Goal: Task Accomplishment & Management: Use online tool/utility

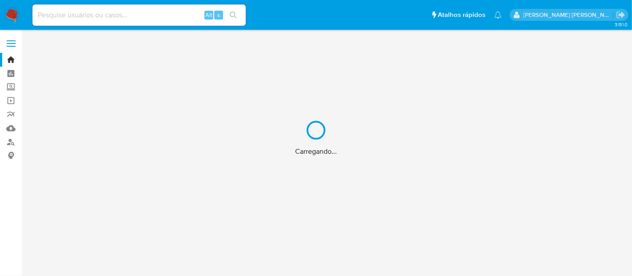
click at [127, 16] on div "Carregando..." at bounding box center [316, 138] width 632 height 276
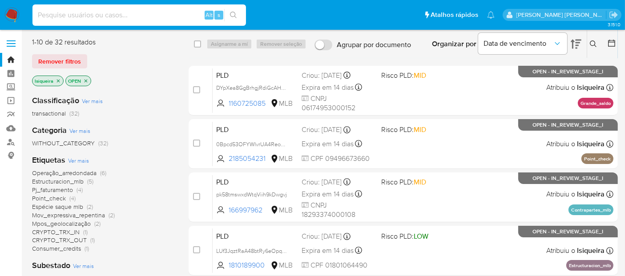
click at [133, 13] on input at bounding box center [138, 15] width 213 height 12
paste input "sQtHpt6b9InNCC5ksctSGmGL"
type input "sQtHpt6b9InNCC5ksctSGmGL"
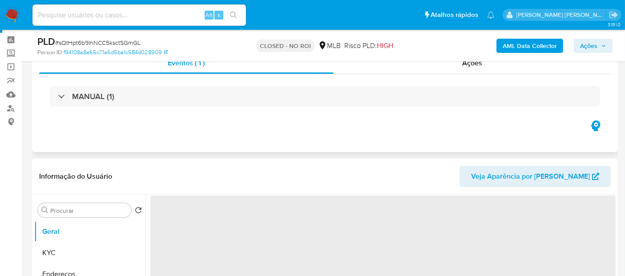
scroll to position [49, 0]
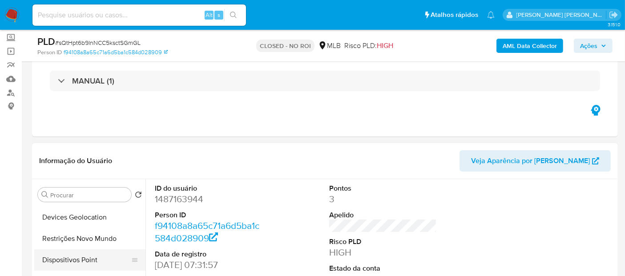
select select "10"
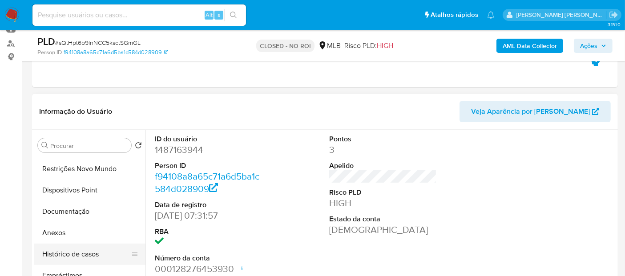
scroll to position [99, 0]
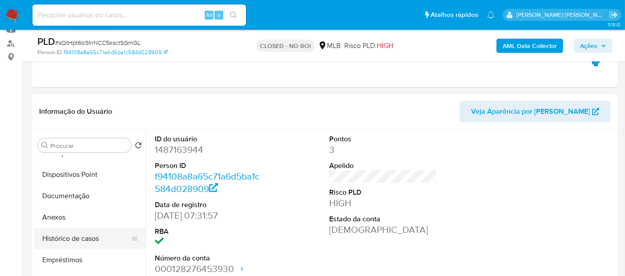
click at [97, 238] on button "Histórico de casos" at bounding box center [86, 238] width 104 height 21
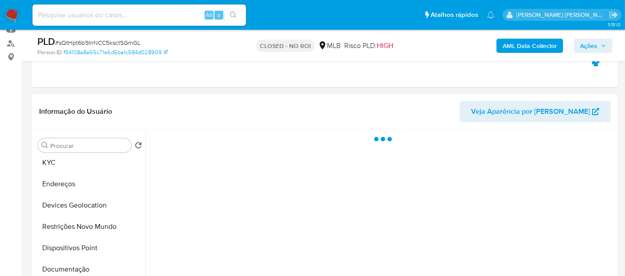
scroll to position [0, 0]
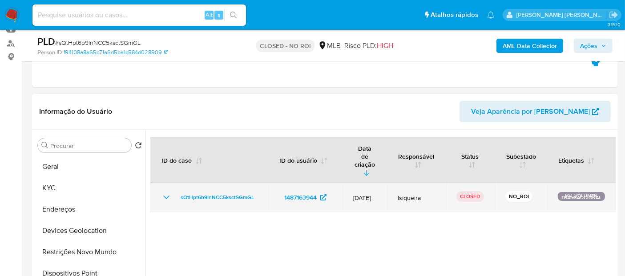
click at [164, 192] on icon "Mostrar/Ocultar" at bounding box center [166, 197] width 11 height 11
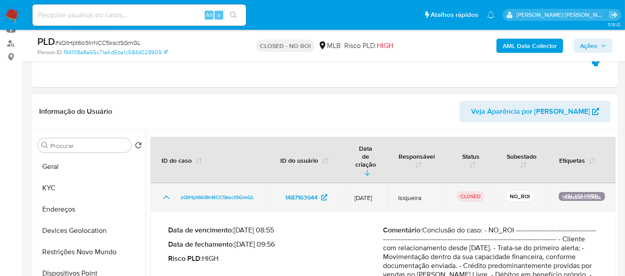
click at [164, 192] on icon "Mostrar/Ocultar" at bounding box center [166, 197] width 11 height 11
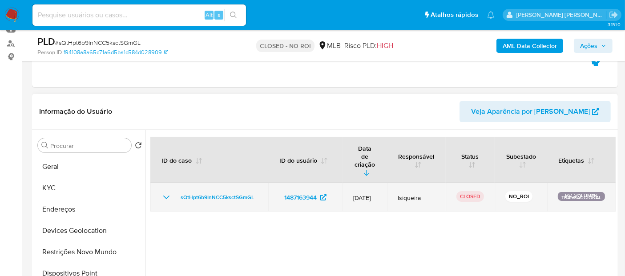
click at [164, 192] on icon "Mostrar/Ocultar" at bounding box center [166, 197] width 11 height 11
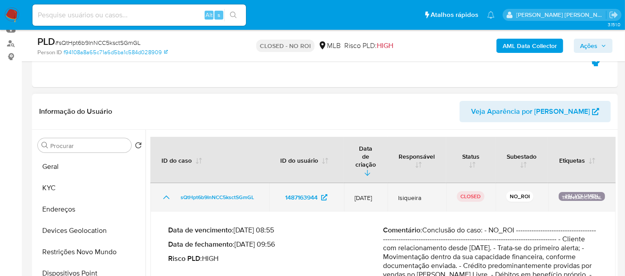
scroll to position [148, 0]
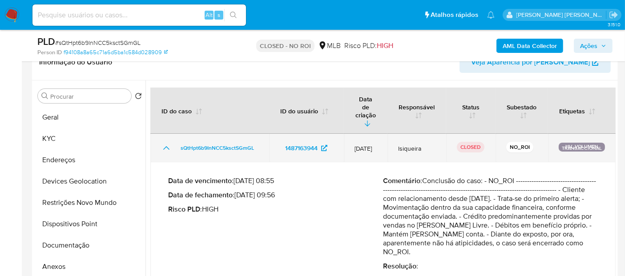
click at [159, 135] on td "sQtHpt6b9InNCC5ksctSGmGL" at bounding box center [209, 148] width 119 height 28
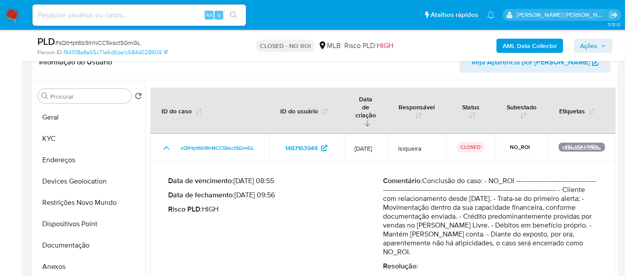
click at [110, 41] on span "# sQtHpt6b9InNCC5ksctSGmGL" at bounding box center [97, 42] width 85 height 9
copy span "sQtHpt6b9InNCC5ksctSGmGL"
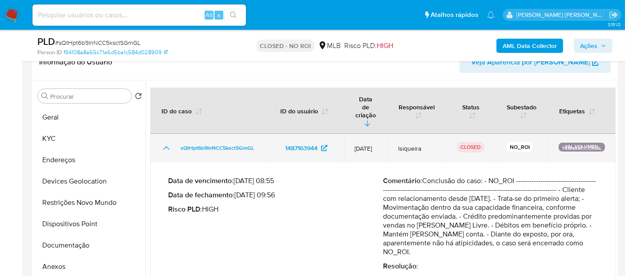
click at [157, 134] on td "sQtHpt6b9InNCC5ksctSGmGL" at bounding box center [209, 148] width 119 height 28
click at [160, 134] on td "sQtHpt6b9InNCC5ksctSGmGL" at bounding box center [209, 148] width 119 height 28
click at [166, 143] on icon "Mostrar/Ocultar" at bounding box center [166, 148] width 11 height 11
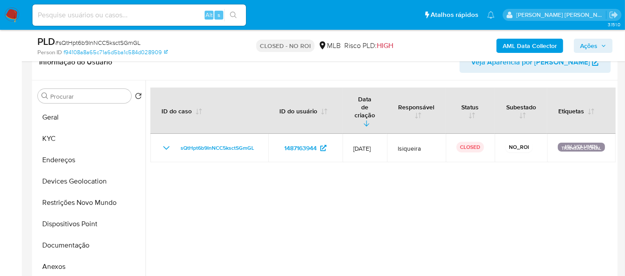
click at [16, 12] on img at bounding box center [11, 15] width 15 height 15
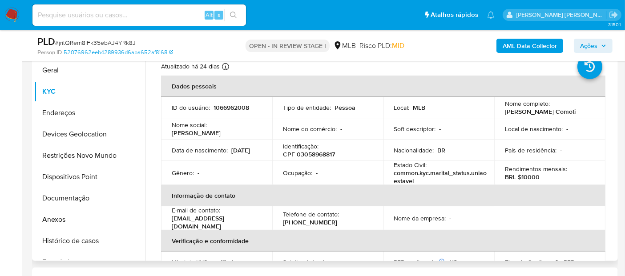
scroll to position [148, 0]
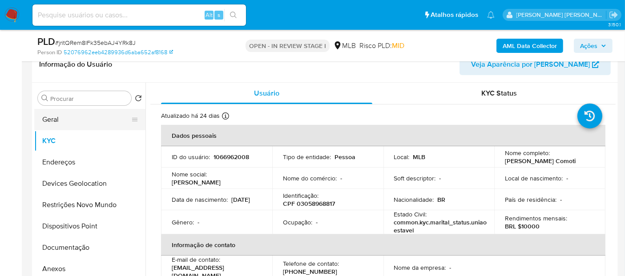
click at [67, 121] on button "Geral" at bounding box center [86, 119] width 104 height 21
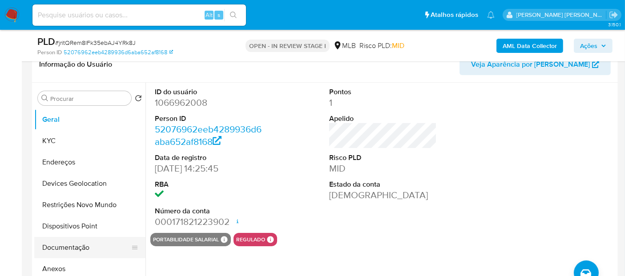
click at [93, 242] on button "Documentação" at bounding box center [86, 247] width 104 height 21
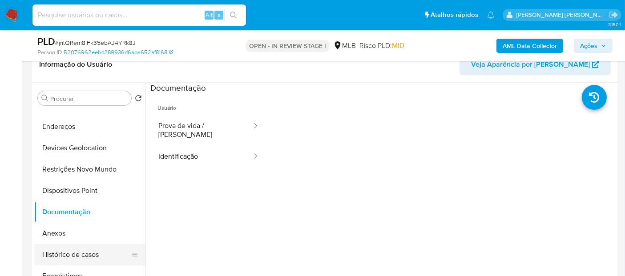
scroll to position [49, 0]
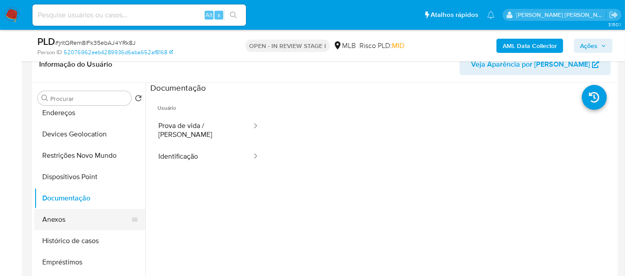
drag, startPoint x: 68, startPoint y: 235, endPoint x: 71, endPoint y: 211, distance: 24.2
click at [69, 234] on button "Histórico de casos" at bounding box center [89, 240] width 111 height 21
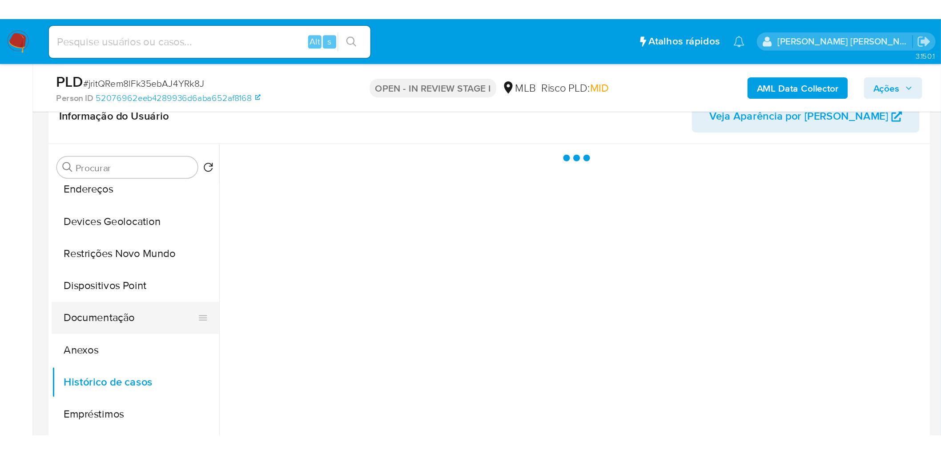
scroll to position [0, 0]
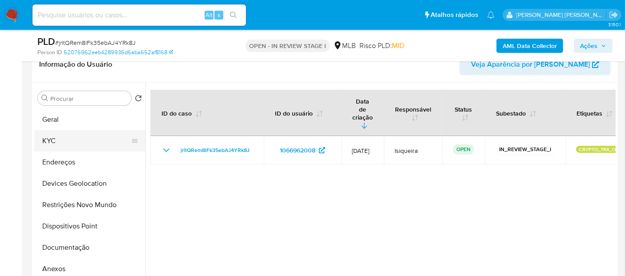
click at [67, 137] on button "KYC" at bounding box center [86, 140] width 104 height 21
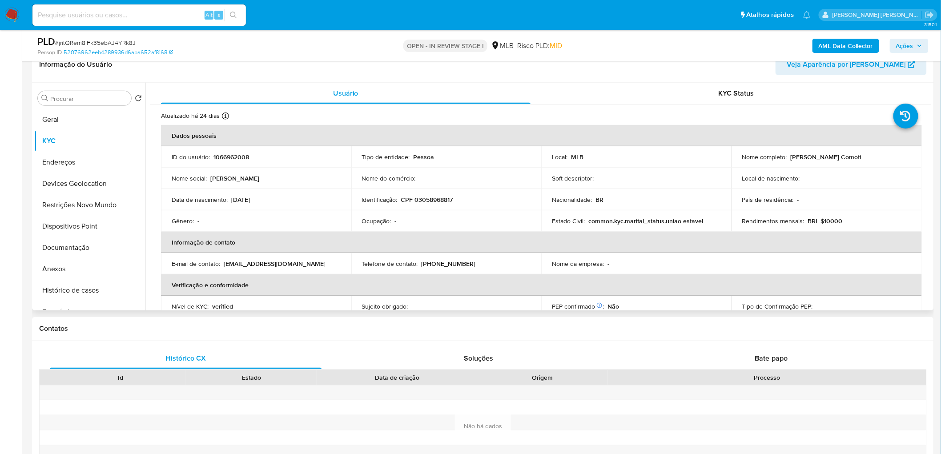
scroll to position [99, 0]
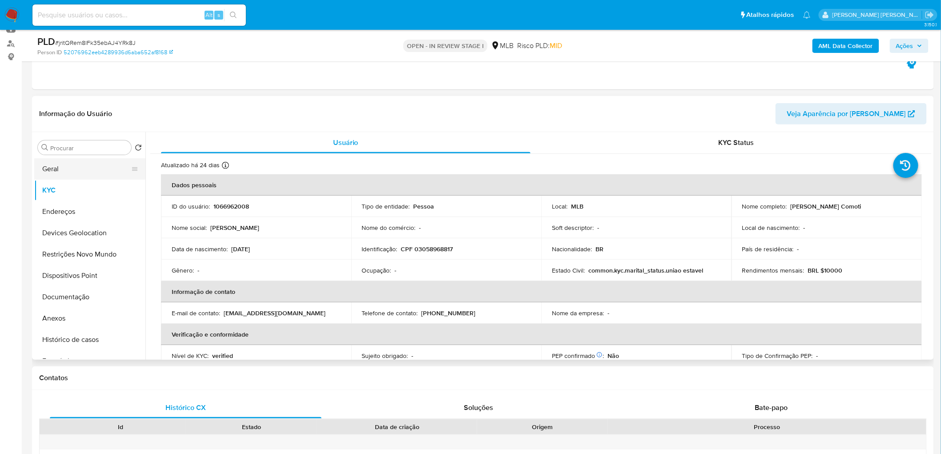
drag, startPoint x: 56, startPoint y: 173, endPoint x: 61, endPoint y: 174, distance: 4.5
click at [57, 174] on button "Geral" at bounding box center [86, 168] width 104 height 21
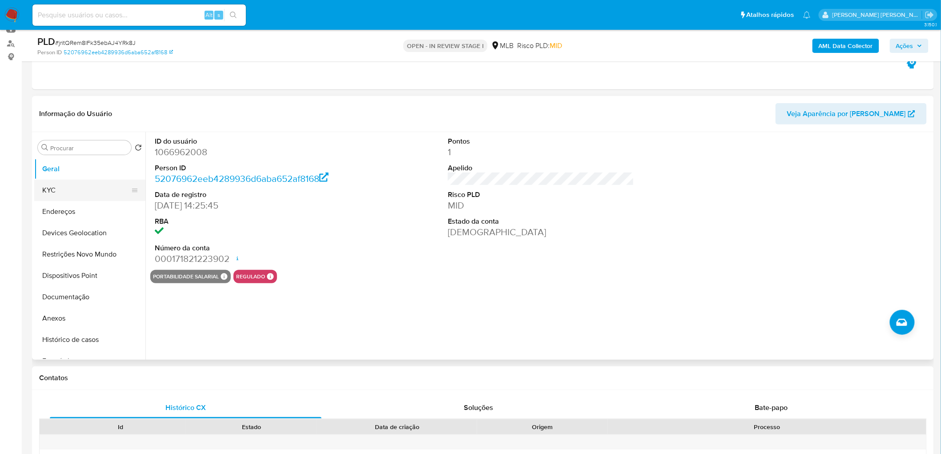
click at [48, 188] on button "KYC" at bounding box center [86, 190] width 104 height 21
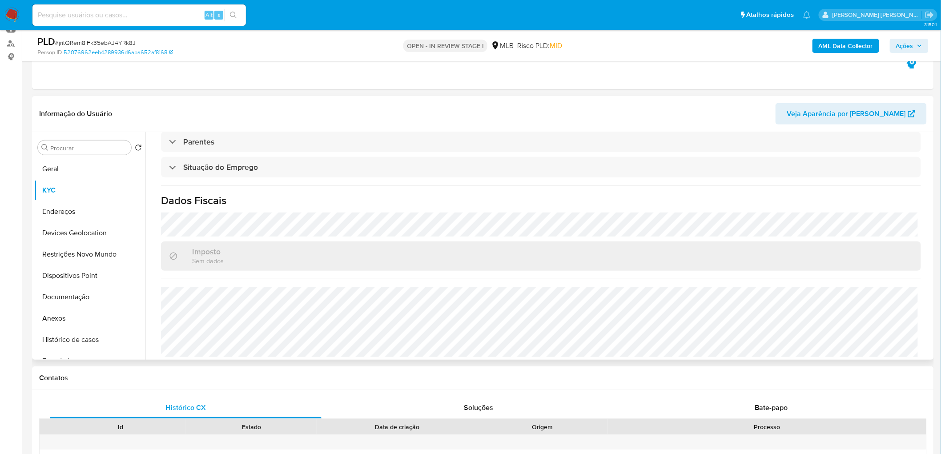
scroll to position [370, 0]
click at [55, 211] on button "Endereços" at bounding box center [86, 211] width 104 height 21
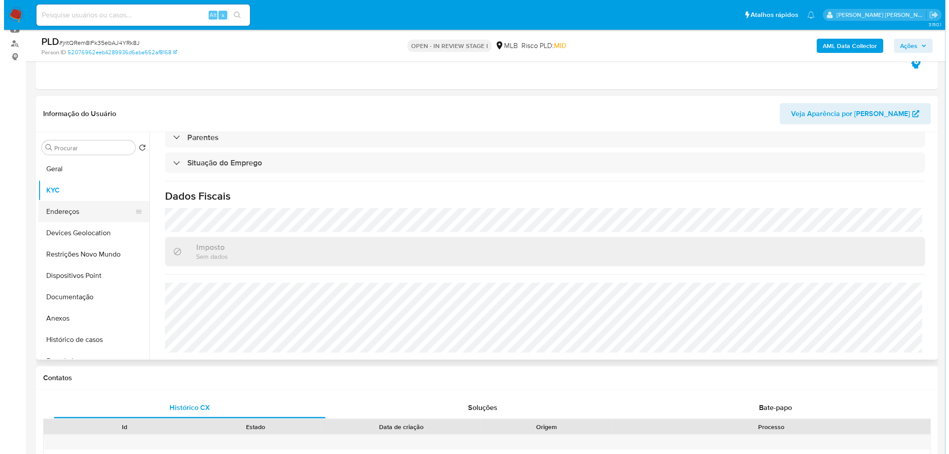
scroll to position [0, 0]
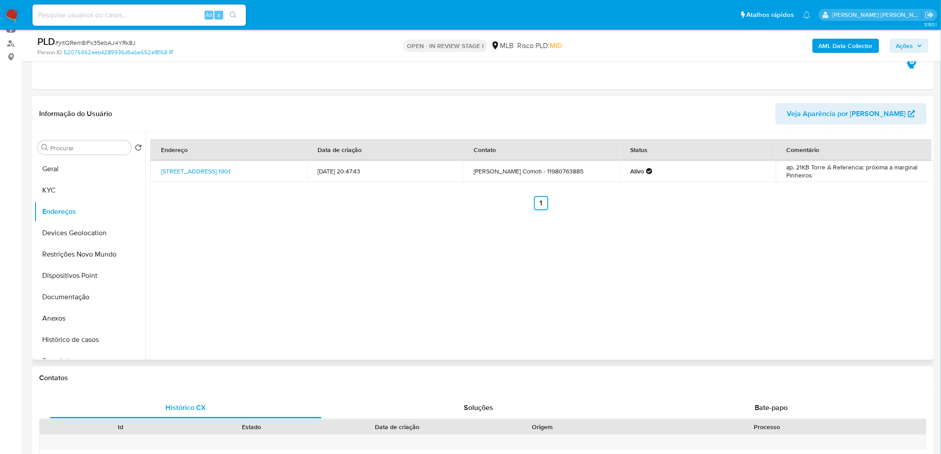
click at [216, 276] on div "Endereço Data de criação Contato Status Comentário Rua Flórida 1901, São Paulo,…" at bounding box center [538, 246] width 786 height 228
click at [70, 242] on button "Devices Geolocation" at bounding box center [86, 232] width 104 height 21
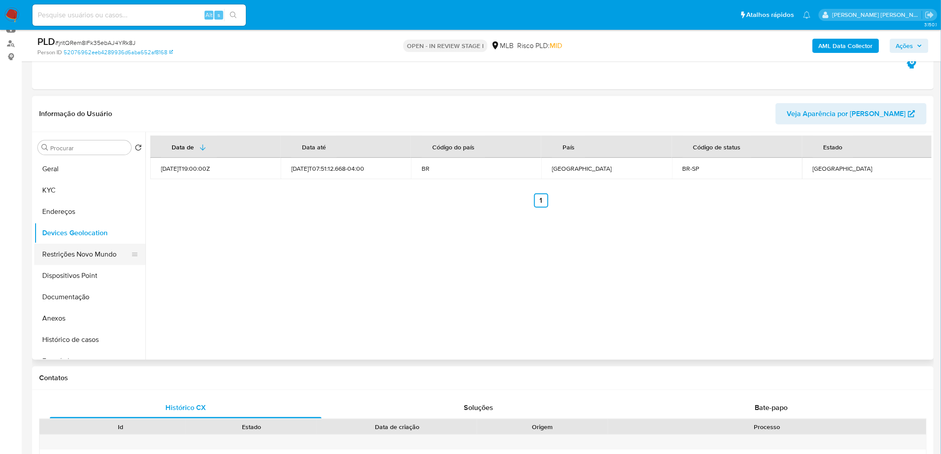
drag, startPoint x: 108, startPoint y: 250, endPoint x: 96, endPoint y: 254, distance: 12.8
click at [108, 250] on button "Restrições Novo Mundo" at bounding box center [86, 254] width 104 height 21
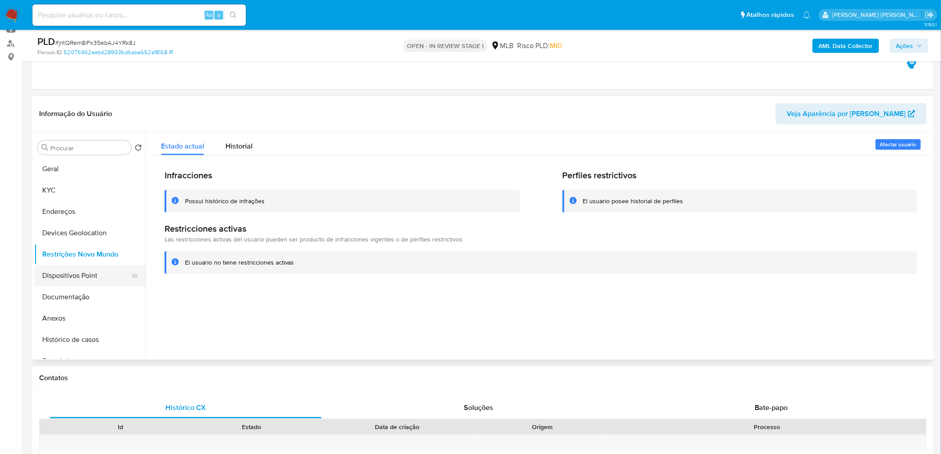
click at [83, 273] on button "Dispositivos Point" at bounding box center [86, 275] width 104 height 21
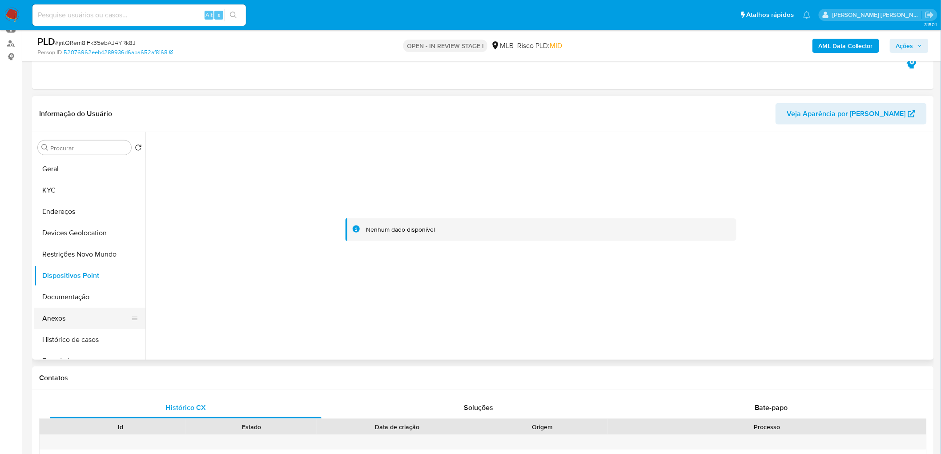
click at [74, 276] on button "Anexos" at bounding box center [86, 318] width 104 height 21
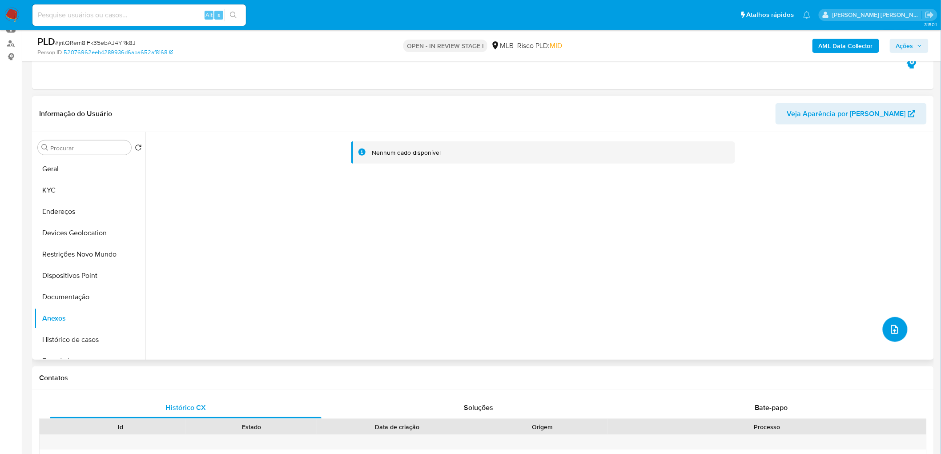
click at [624, 276] on button "upload-file" at bounding box center [895, 329] width 25 height 25
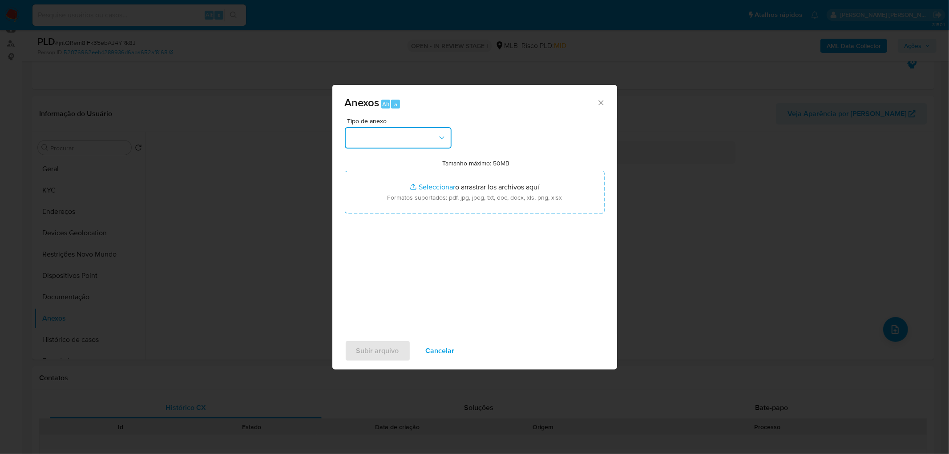
click at [405, 141] on button "button" at bounding box center [398, 137] width 107 height 21
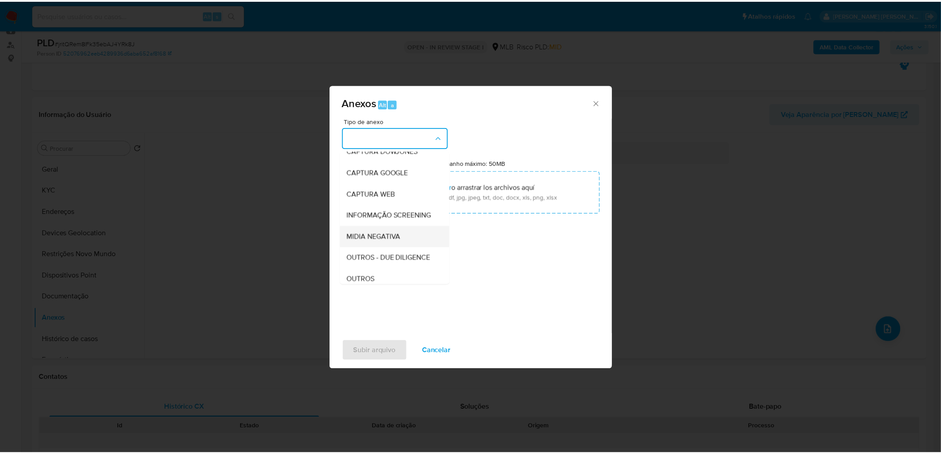
scroll to position [49, 0]
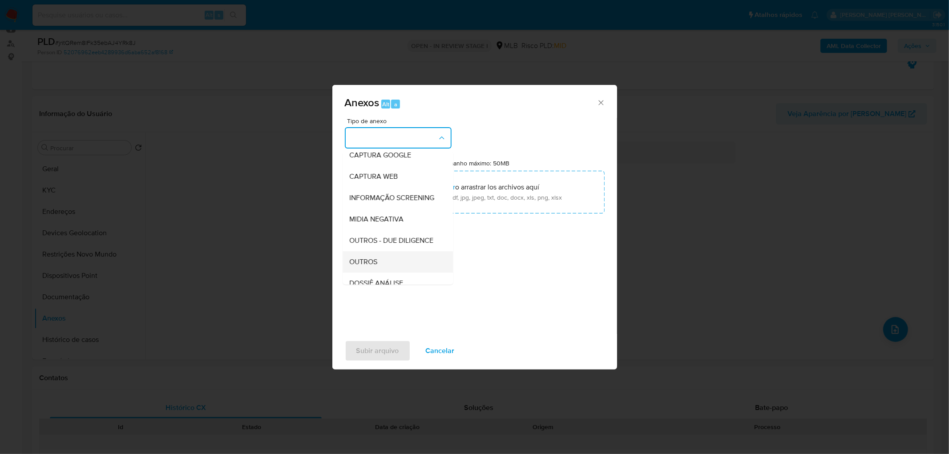
click at [359, 266] on span "OUTROS" at bounding box center [364, 261] width 28 height 9
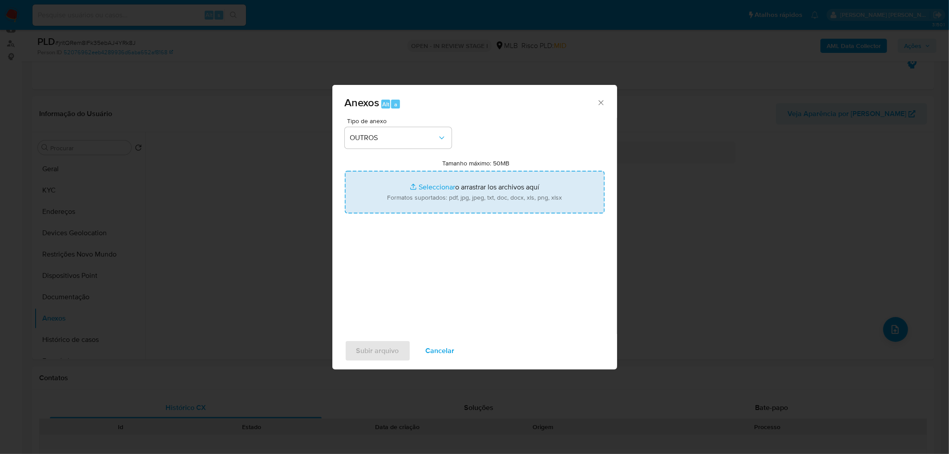
click at [434, 203] on input "Tamanho máximo: 50MB Seleccionar archivos" at bounding box center [475, 192] width 260 height 43
type input "C:\fakepath\ID- 1066962008- CPF 03058968817 - MARIA APARECIDA COMOTI.pdf"
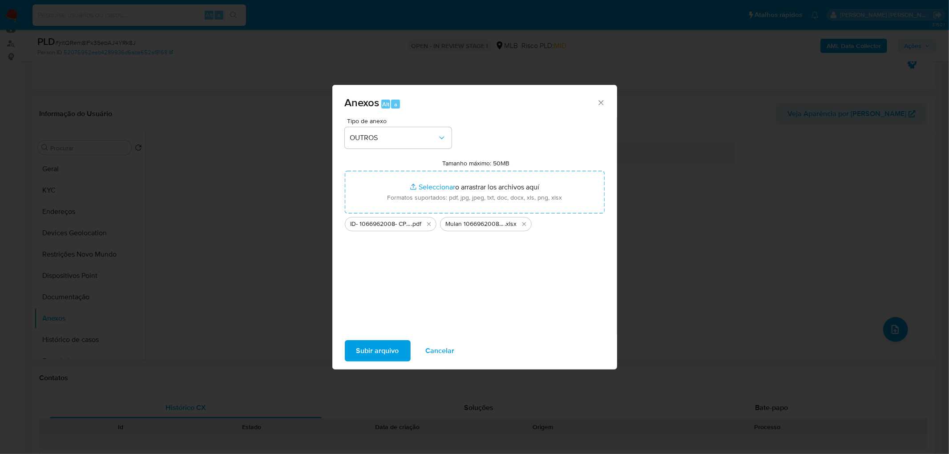
click at [376, 276] on span "Subir arquivo" at bounding box center [377, 351] width 43 height 20
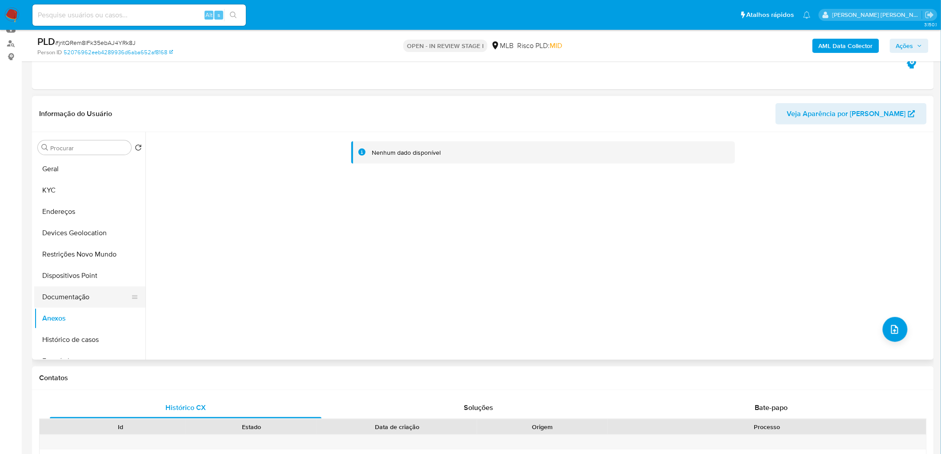
click at [68, 276] on button "Documentação" at bounding box center [86, 296] width 104 height 21
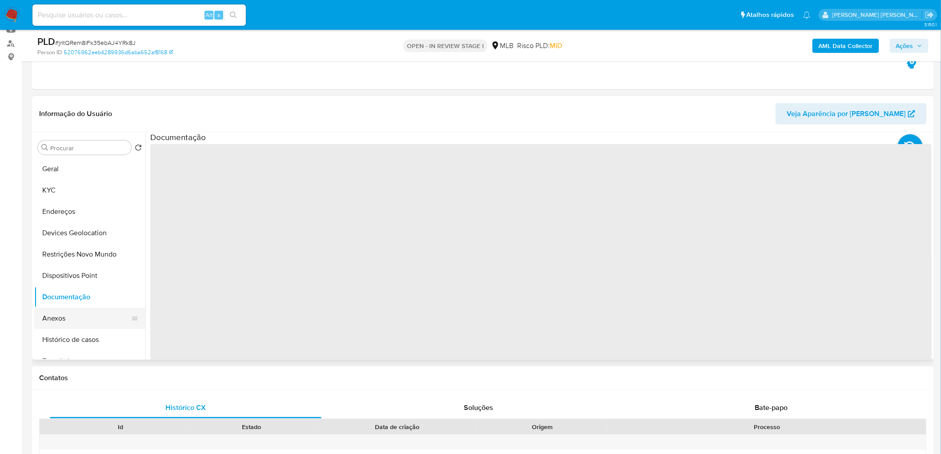
click at [63, 276] on button "Anexos" at bounding box center [86, 318] width 104 height 21
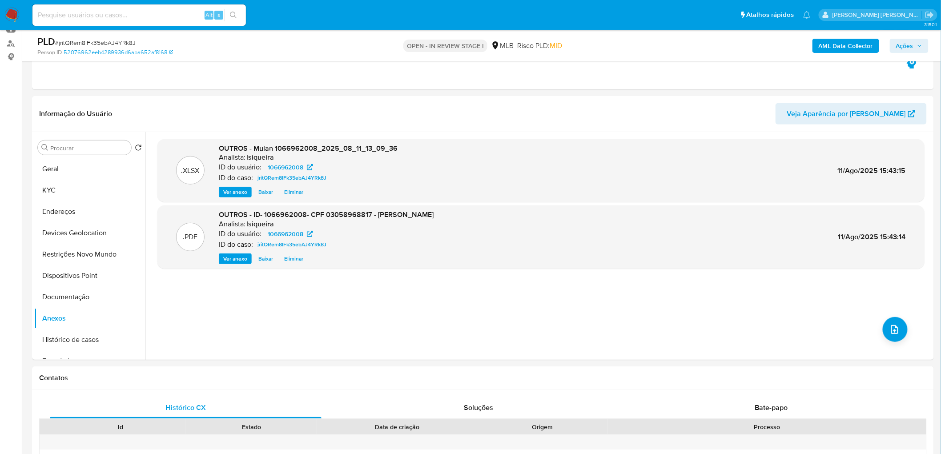
drag, startPoint x: 910, startPoint y: 42, endPoint x: 885, endPoint y: 51, distance: 26.4
click at [624, 43] on span "Ações" at bounding box center [904, 46] width 17 height 14
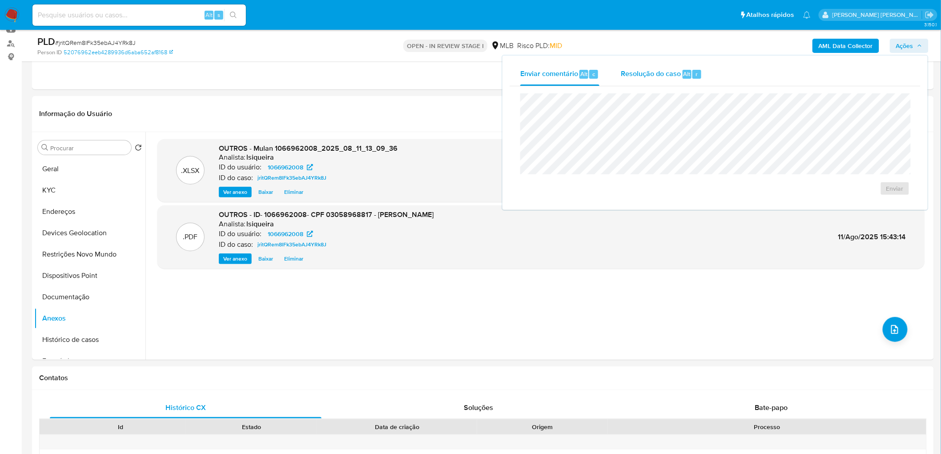
click at [624, 83] on div "Resolução do caso Alt r" at bounding box center [661, 74] width 81 height 23
click at [624, 206] on span "No ROI" at bounding box center [808, 203] width 46 height 12
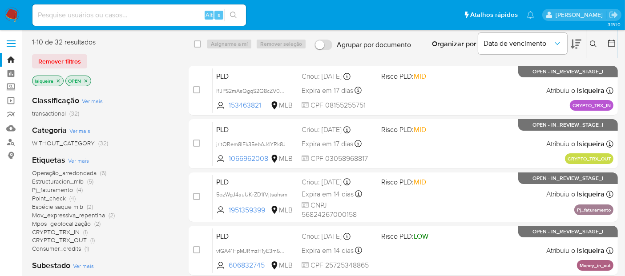
click at [18, 12] on img at bounding box center [11, 15] width 15 height 15
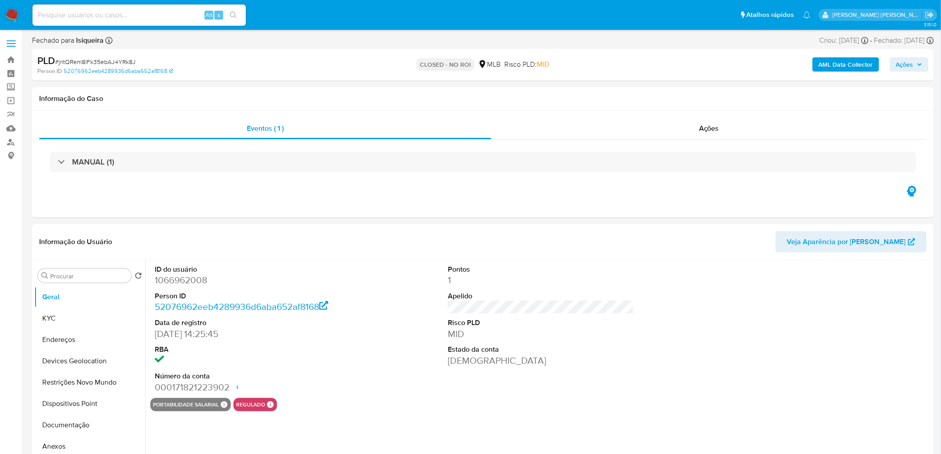
select select "10"
click at [758, 132] on div "Ações" at bounding box center [708, 128] width 435 height 21
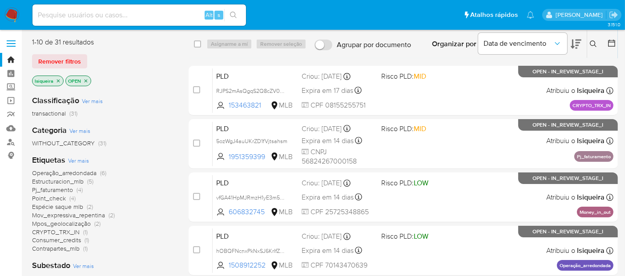
click at [7, 12] on img at bounding box center [11, 15] width 15 height 15
click at [87, 160] on span "Ver mais" at bounding box center [78, 161] width 21 height 8
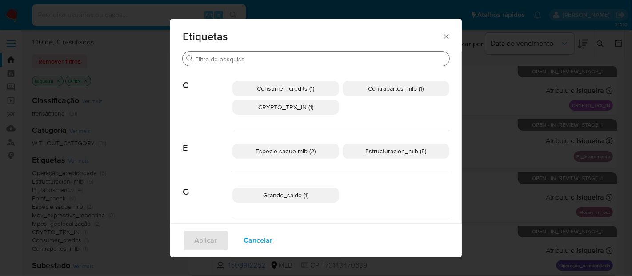
click at [341, 61] on input "Buscar" at bounding box center [320, 59] width 251 height 8
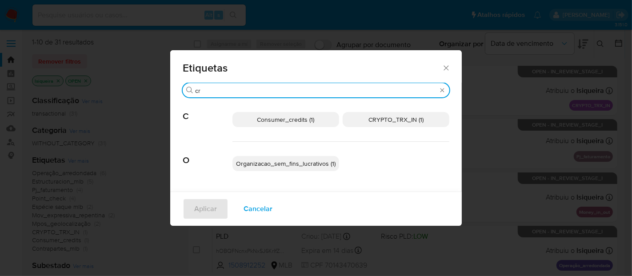
type input "cr"
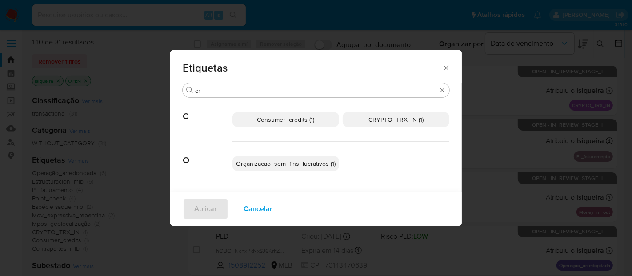
click at [446, 66] on icon "Fechar" at bounding box center [446, 68] width 9 height 9
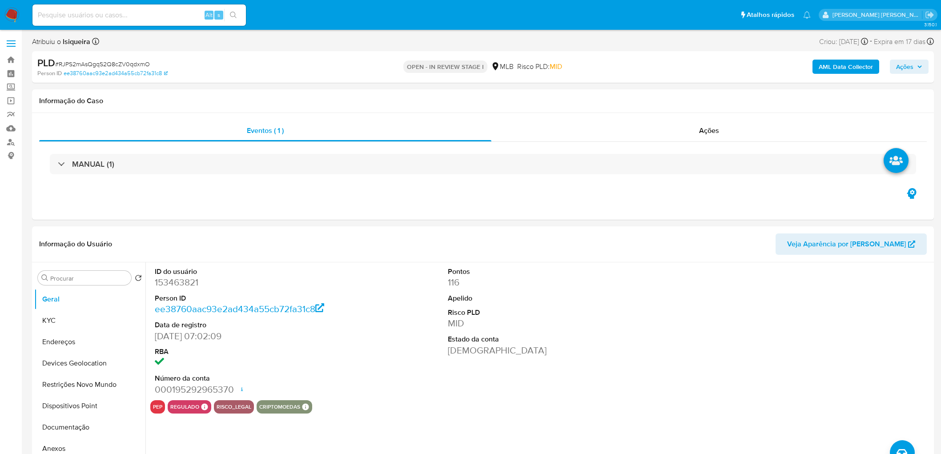
select select "10"
click at [63, 322] on button "KYC" at bounding box center [86, 320] width 104 height 21
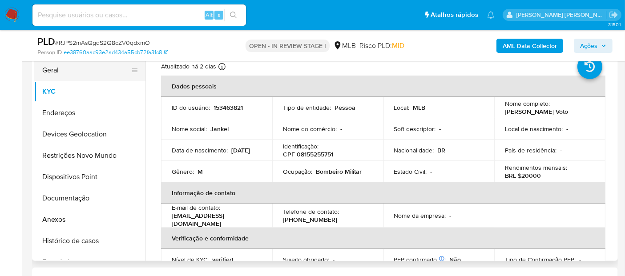
click at [45, 69] on button "Geral" at bounding box center [86, 70] width 104 height 21
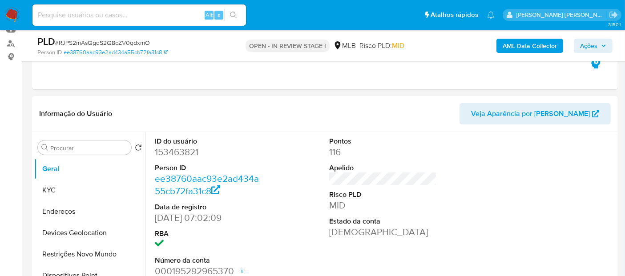
scroll to position [197, 0]
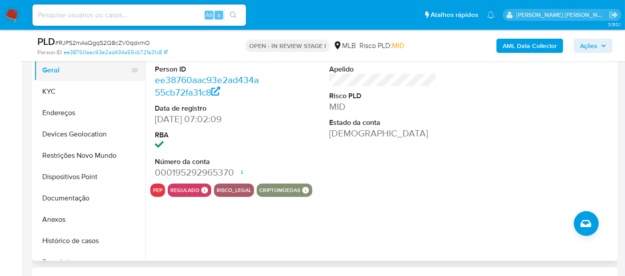
click at [80, 76] on button "Geral" at bounding box center [86, 70] width 104 height 21
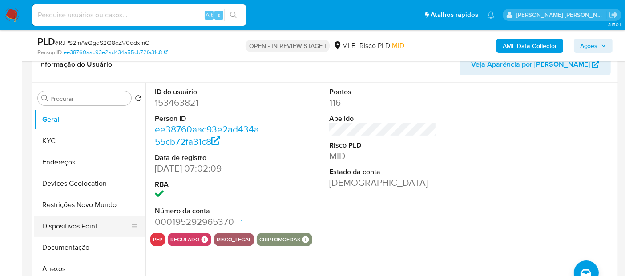
scroll to position [49, 0]
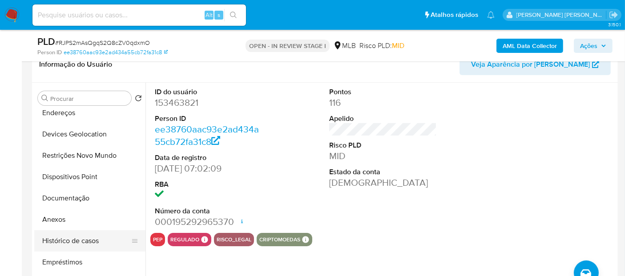
click at [72, 238] on button "Histórico de casos" at bounding box center [86, 240] width 104 height 21
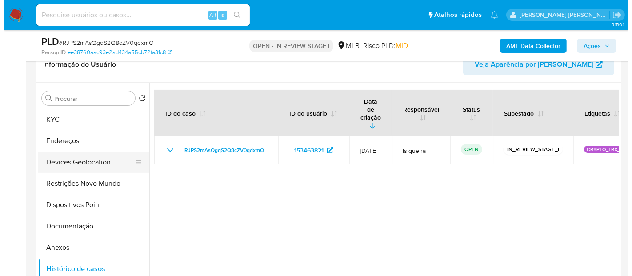
scroll to position [0, 0]
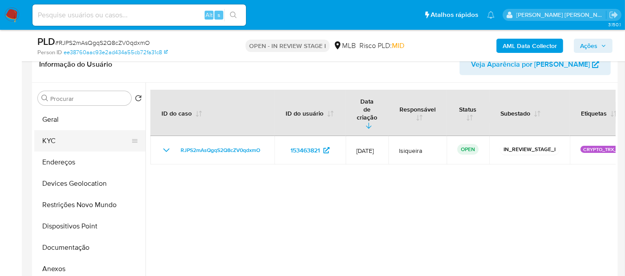
click at [70, 141] on button "KYC" at bounding box center [86, 140] width 104 height 21
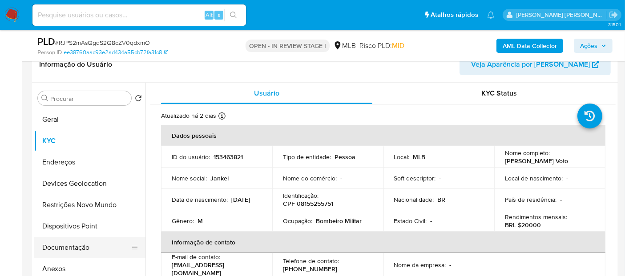
click at [69, 248] on button "Documentação" at bounding box center [86, 247] width 104 height 21
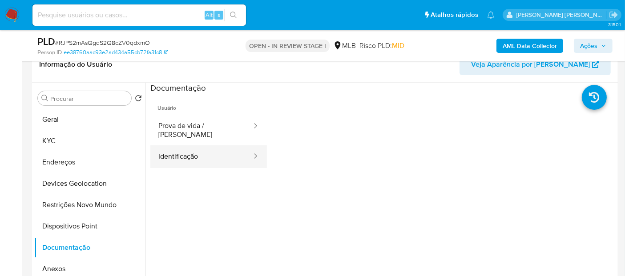
click at [197, 148] on button "Identificação" at bounding box center [201, 156] width 102 height 23
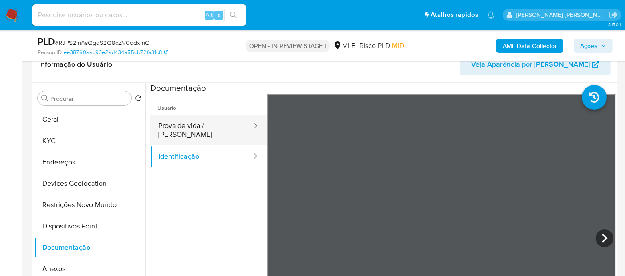
click at [187, 125] on button "Prova de vida / Selfie" at bounding box center [201, 130] width 102 height 30
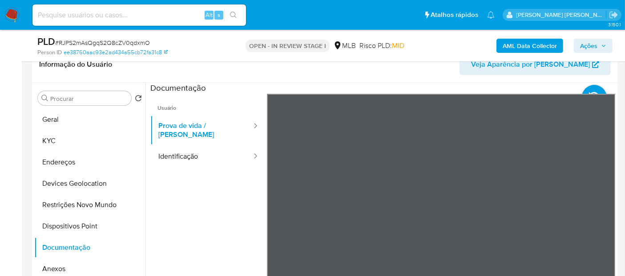
click at [547, 43] on b "AML Data Collector" at bounding box center [530, 46] width 54 height 14
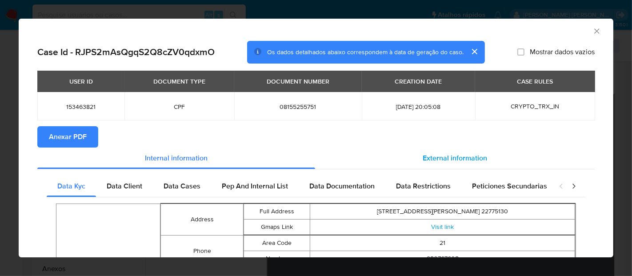
click at [471, 149] on div "External information" at bounding box center [455, 158] width 280 height 21
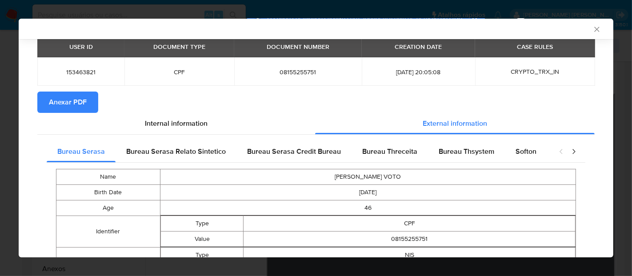
scroll to position [3, 0]
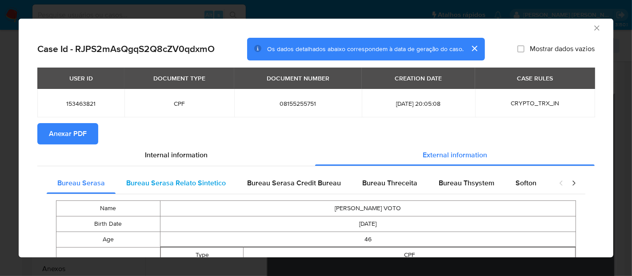
click at [209, 176] on div "Bureau Serasa Relato Sintetico" at bounding box center [176, 183] width 121 height 21
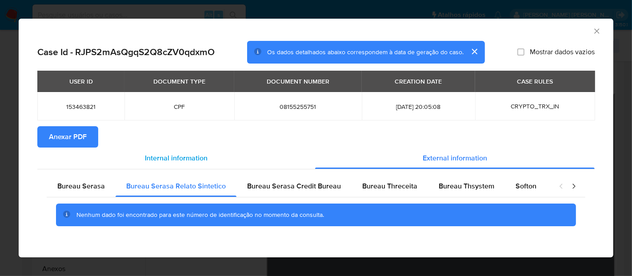
scroll to position [0, 0]
click at [286, 187] on span "Bureau Serasa Credit Bureau" at bounding box center [294, 186] width 94 height 10
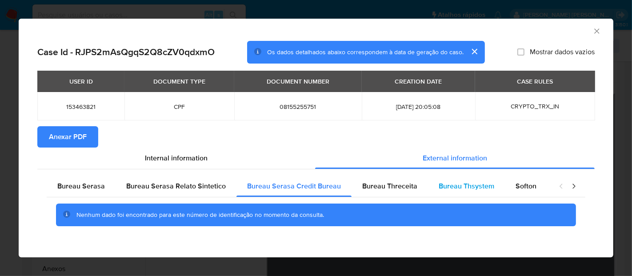
drag, startPoint x: 365, startPoint y: 186, endPoint x: 423, endPoint y: 186, distance: 58.7
click at [365, 186] on span "Bureau Threceita" at bounding box center [389, 186] width 55 height 10
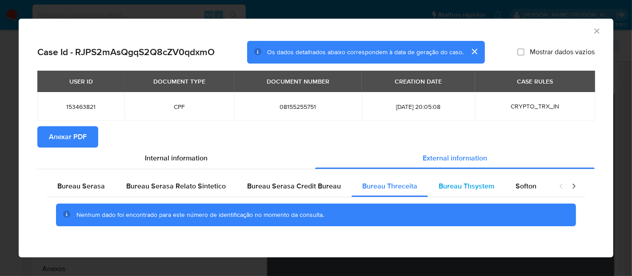
drag, startPoint x: 448, startPoint y: 187, endPoint x: 486, endPoint y: 183, distance: 37.6
click at [448, 187] on span "Bureau Thsystem" at bounding box center [467, 186] width 56 height 10
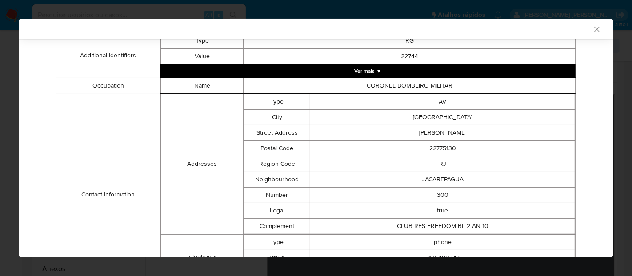
scroll to position [294, 0]
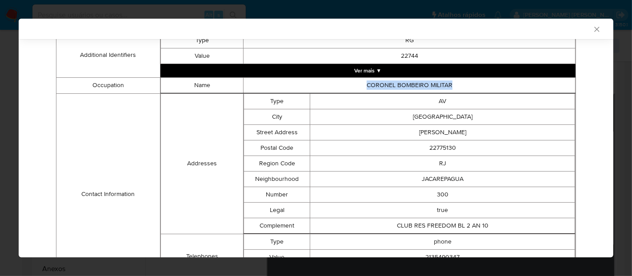
drag, startPoint x: 457, startPoint y: 88, endPoint x: 350, endPoint y: 84, distance: 107.2
click at [350, 84] on td "CORONEL BOMBEIRO MILITAR" at bounding box center [410, 85] width 332 height 16
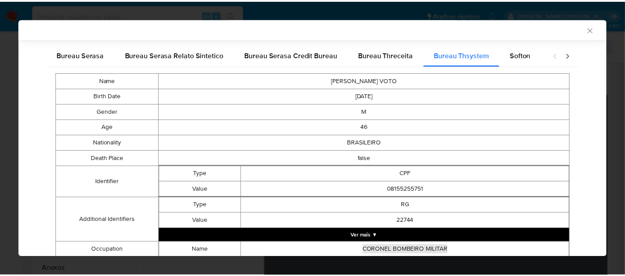
scroll to position [48, 0]
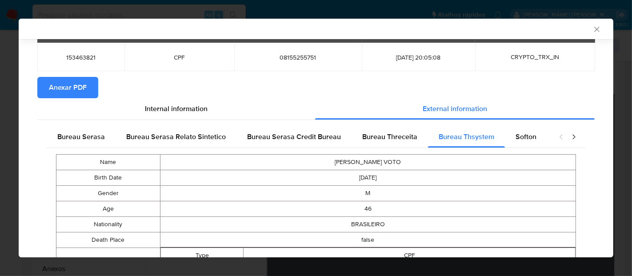
click at [593, 32] on icon "Fechar a janela" at bounding box center [597, 29] width 9 height 9
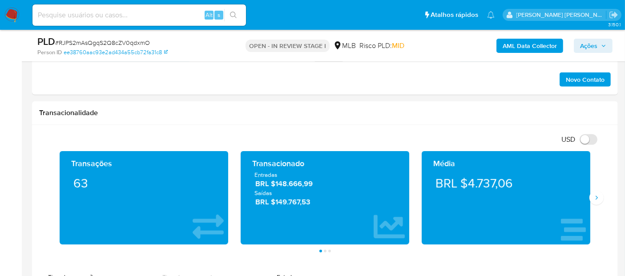
scroll to position [642, 0]
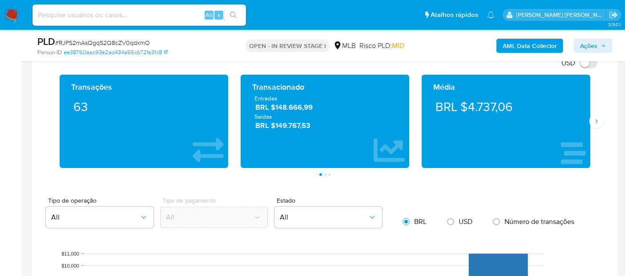
click at [599, 126] on div "Transações 63 Transacionado Entradas BRL $148.666,99 Saídas BRL $149.767,53 Méd…" at bounding box center [324, 125] width 571 height 101
click at [599, 119] on icon "Siguiente" at bounding box center [596, 121] width 7 height 7
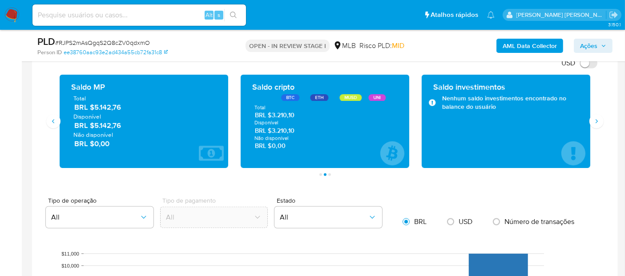
drag, startPoint x: 125, startPoint y: 122, endPoint x: 91, endPoint y: 122, distance: 33.4
click at [91, 122] on span "BRL $5.142,76" at bounding box center [144, 126] width 140 height 10
drag, startPoint x: 304, startPoint y: 126, endPoint x: 281, endPoint y: 130, distance: 23.4
click at [278, 129] on span "BRL $3.210,10" at bounding box center [325, 130] width 141 height 8
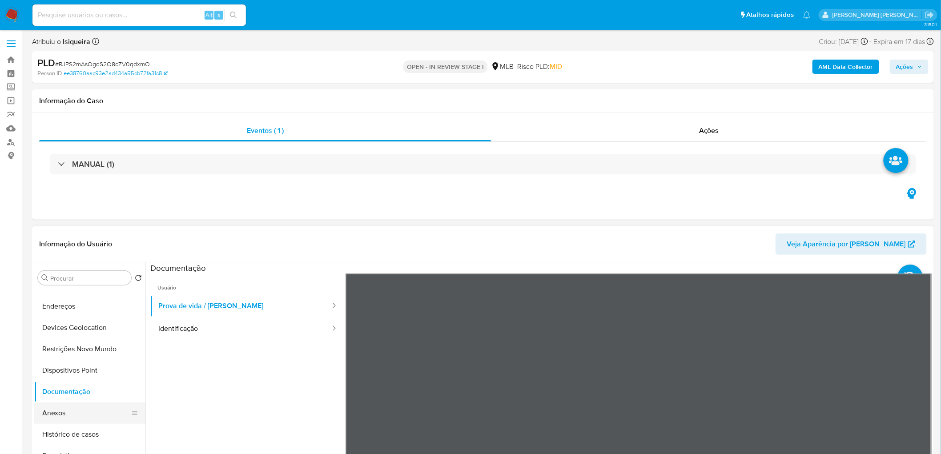
scroll to position [0, 0]
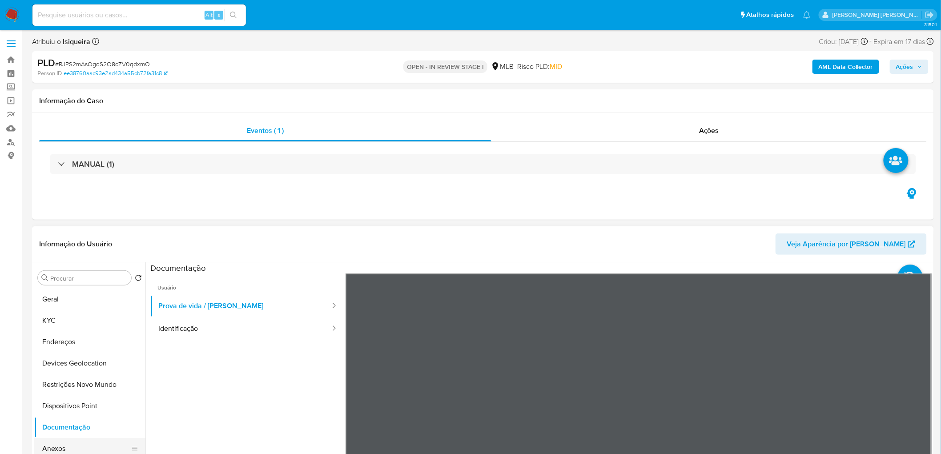
click at [65, 302] on button "Geral" at bounding box center [89, 299] width 111 height 21
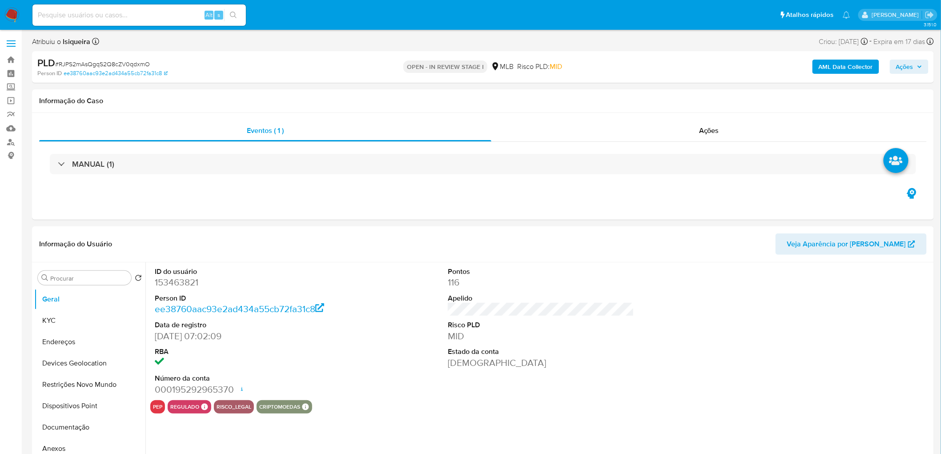
select select "10"
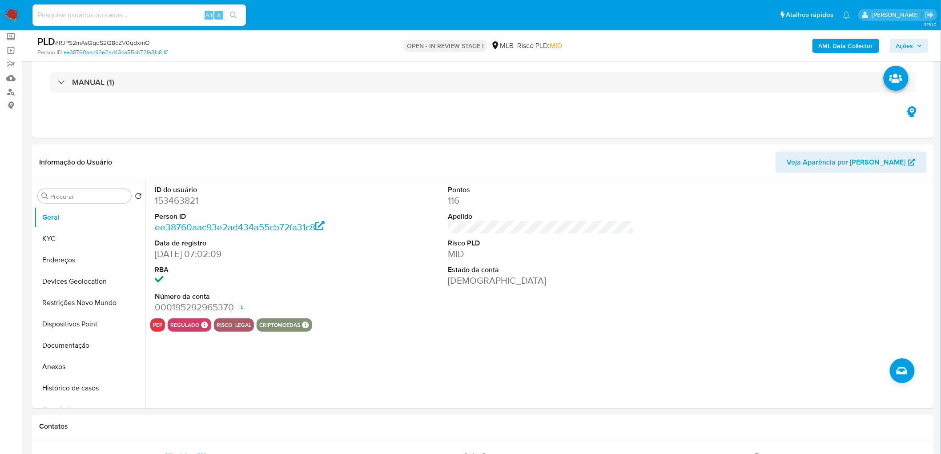
scroll to position [99, 0]
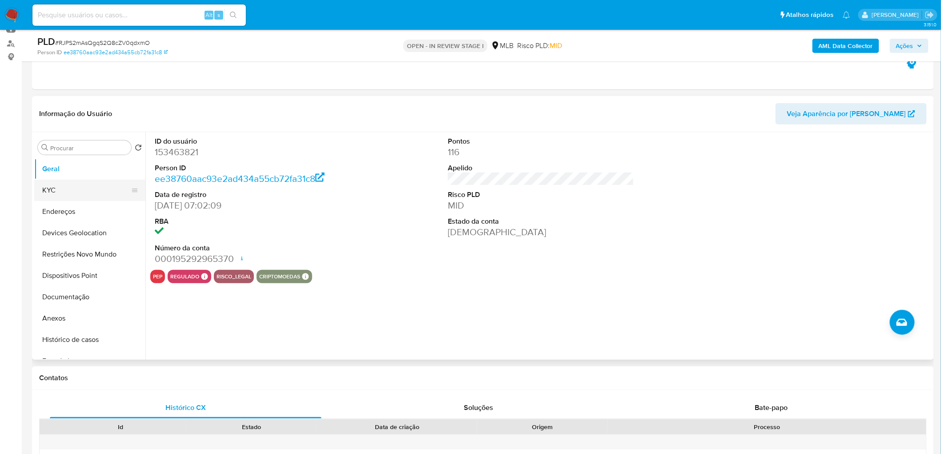
click at [88, 194] on button "KYC" at bounding box center [86, 190] width 104 height 21
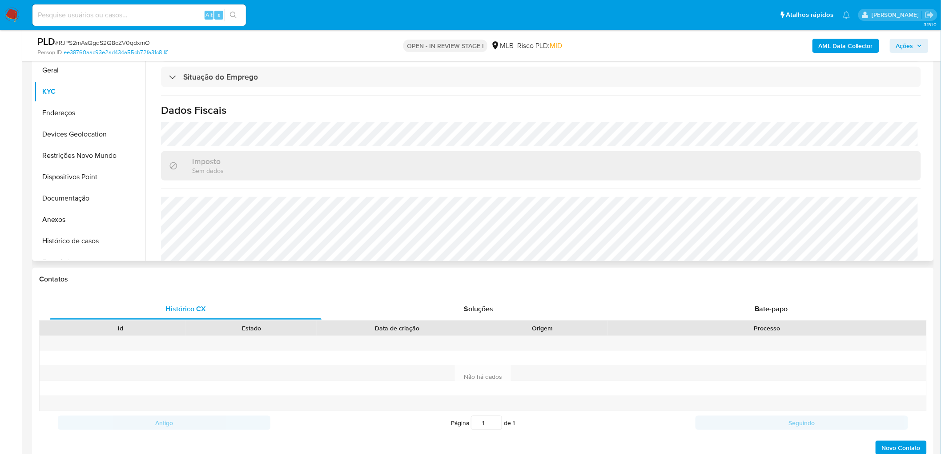
scroll to position [370, 0]
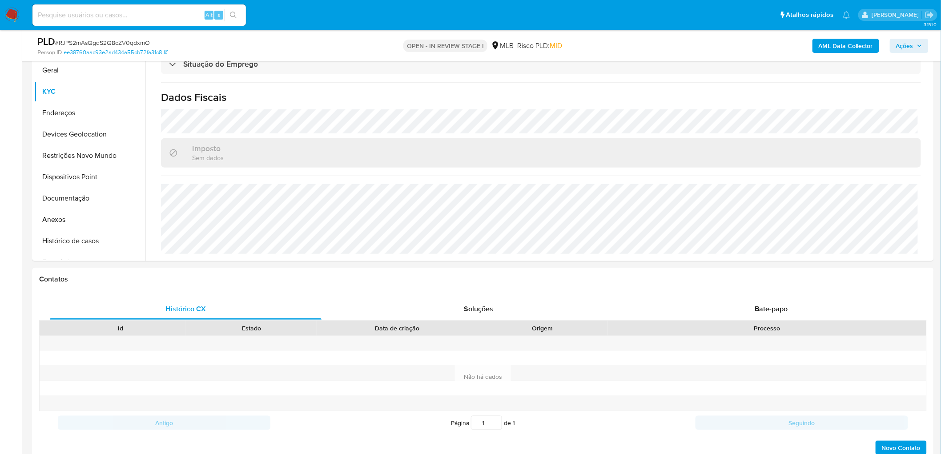
drag, startPoint x: 70, startPoint y: 113, endPoint x: 15, endPoint y: 136, distance: 59.5
click at [70, 113] on button "Endereços" at bounding box center [89, 112] width 111 height 21
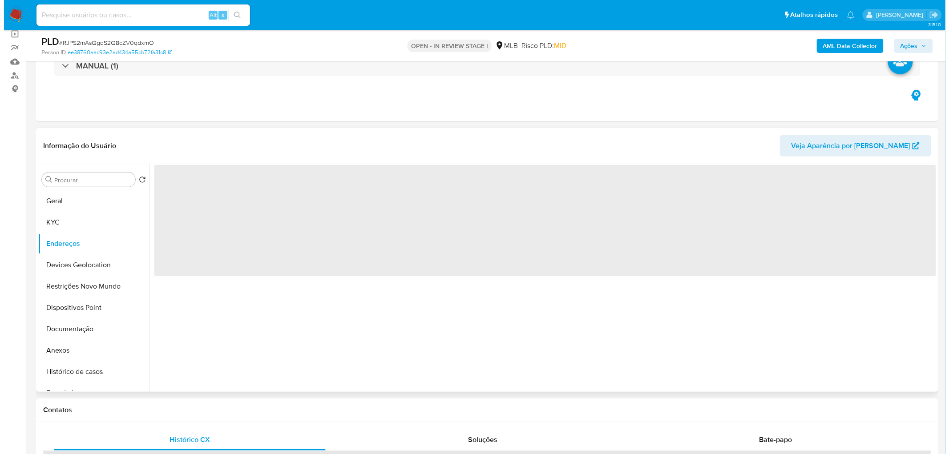
scroll to position [49, 0]
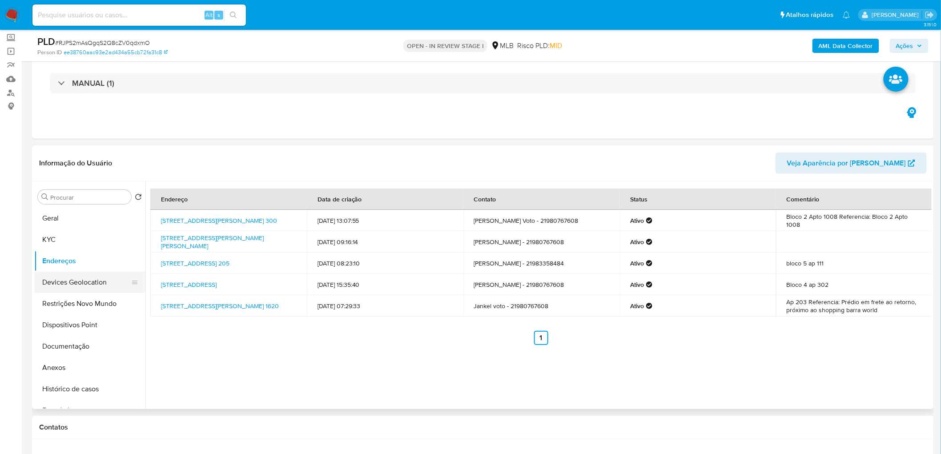
click at [94, 282] on button "Devices Geolocation" at bounding box center [86, 282] width 104 height 21
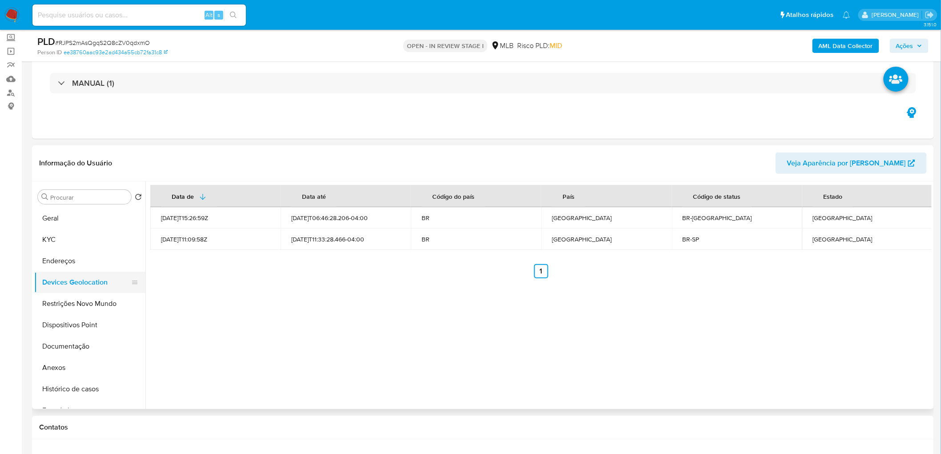
click at [106, 292] on button "Devices Geolocation" at bounding box center [86, 282] width 104 height 21
click at [100, 301] on button "Restrições Novo Mundo" at bounding box center [86, 303] width 104 height 21
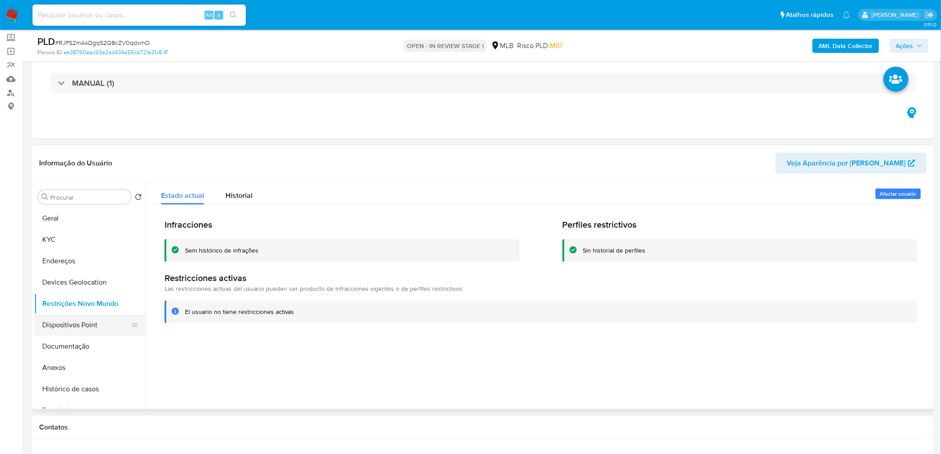
click at [67, 324] on button "Dispositivos Point" at bounding box center [86, 324] width 104 height 21
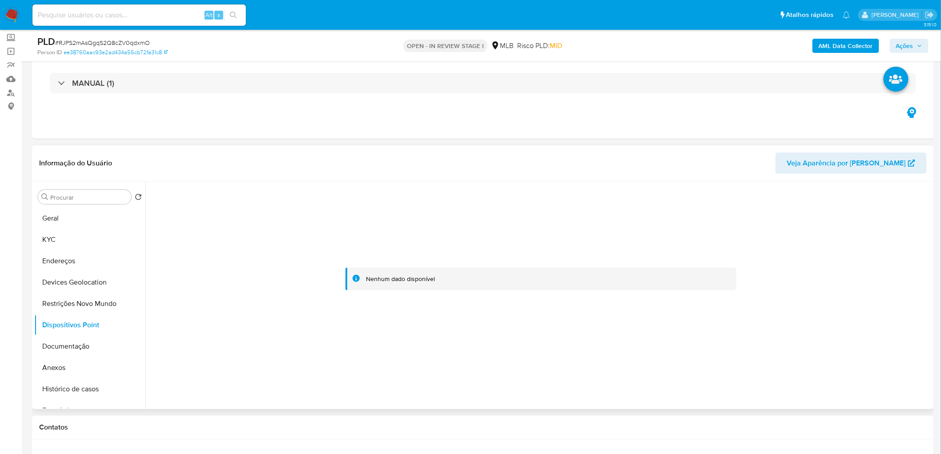
click at [515, 342] on div at bounding box center [540, 279] width 781 height 196
click at [254, 308] on div at bounding box center [540, 279] width 781 height 196
click at [70, 368] on button "Anexos" at bounding box center [86, 367] width 104 height 21
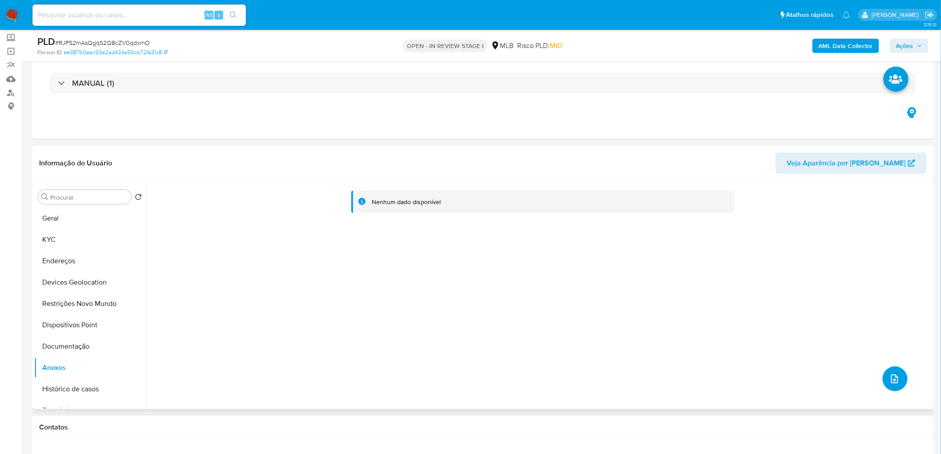
click at [895, 378] on icon "upload-file" at bounding box center [894, 378] width 7 height 9
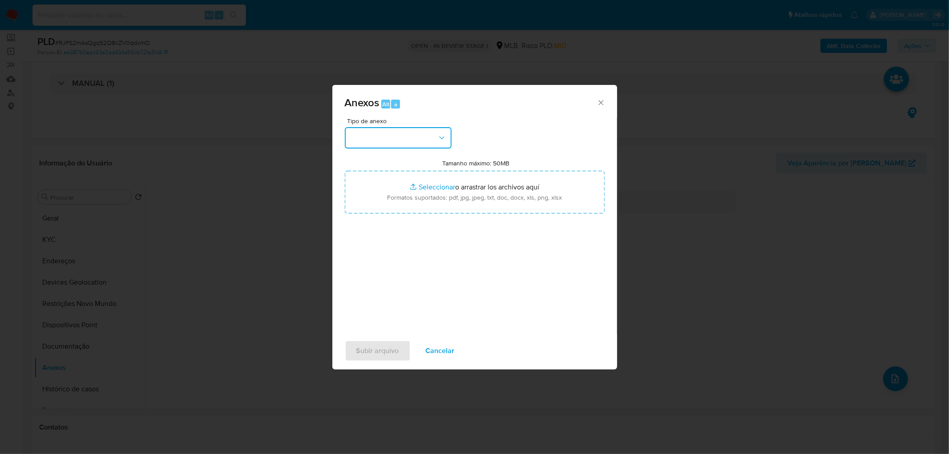
drag, startPoint x: 895, startPoint y: 378, endPoint x: 390, endPoint y: 129, distance: 562.5
click at [390, 129] on button "button" at bounding box center [398, 137] width 107 height 21
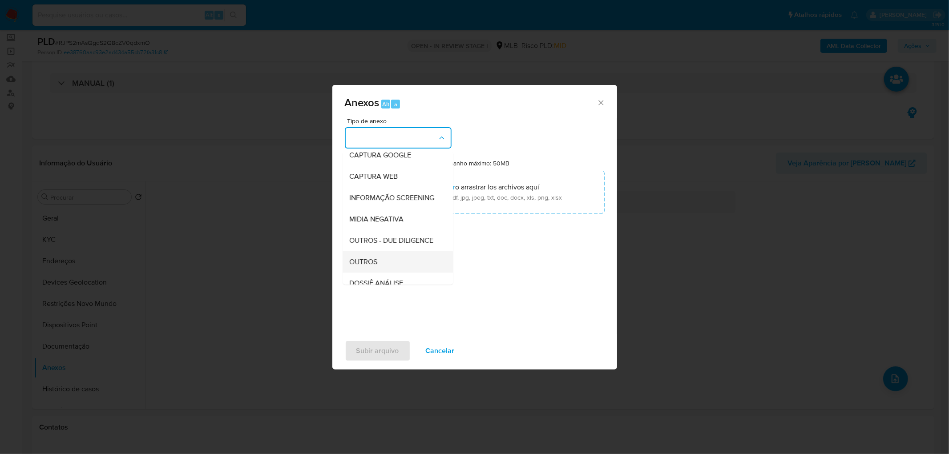
click at [380, 271] on div "OUTROS" at bounding box center [395, 261] width 91 height 21
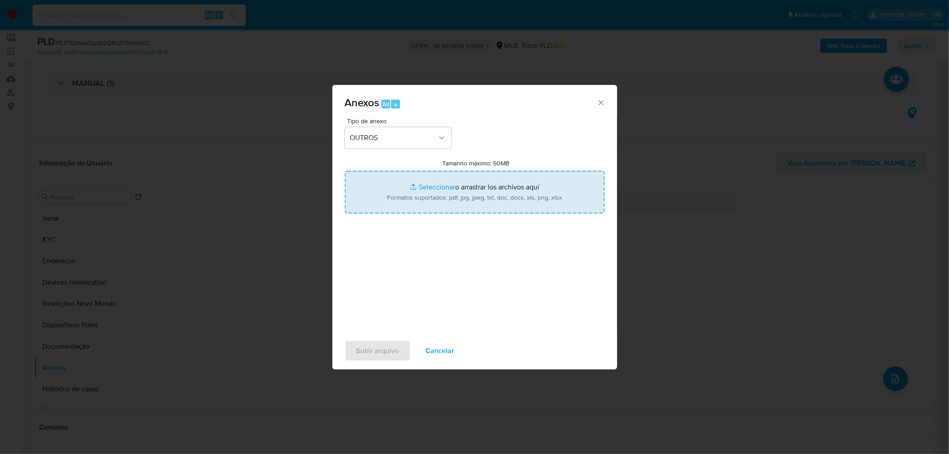
click at [451, 188] on input "Tamanho máximo: 50MB Seleccionar archivos" at bounding box center [475, 192] width 260 height 43
type input "C:\fakepath\Mulan 153463821_2025_08_11_12_24_21.xlsx"
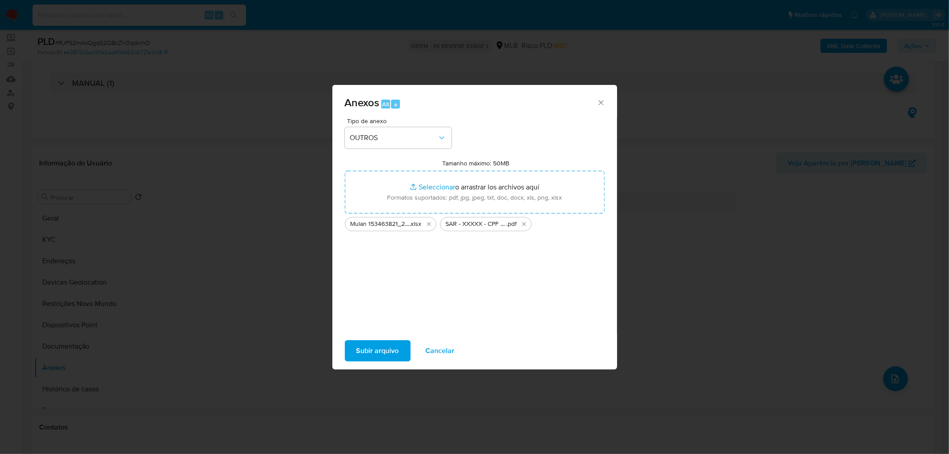
click at [371, 350] on span "Subir arquivo" at bounding box center [377, 351] width 43 height 20
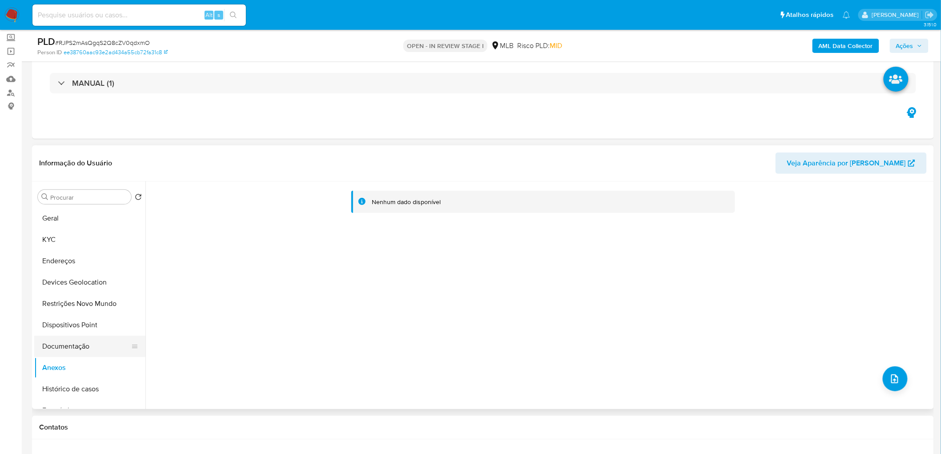
click at [84, 350] on button "Documentação" at bounding box center [86, 346] width 104 height 21
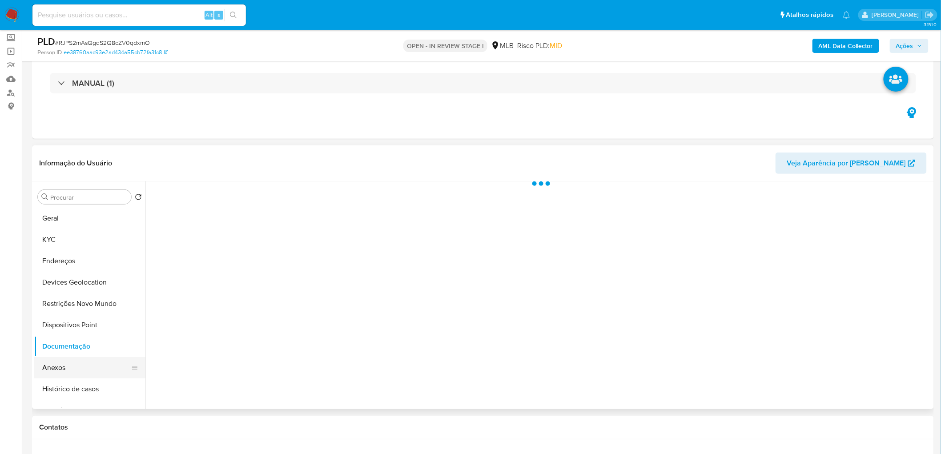
click at [77, 366] on button "Anexos" at bounding box center [86, 367] width 104 height 21
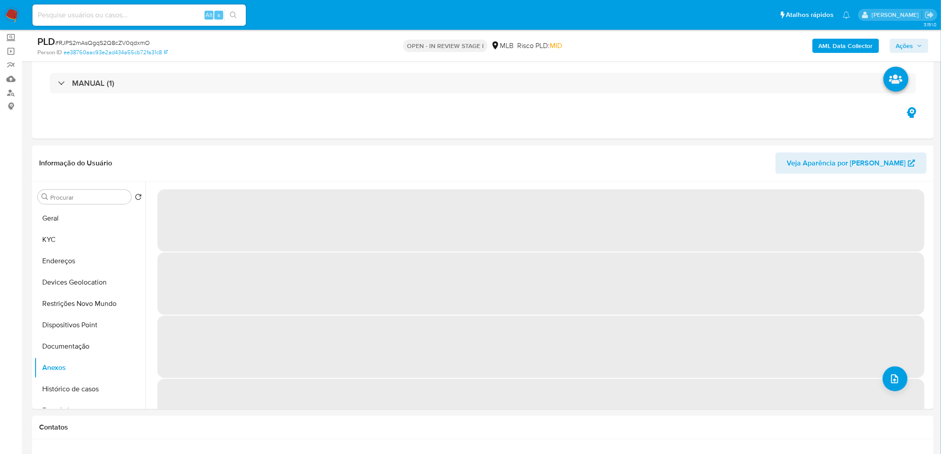
click at [909, 46] on span "Ações" at bounding box center [904, 46] width 17 height 14
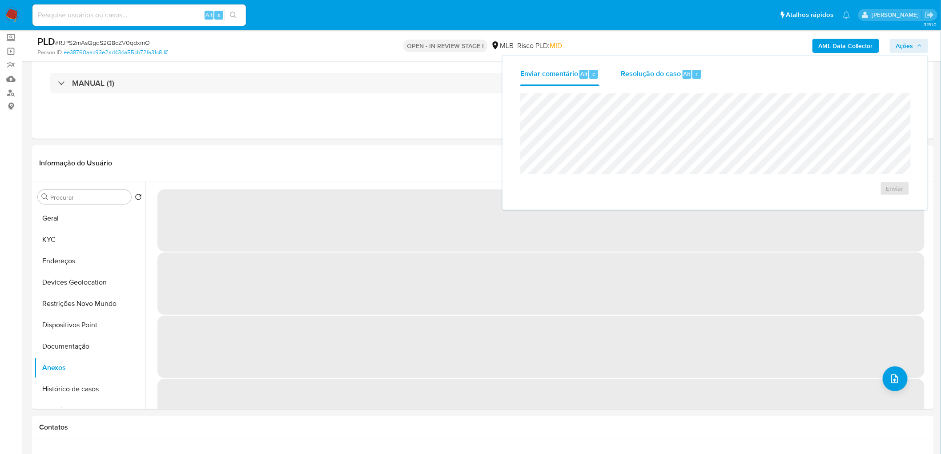
click at [672, 74] on span "Resolução do caso" at bounding box center [651, 73] width 60 height 10
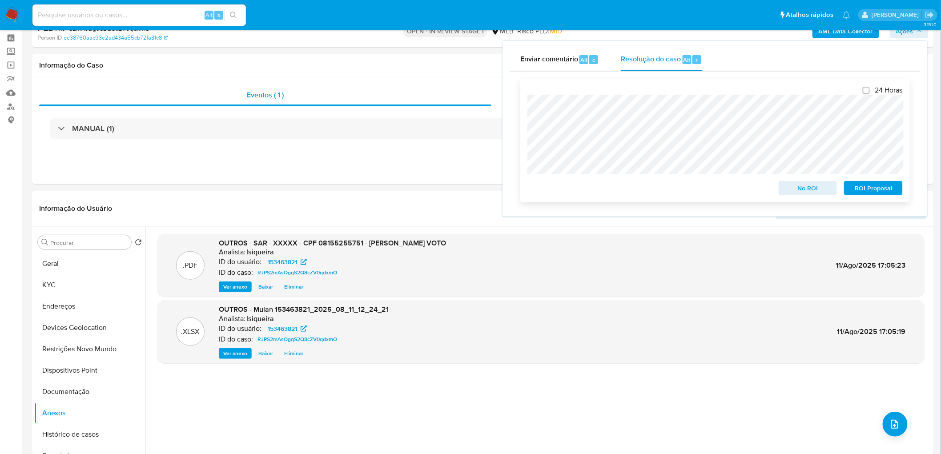
scroll to position [0, 0]
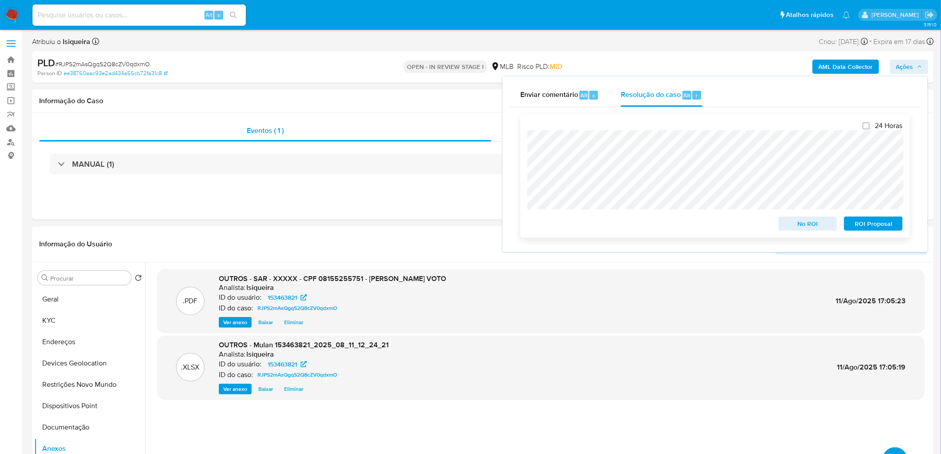
click at [863, 221] on span "ROI Proposal" at bounding box center [873, 223] width 46 height 12
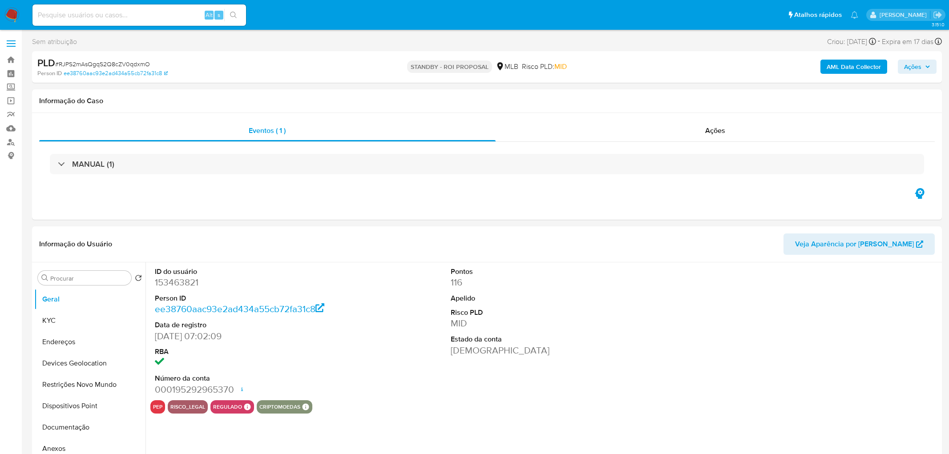
select select "10"
drag, startPoint x: 730, startPoint y: 130, endPoint x: 717, endPoint y: 131, distance: 12.5
click at [730, 130] on div "Ações" at bounding box center [708, 130] width 435 height 21
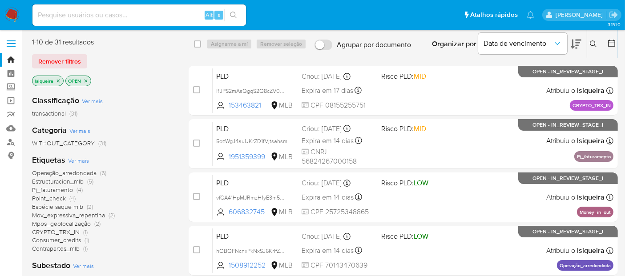
click at [12, 9] on img at bounding box center [11, 15] width 15 height 15
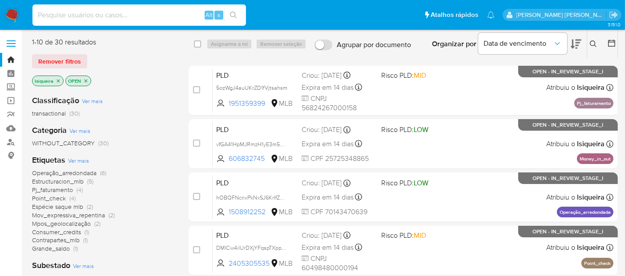
click at [113, 13] on input at bounding box center [138, 15] width 213 height 12
paste input "276122790"
type input "276122790"
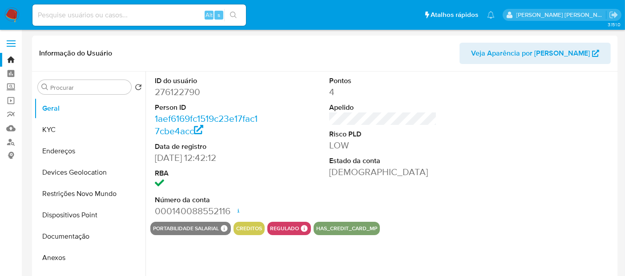
select select "10"
click at [128, 20] on input at bounding box center [138, 15] width 213 height 12
paste input "1594593392"
type input "1594593392"
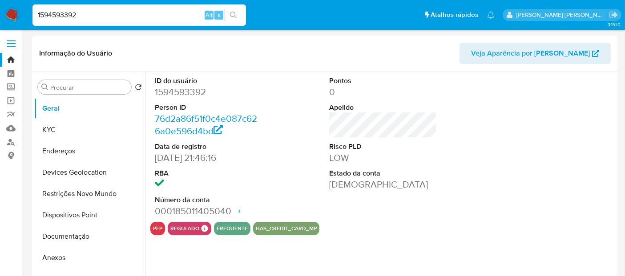
select select "10"
click at [10, 16] on img at bounding box center [11, 15] width 15 height 15
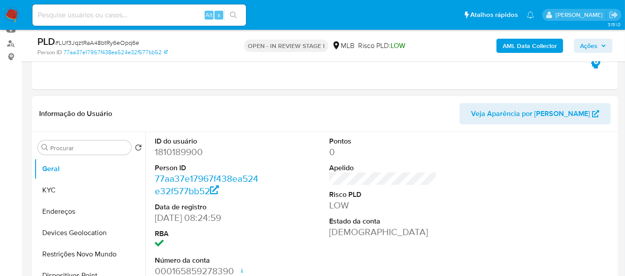
select select "10"
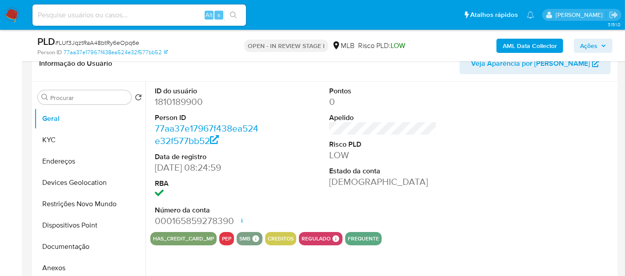
scroll to position [197, 0]
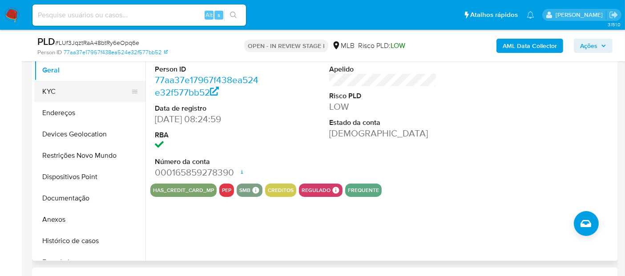
click at [48, 92] on button "KYC" at bounding box center [86, 91] width 104 height 21
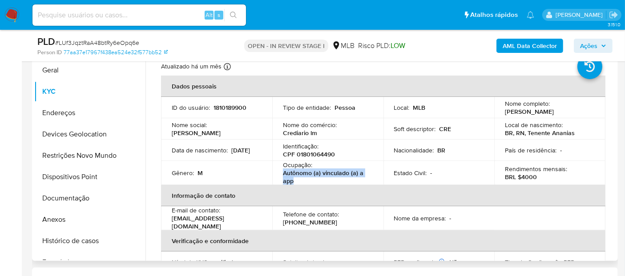
drag, startPoint x: 311, startPoint y: 182, endPoint x: 282, endPoint y: 174, distance: 29.6
click at [283, 174] on p "Autônomo (a) vinculado (a) a app" at bounding box center [326, 177] width 86 height 16
copy p "Autônomo (a) vinculado (a) a app"
click at [71, 198] on button "Documentação" at bounding box center [86, 198] width 104 height 21
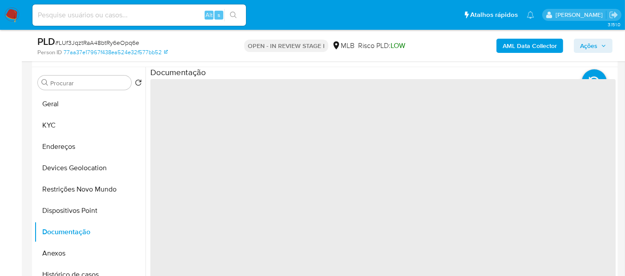
scroll to position [148, 0]
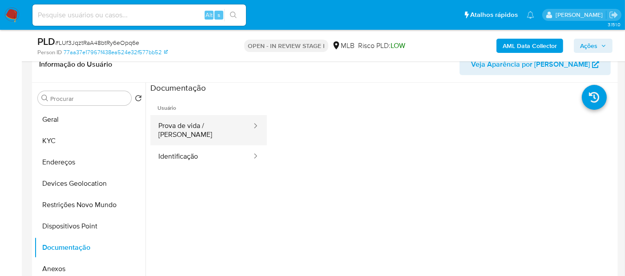
click at [186, 128] on button "Prova de vida / Selfie" at bounding box center [201, 130] width 102 height 30
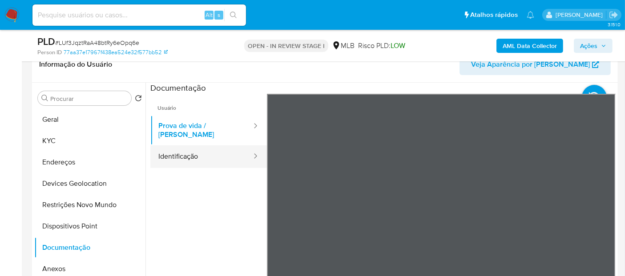
click at [207, 153] on button "Identificação" at bounding box center [201, 156] width 102 height 23
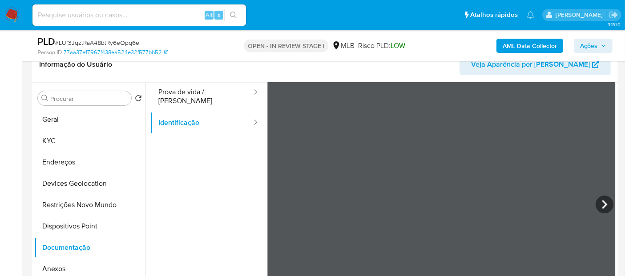
scroll to position [49, 0]
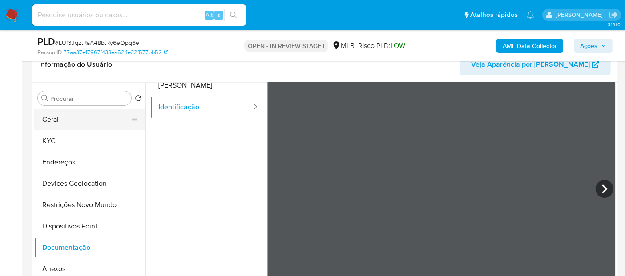
click at [85, 117] on button "Geral" at bounding box center [86, 119] width 104 height 21
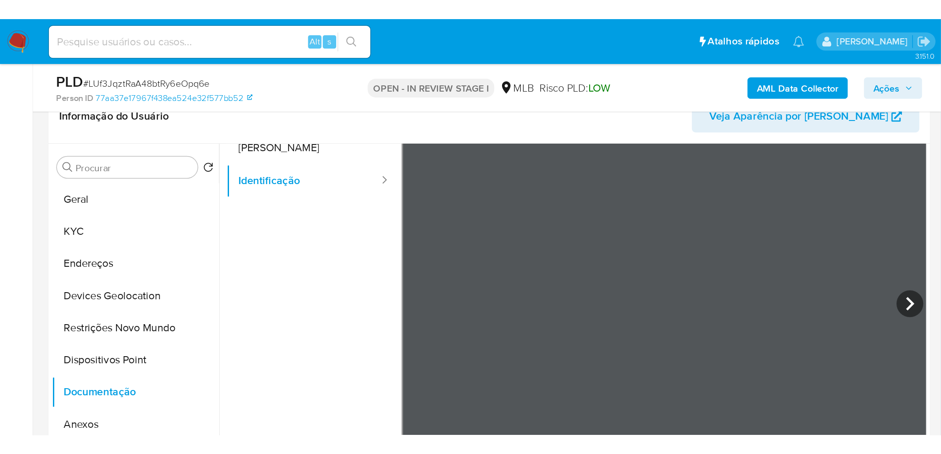
scroll to position [0, 0]
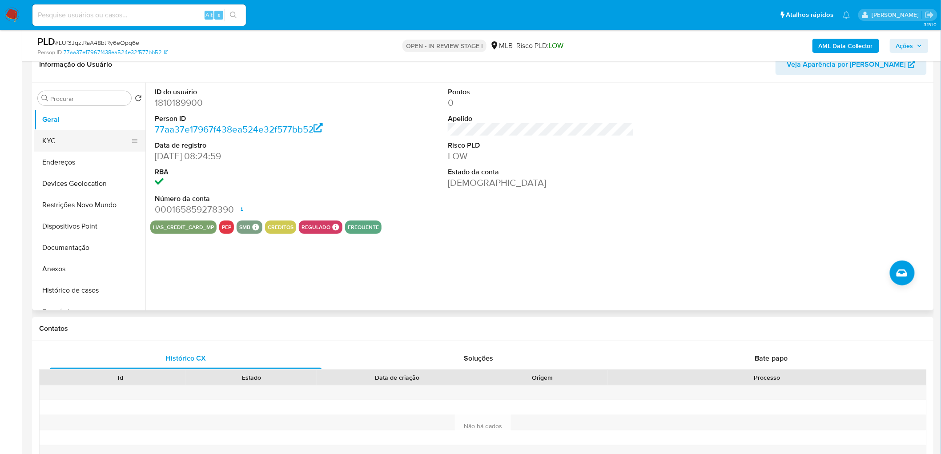
click at [78, 139] on button "KYC" at bounding box center [86, 140] width 104 height 21
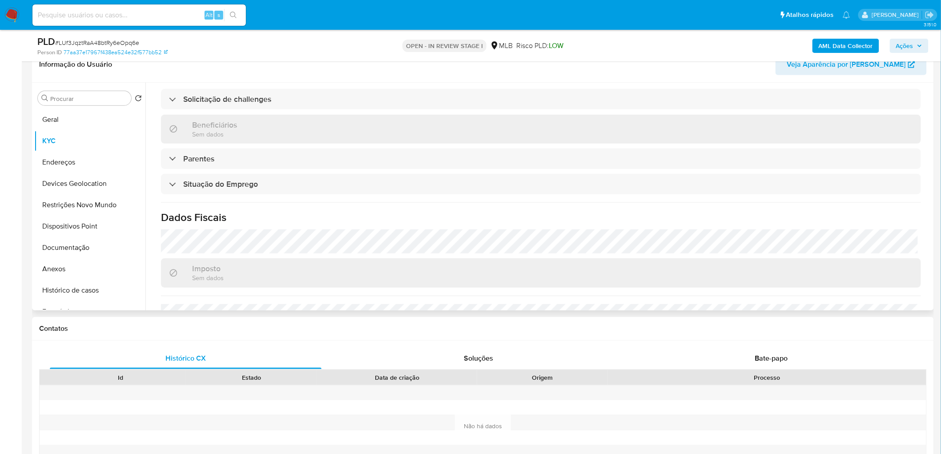
scroll to position [370, 0]
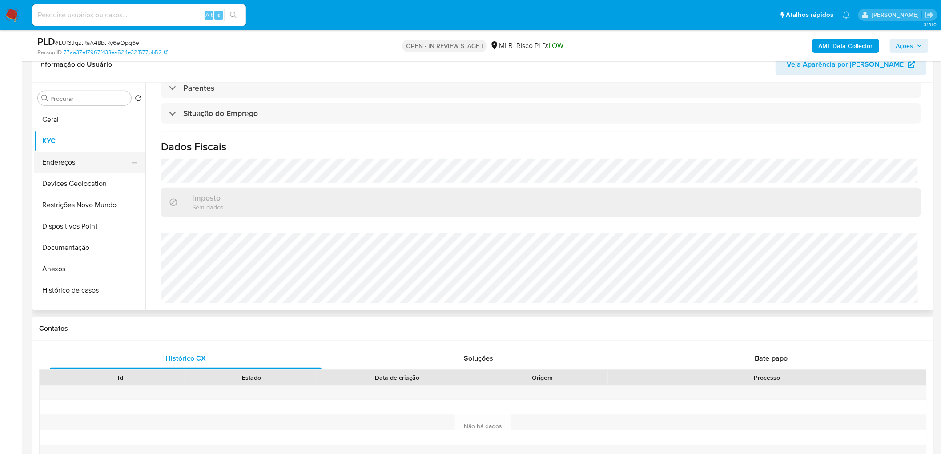
click at [64, 159] on button "Endereços" at bounding box center [86, 162] width 104 height 21
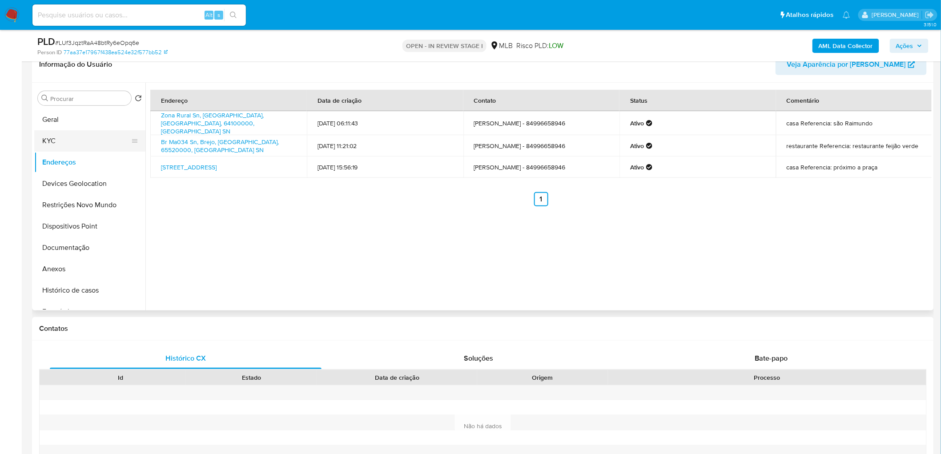
click at [78, 133] on button "KYC" at bounding box center [86, 140] width 104 height 21
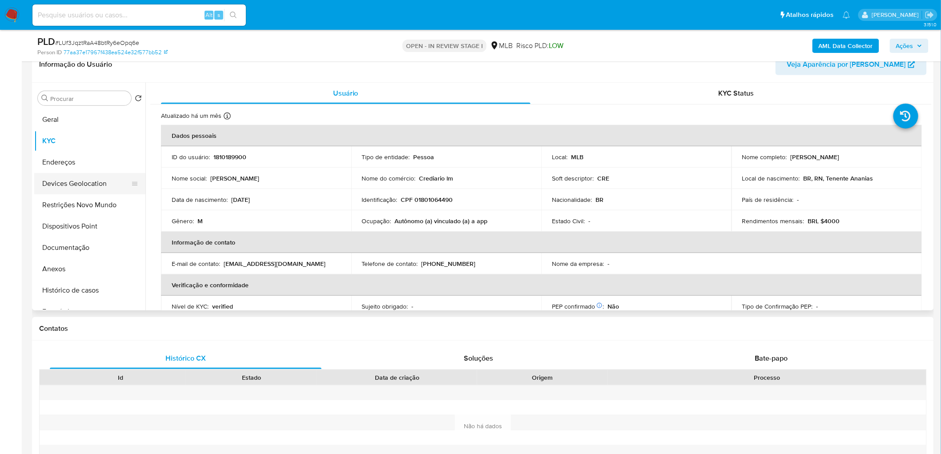
click at [60, 180] on button "Devices Geolocation" at bounding box center [86, 183] width 104 height 21
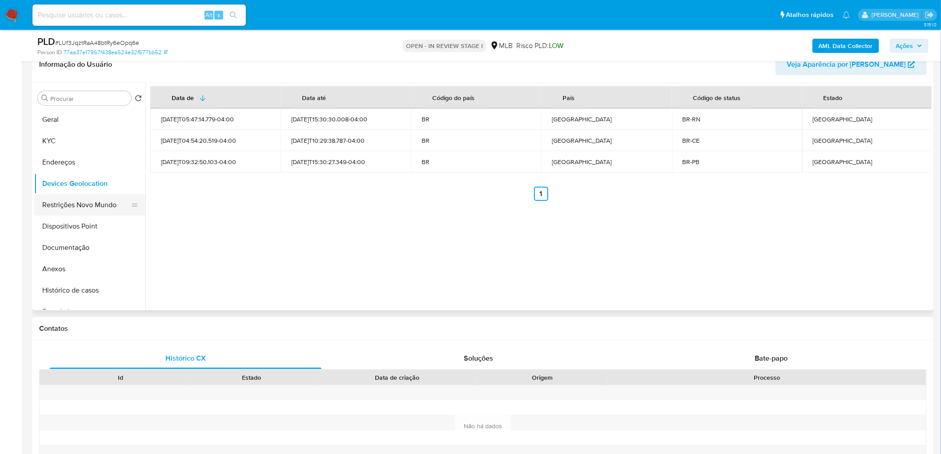
click at [90, 203] on button "Restrições Novo Mundo" at bounding box center [86, 204] width 104 height 21
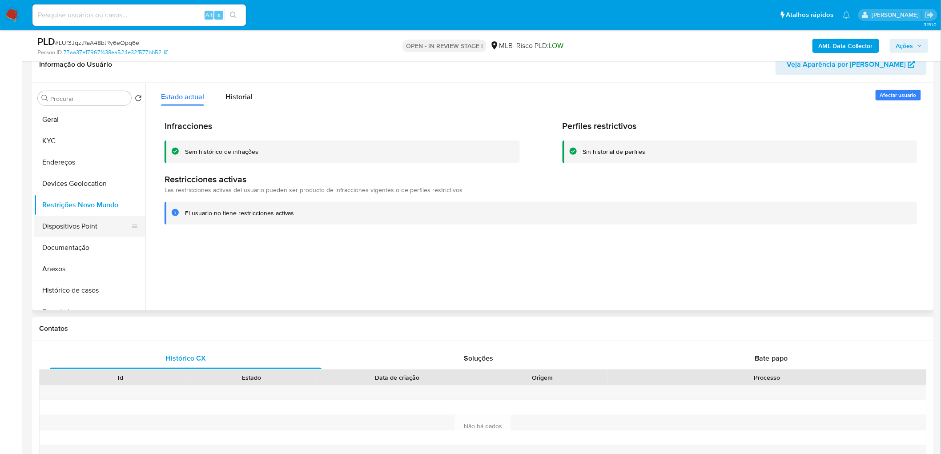
click at [96, 227] on button "Dispositivos Point" at bounding box center [86, 226] width 104 height 21
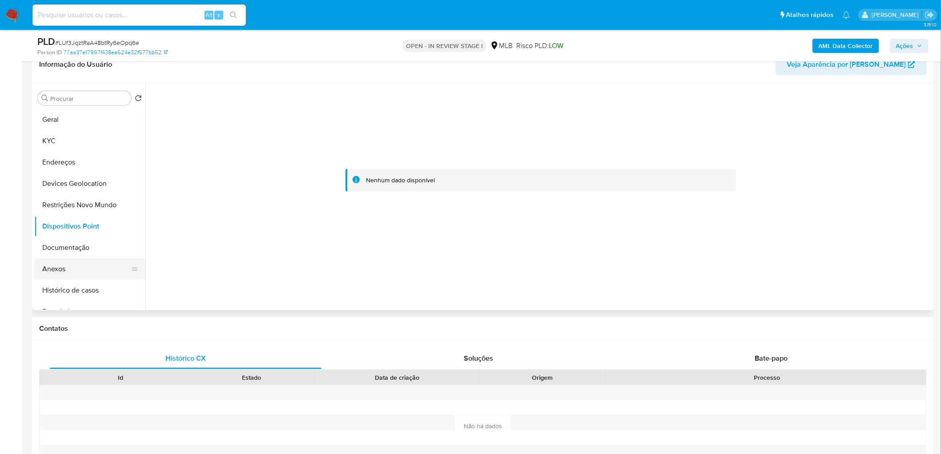
click at [82, 272] on button "Anexos" at bounding box center [86, 268] width 104 height 21
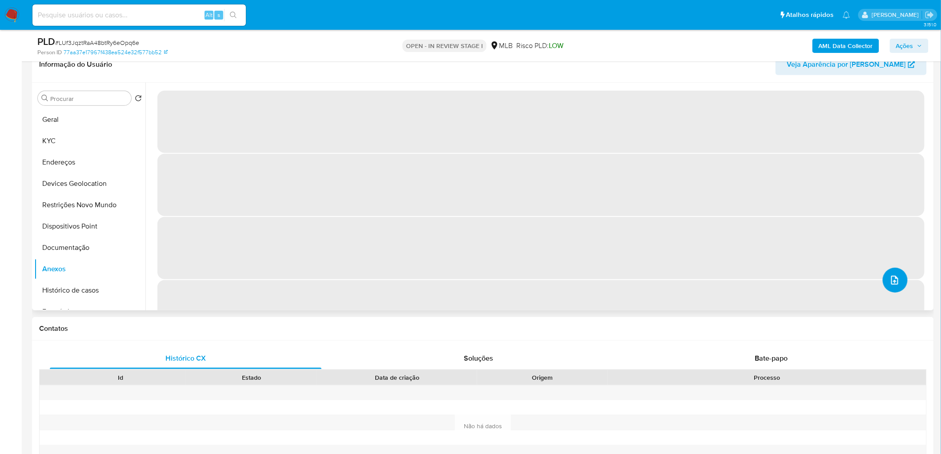
click at [632, 276] on icon "upload-file" at bounding box center [894, 280] width 11 height 11
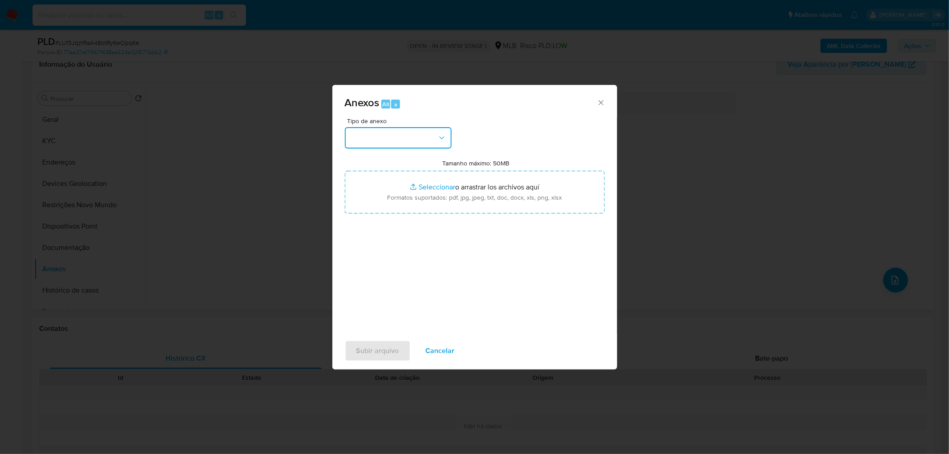
click at [424, 133] on button "button" at bounding box center [398, 137] width 107 height 21
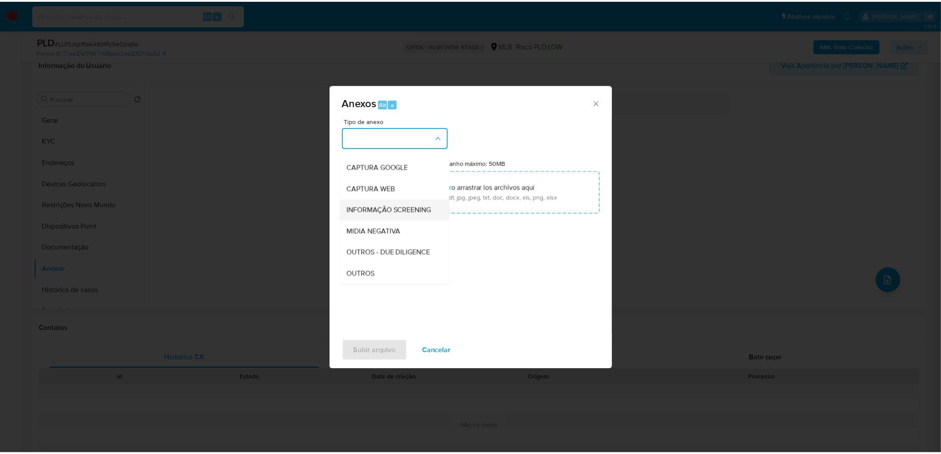
scroll to position [137, 0]
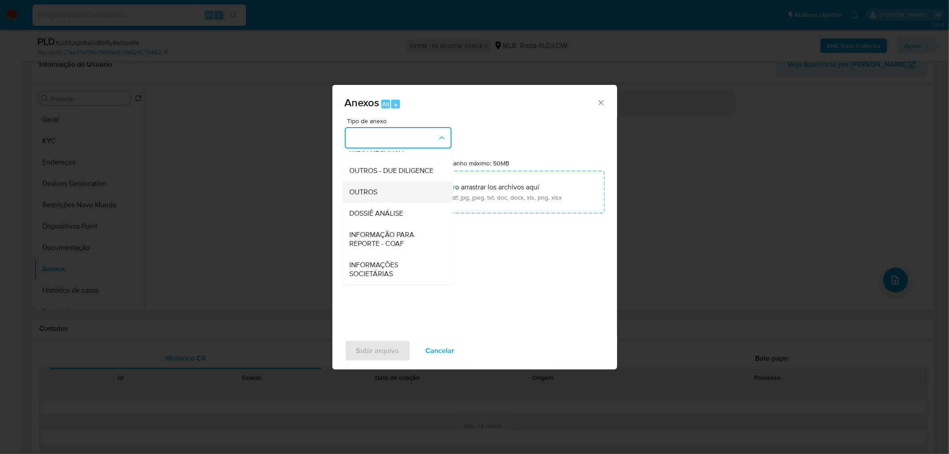
click at [389, 190] on div "OUTROS" at bounding box center [395, 191] width 91 height 21
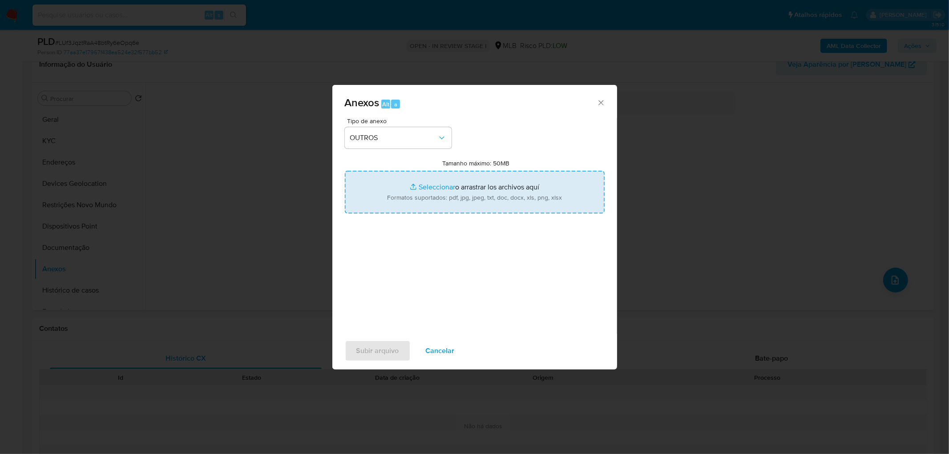
click at [464, 192] on input "Tamanho máximo: 50MB Seleccionar archivos" at bounding box center [475, 192] width 260 height 43
type input "C:\fakepath\Mulan 1810189900_2025_08_11_07_56_58.xlsx"
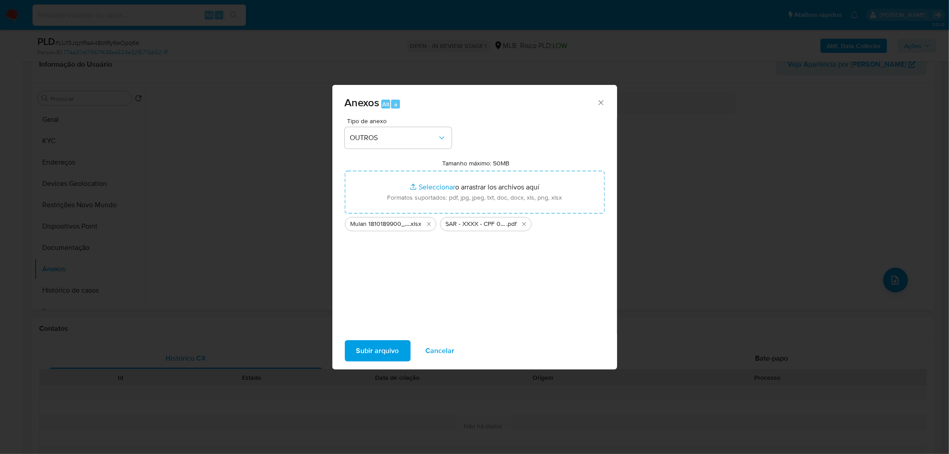
click at [385, 276] on span "Subir arquivo" at bounding box center [377, 351] width 43 height 20
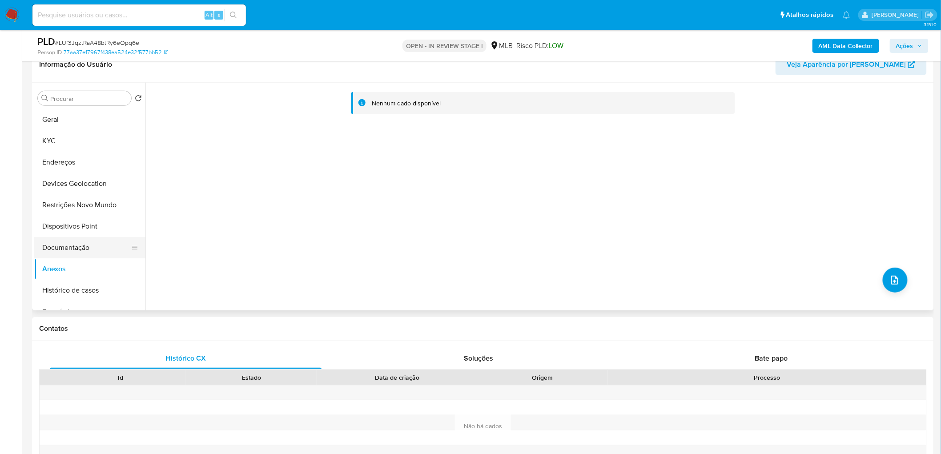
drag, startPoint x: 74, startPoint y: 248, endPoint x: 70, endPoint y: 256, distance: 9.2
click at [74, 248] on button "Documentação" at bounding box center [86, 247] width 104 height 21
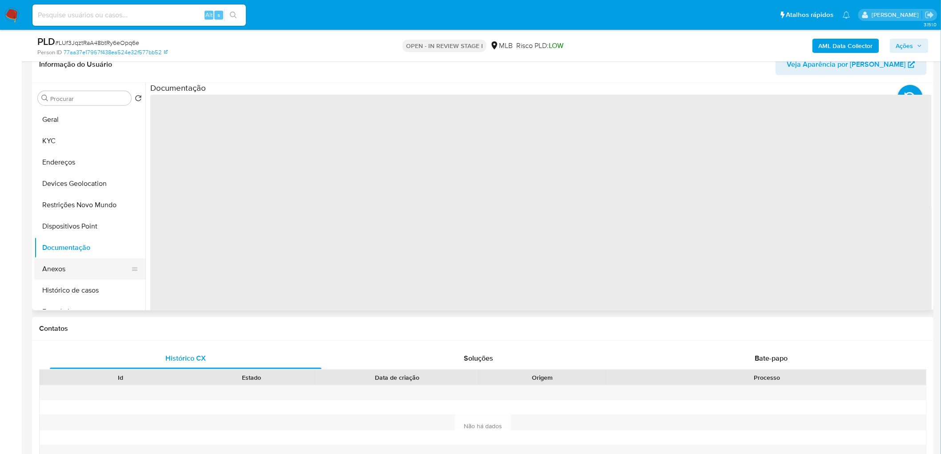
click at [64, 267] on button "Anexos" at bounding box center [86, 268] width 104 height 21
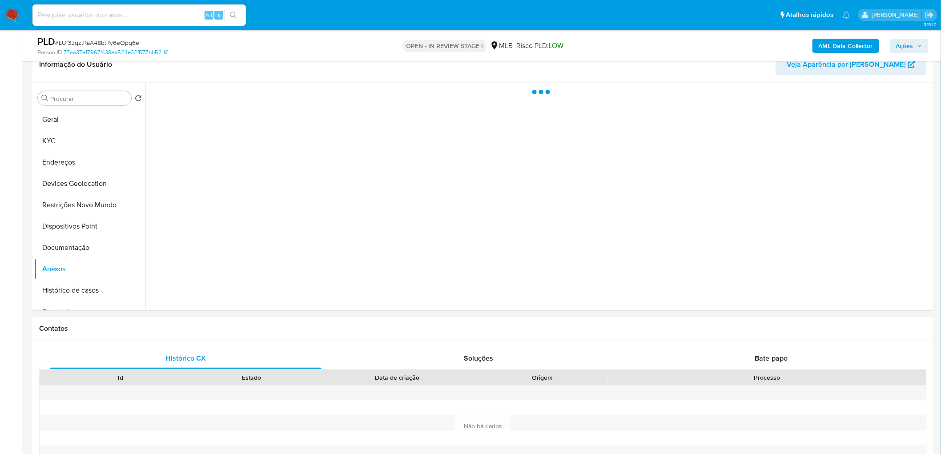
click at [632, 43] on span "Ações" at bounding box center [904, 46] width 17 height 14
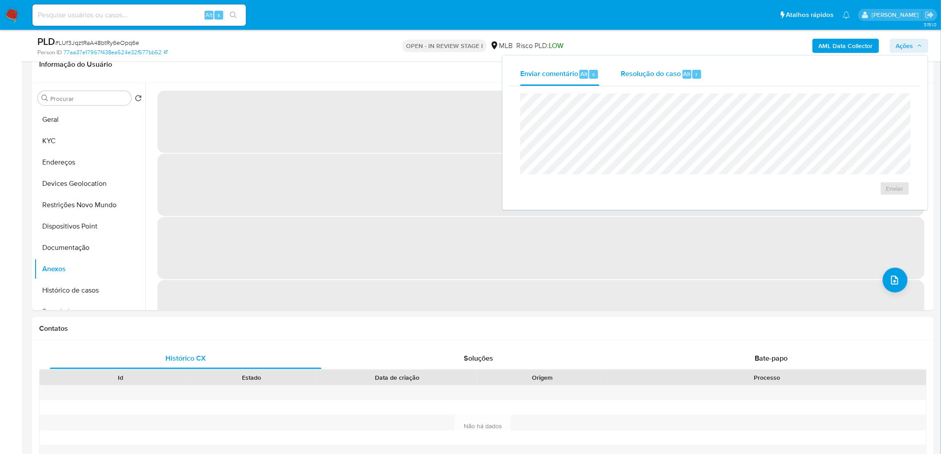
click at [632, 74] on span "Resolução do caso" at bounding box center [651, 73] width 60 height 10
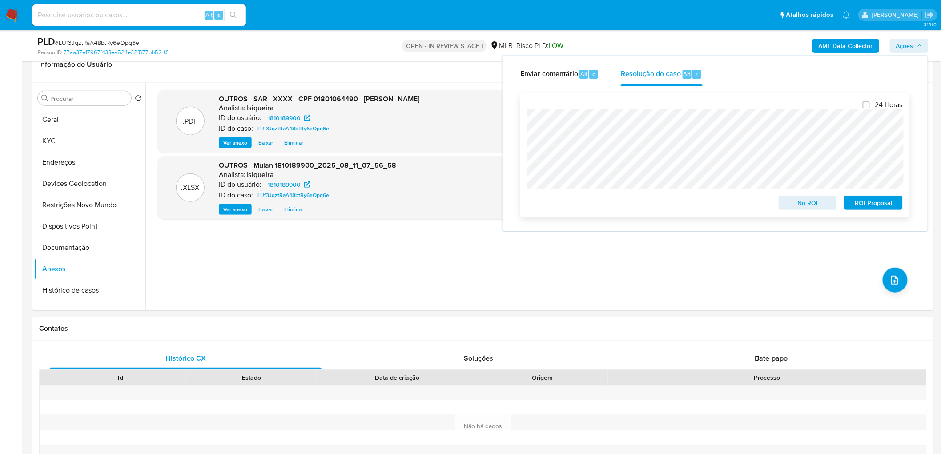
click at [632, 202] on span "ROI Proposal" at bounding box center [873, 203] width 46 height 12
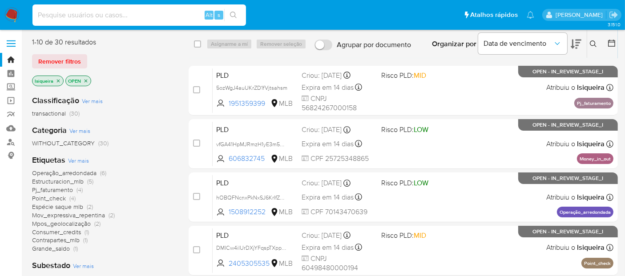
click at [76, 12] on input at bounding box center [138, 15] width 213 height 12
paste input "659531988"
type input "659531988"
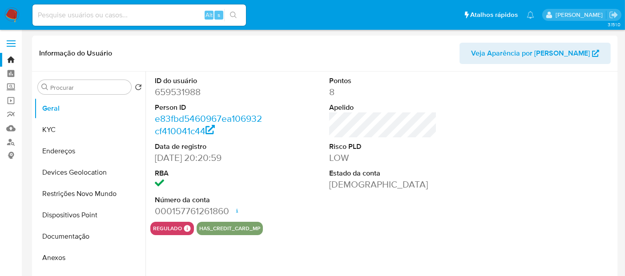
select select "10"
click at [15, 13] on img at bounding box center [11, 15] width 15 height 15
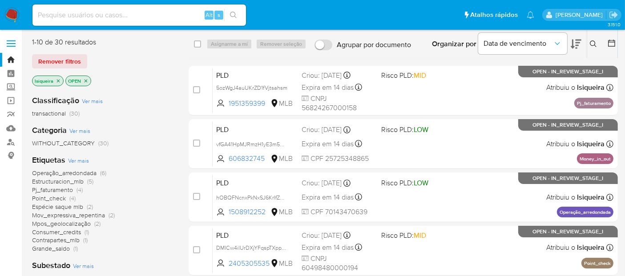
click at [9, 18] on img at bounding box center [11, 15] width 15 height 15
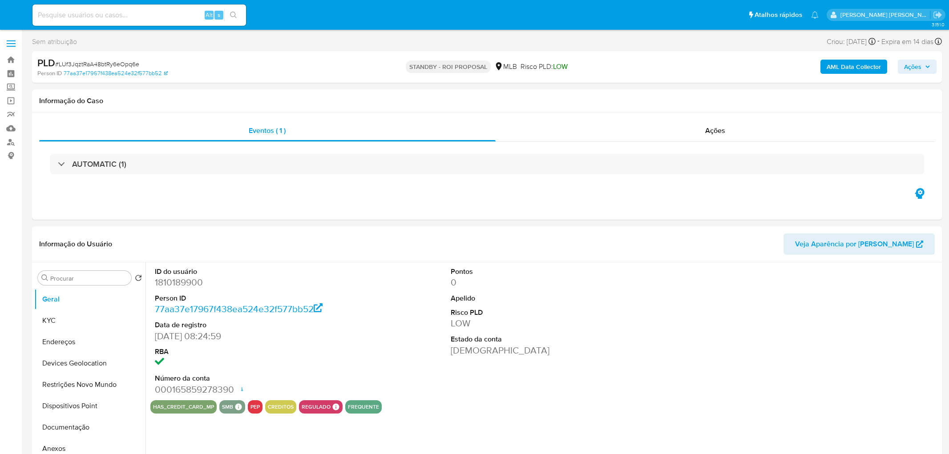
select select "10"
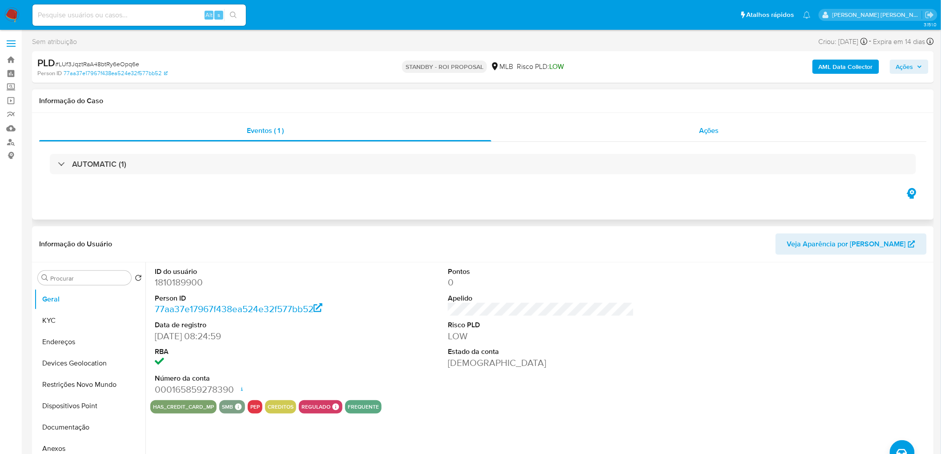
click at [734, 139] on div "Ações" at bounding box center [708, 130] width 435 height 21
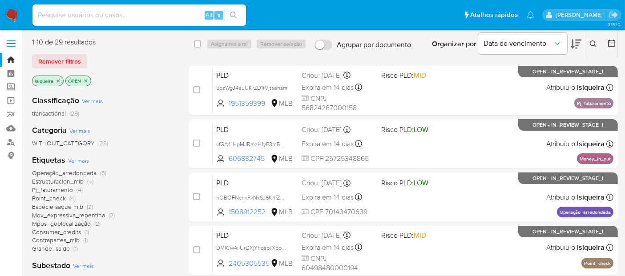
click at [68, 184] on span "Estructuracion_mlb" at bounding box center [58, 181] width 52 height 9
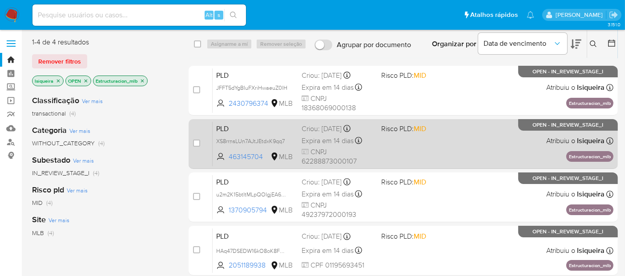
click at [429, 137] on div "PLD XS8rrnsLUn7AJtJEtdxK9qq7 463145704 MLB Risco PLD: MID Criou: 12/07/2025 Cri…" at bounding box center [413, 143] width 401 height 45
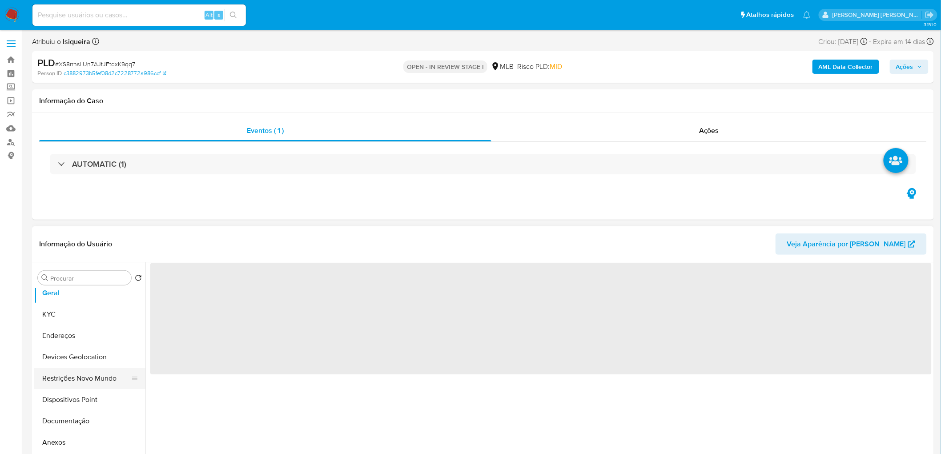
scroll to position [49, 0]
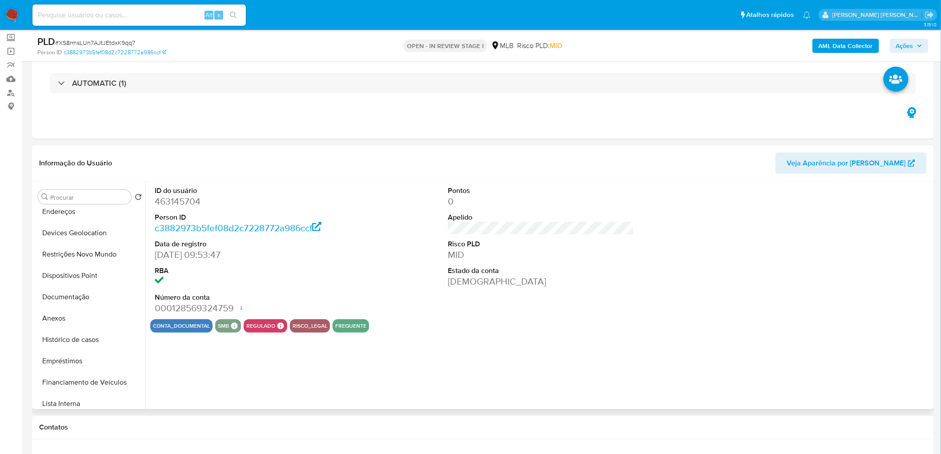
select select "10"
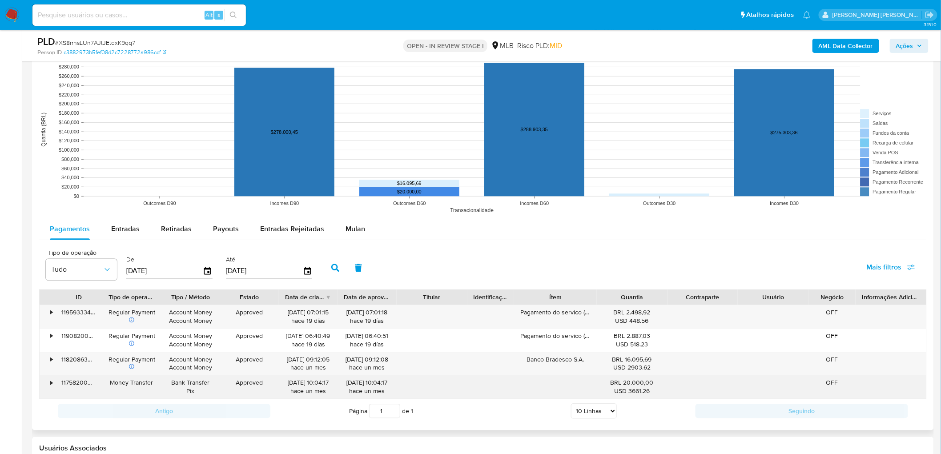
scroll to position [790, 0]
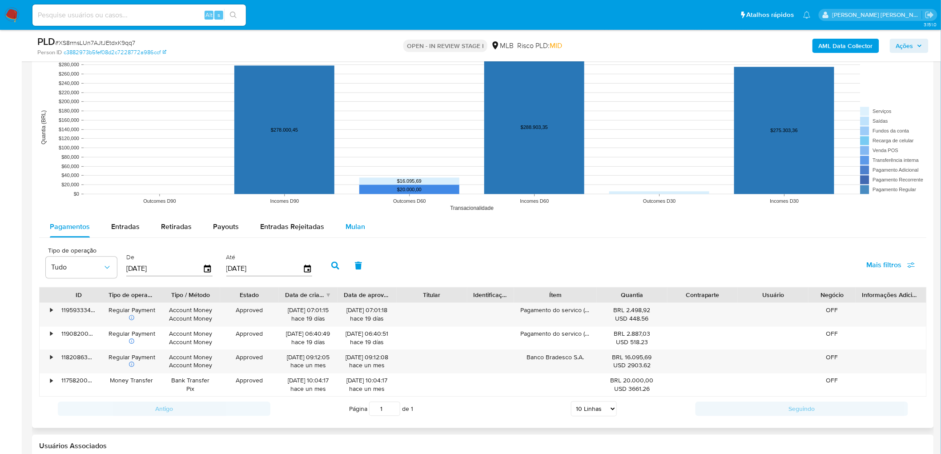
click at [354, 228] on span "Mulan" at bounding box center [356, 226] width 20 height 10
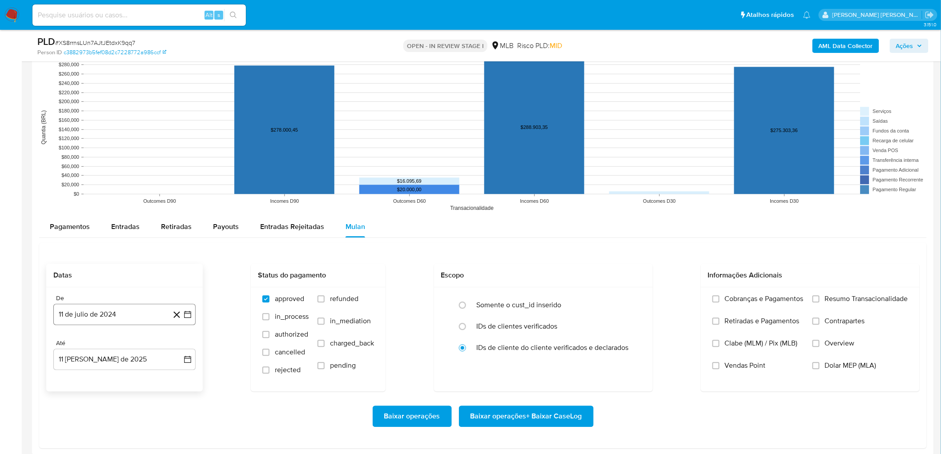
click at [82, 317] on button "11 de julio de 2024" at bounding box center [124, 314] width 142 height 21
click at [105, 180] on span "julio 2024" at bounding box center [120, 179] width 33 height 9
click at [183, 166] on div "2024 2024 ene feb mar abr may jun jul ago sep oct nov dic" at bounding box center [123, 225] width 141 height 151
click at [178, 169] on icon "Año siguiente" at bounding box center [178, 169] width 11 height 11
click at [162, 225] on span "jun" at bounding box center [162, 226] width 10 height 7
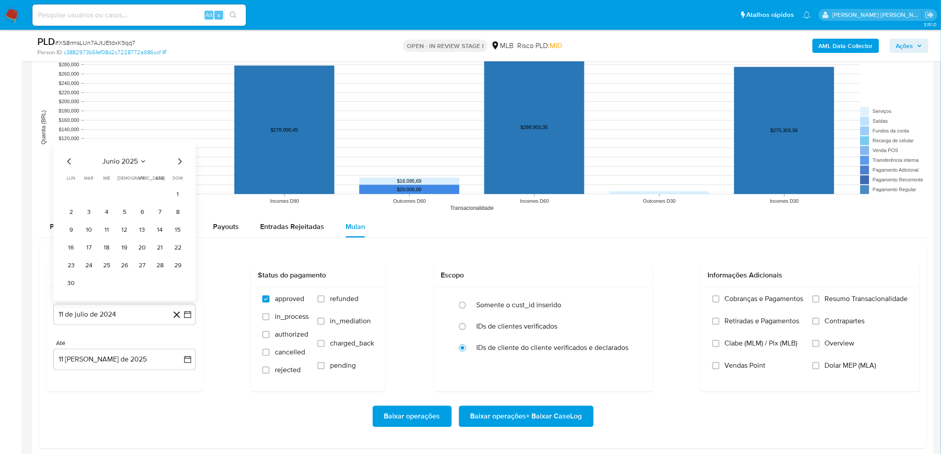
drag, startPoint x: 178, startPoint y: 193, endPoint x: 167, endPoint y: 215, distance: 24.1
click at [178, 193] on button "1" at bounding box center [178, 194] width 14 height 14
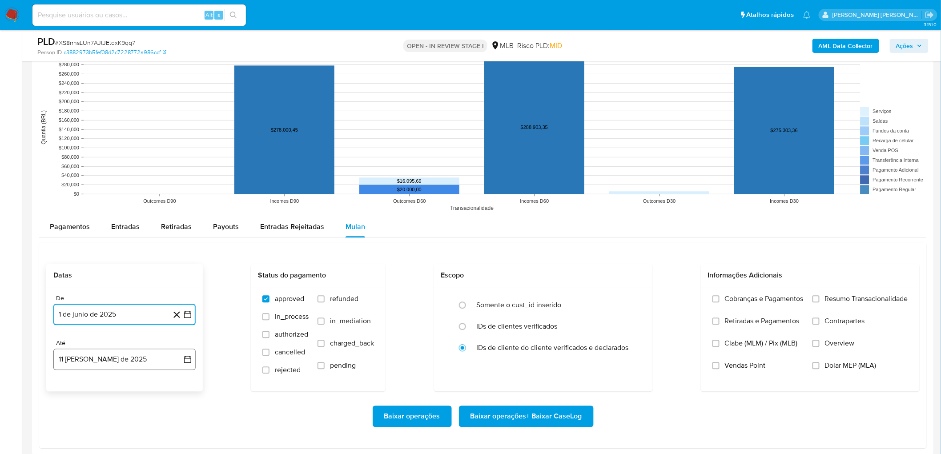
click at [90, 360] on button "11 de agosto de 2025" at bounding box center [124, 359] width 142 height 21
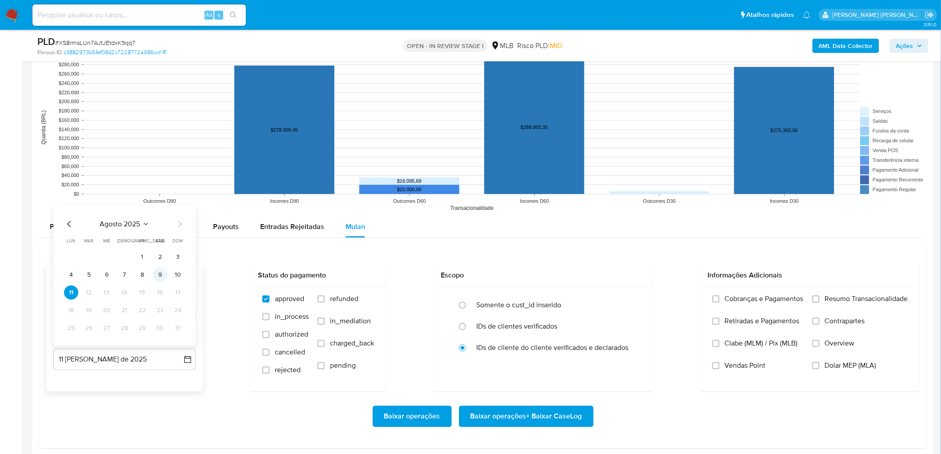
click at [157, 276] on button "9" at bounding box center [160, 275] width 14 height 14
click at [841, 302] on span "Resumo Transacionalidade" at bounding box center [866, 298] width 83 height 9
click at [820, 302] on input "Resumo Transacionalidade" at bounding box center [816, 298] width 7 height 7
click at [749, 371] on label "Vendas Point" at bounding box center [757, 372] width 91 height 22
click at [720, 369] on input "Vendas Point" at bounding box center [715, 365] width 7 height 7
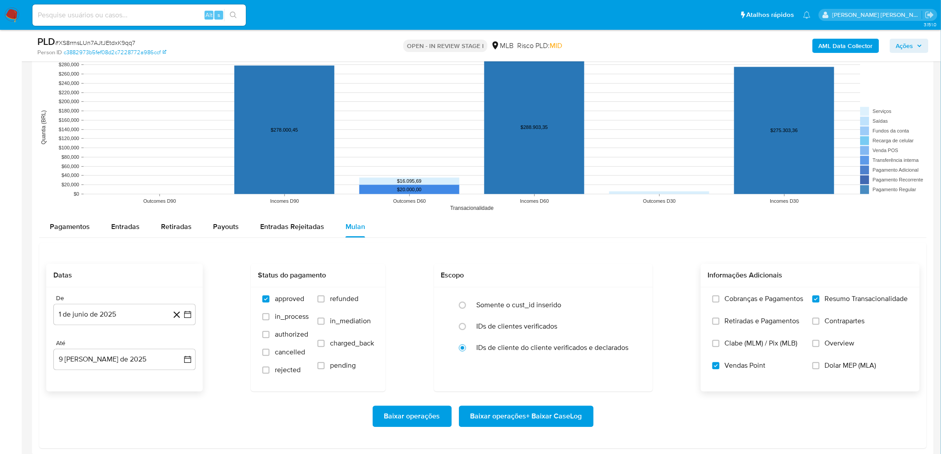
click at [541, 413] on span "Baixar operações + Baixar CaseLog" at bounding box center [527, 416] width 112 height 20
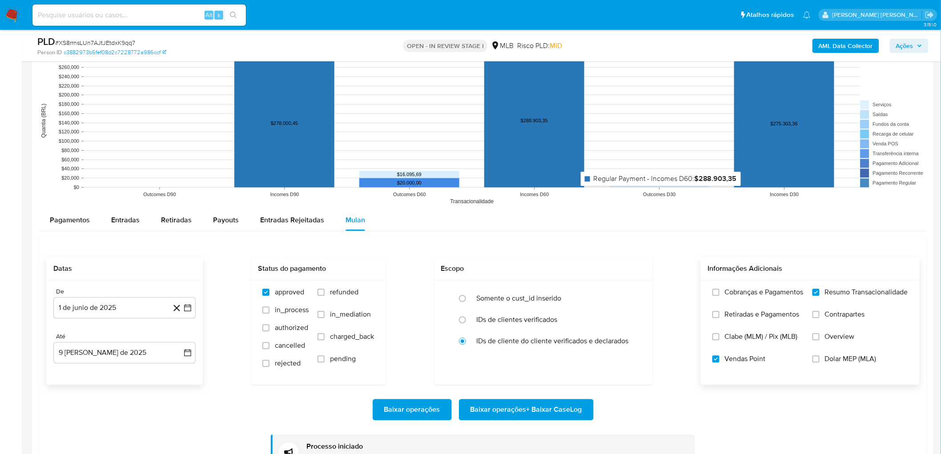
scroll to position [939, 0]
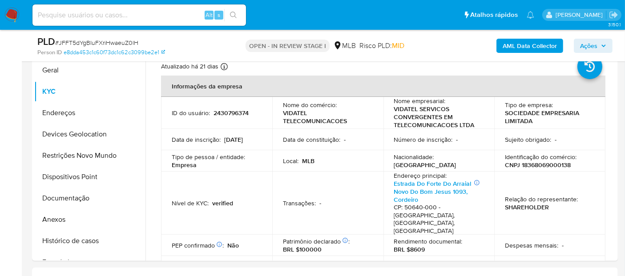
scroll to position [115, 0]
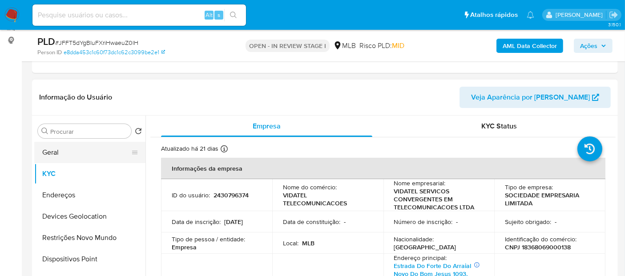
click at [56, 152] on button "Geral" at bounding box center [86, 152] width 104 height 21
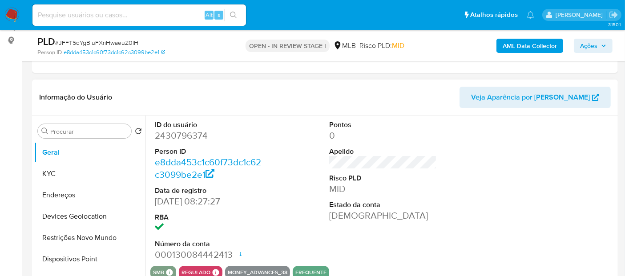
click at [278, 168] on div "ID do usuário 2430796374 Person ID e8dda453c1c60f73dc1c62c3099be2e1 Data de reg…" at bounding box center [382, 191] width 465 height 150
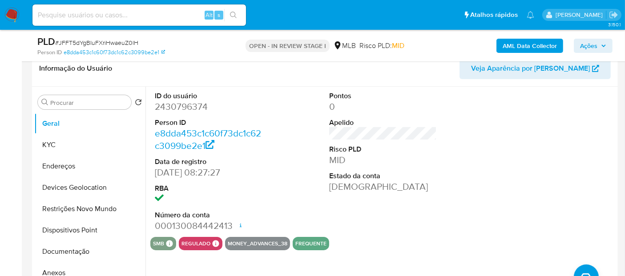
scroll to position [165, 0]
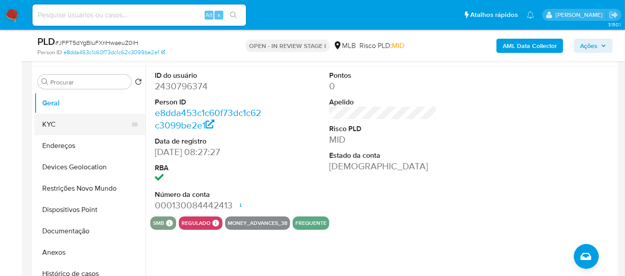
click at [97, 126] on button "KYC" at bounding box center [86, 124] width 104 height 21
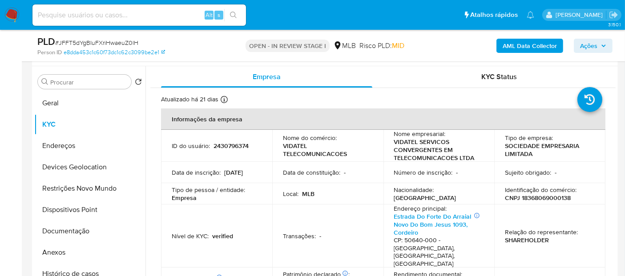
scroll to position [49, 0]
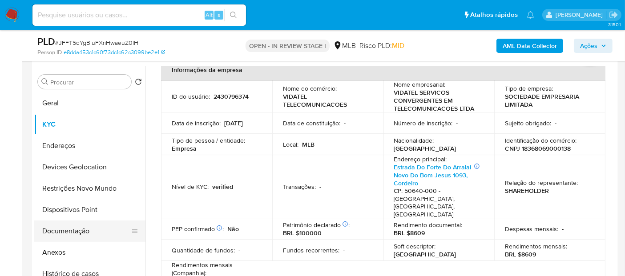
click at [61, 229] on button "Documentação" at bounding box center [86, 231] width 104 height 21
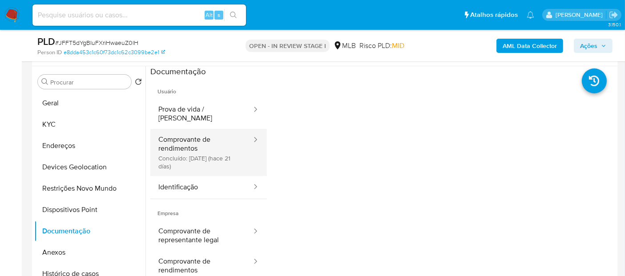
click at [195, 144] on button "Comprovante de rendimentos Concluído: 21/07/2025 (hace 21 días)" at bounding box center [201, 152] width 102 height 47
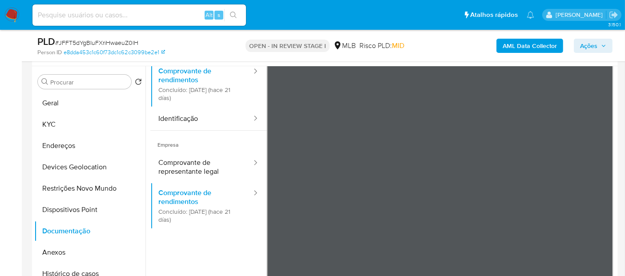
scroll to position [77, 0]
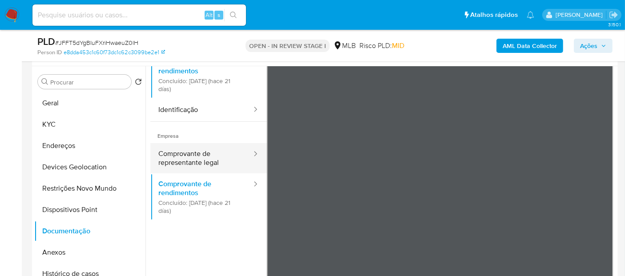
click at [221, 158] on button "Comprovante de representante legal" at bounding box center [201, 158] width 102 height 30
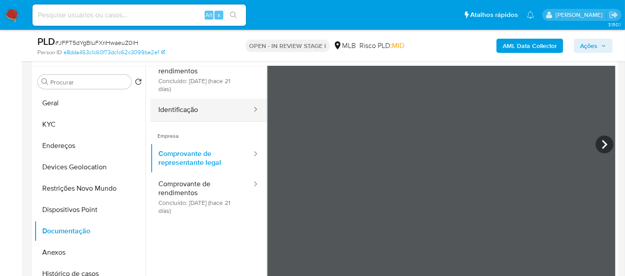
click at [203, 105] on button "Identificação" at bounding box center [201, 110] width 102 height 23
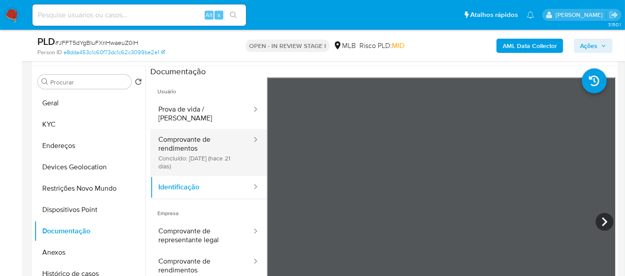
scroll to position [115, 0]
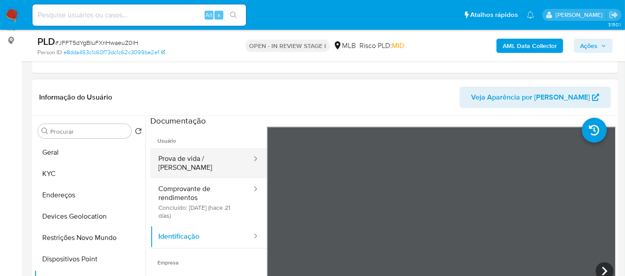
click at [218, 153] on button "Prova de vida / Selfie" at bounding box center [201, 163] width 102 height 30
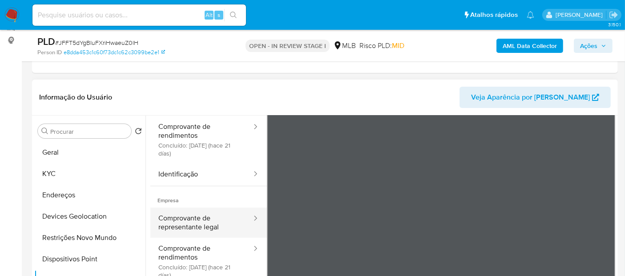
scroll to position [75, 0]
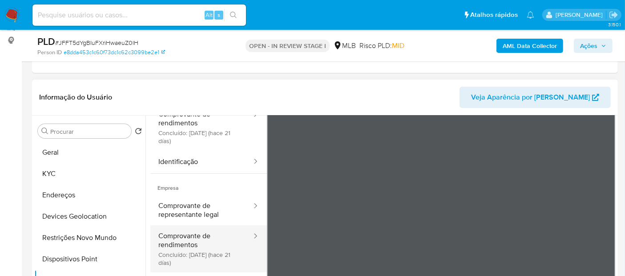
click at [199, 225] on button "Comprovante de rendimentos Concluído: 21/07/2025 (hace 21 días)" at bounding box center [201, 248] width 102 height 47
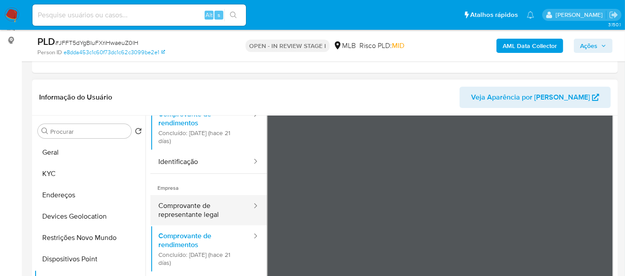
click at [205, 208] on button "Comprovante de representante legal" at bounding box center [201, 210] width 102 height 30
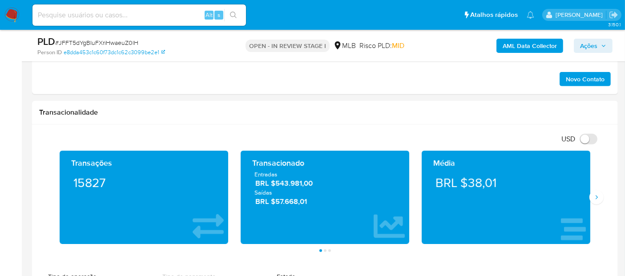
scroll to position [503, 0]
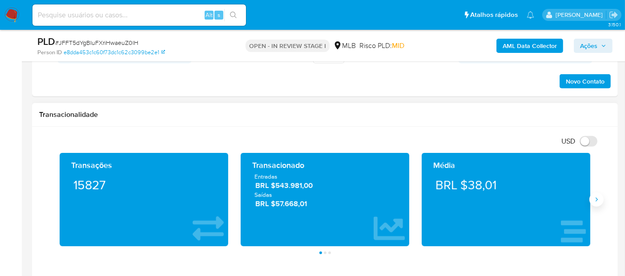
click at [594, 202] on button "Siguiente" at bounding box center [596, 200] width 14 height 14
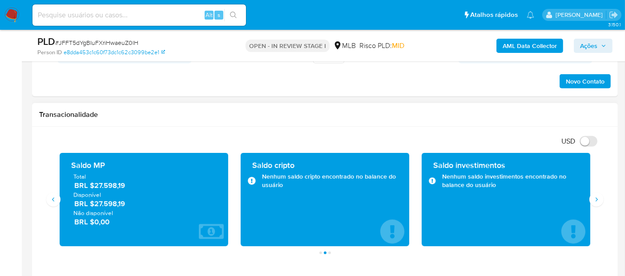
drag, startPoint x: 133, startPoint y: 202, endPoint x: 91, endPoint y: 201, distance: 41.8
click at [91, 201] on span "BRL $27.598,19" at bounding box center [144, 204] width 140 height 10
click at [597, 198] on icon "Siguiente" at bounding box center [596, 200] width 2 height 4
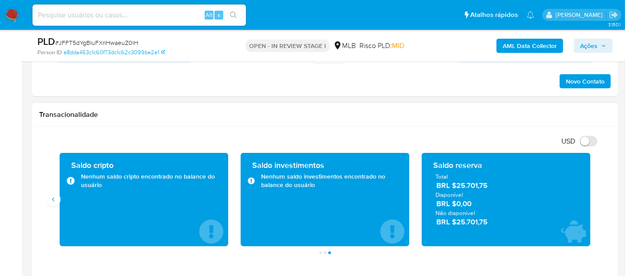
drag, startPoint x: 496, startPoint y: 186, endPoint x: 457, endPoint y: 184, distance: 39.2
click at [457, 184] on span "BRL $25.701,75" at bounding box center [506, 186] width 140 height 10
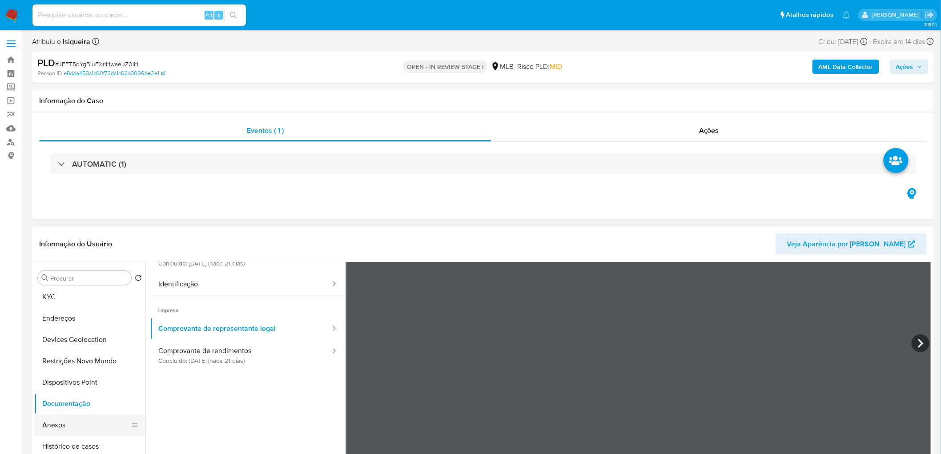
scroll to position [0, 0]
click at [63, 276] on button "Geral" at bounding box center [89, 299] width 111 height 21
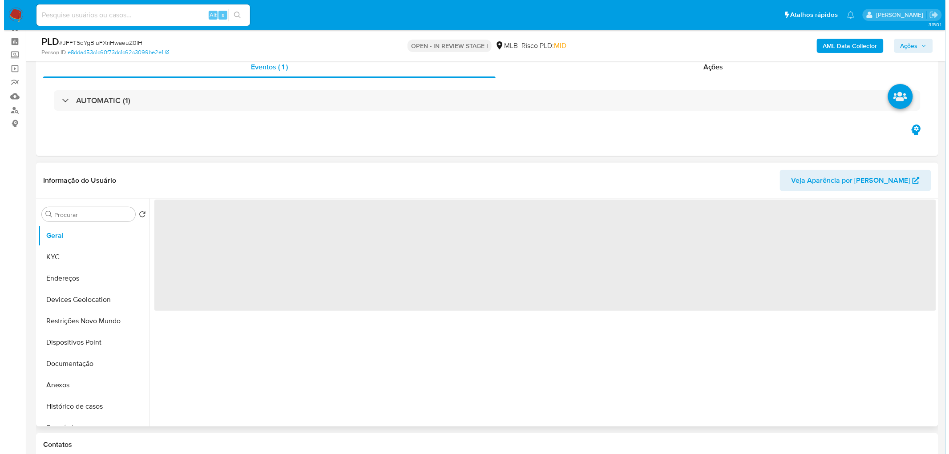
scroll to position [49, 0]
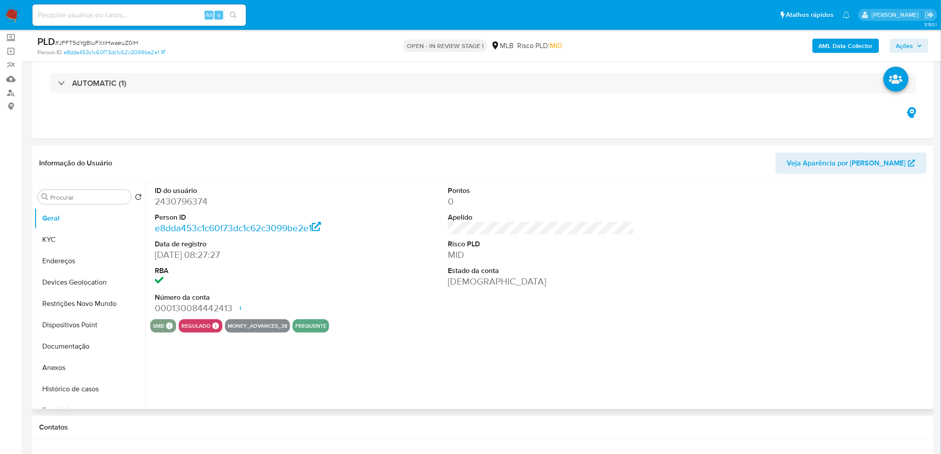
drag, startPoint x: 375, startPoint y: 292, endPoint x: 380, endPoint y: 281, distance: 11.9
click at [375, 276] on div "ID do usuário 2430796374 Person ID e8dda453c1c60f73dc1c62c3099be2e1 Data de reg…" at bounding box center [540, 250] width 781 height 138
click at [65, 242] on button "KYC" at bounding box center [86, 239] width 104 height 21
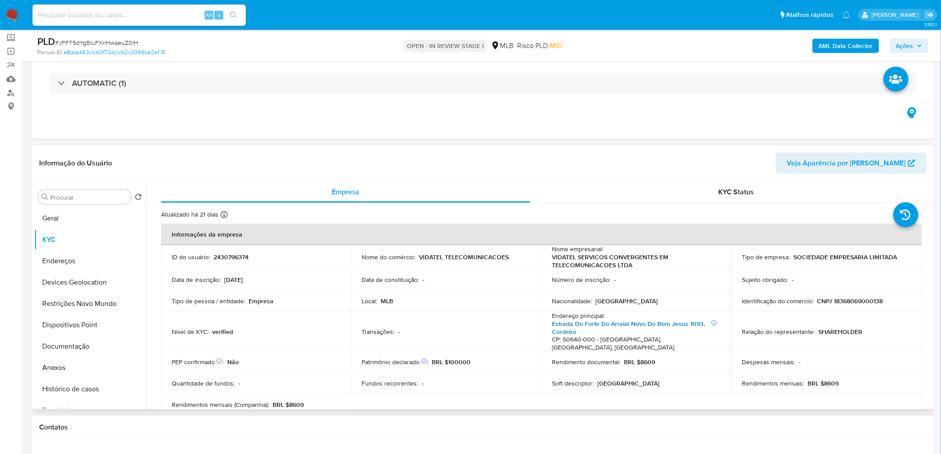
click at [561, 276] on link "Estrada Do Forte Do Arraial Novo Do Bom Jesus 1093, Cordeiro" at bounding box center [628, 327] width 153 height 17
click at [87, 261] on button "Endereços" at bounding box center [86, 260] width 104 height 21
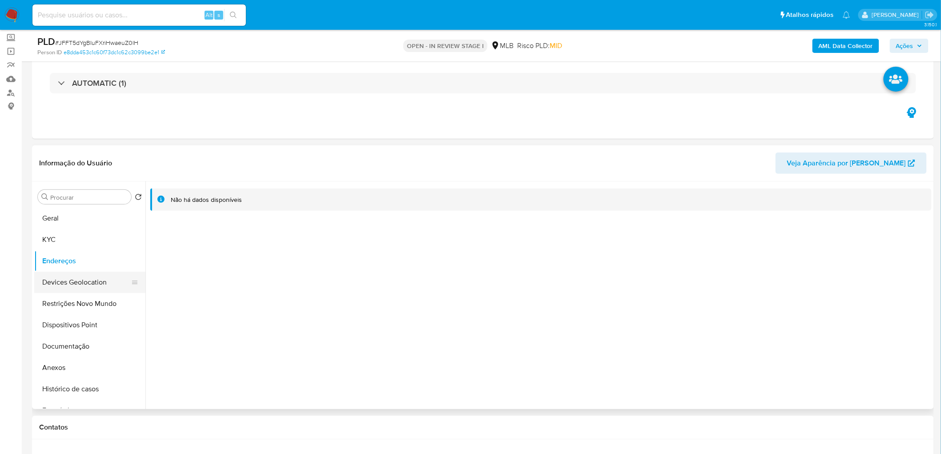
click at [73, 276] on button "Devices Geolocation" at bounding box center [86, 282] width 104 height 21
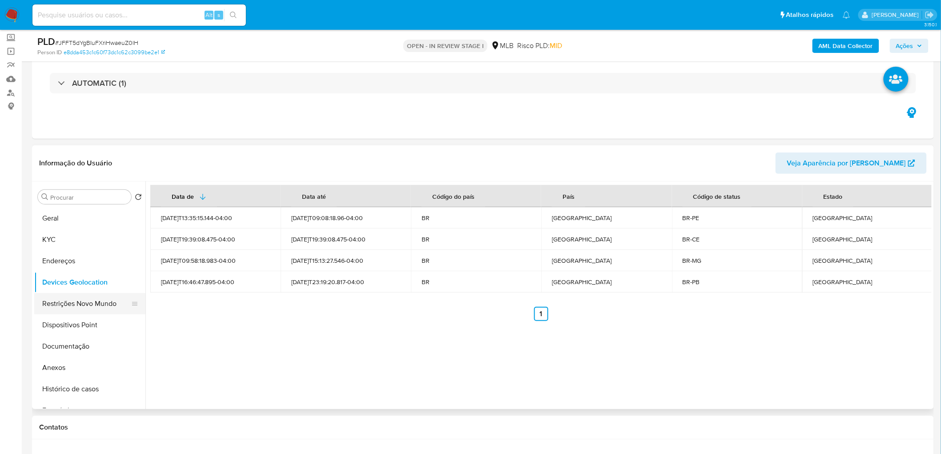
drag, startPoint x: 64, startPoint y: 301, endPoint x: 73, endPoint y: 303, distance: 8.7
click at [64, 276] on button "Restrições Novo Mundo" at bounding box center [86, 303] width 104 height 21
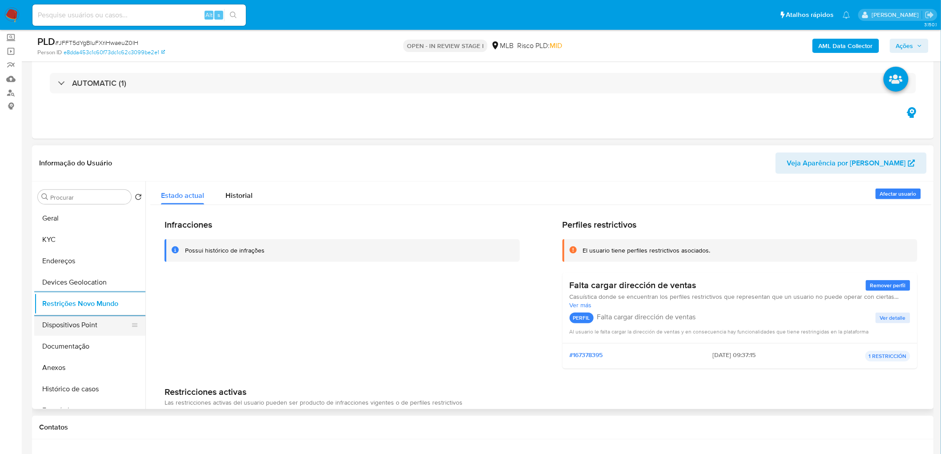
drag, startPoint x: 74, startPoint y: 324, endPoint x: 56, endPoint y: 326, distance: 18.4
click at [74, 276] on button "Dispositivos Point" at bounding box center [86, 324] width 104 height 21
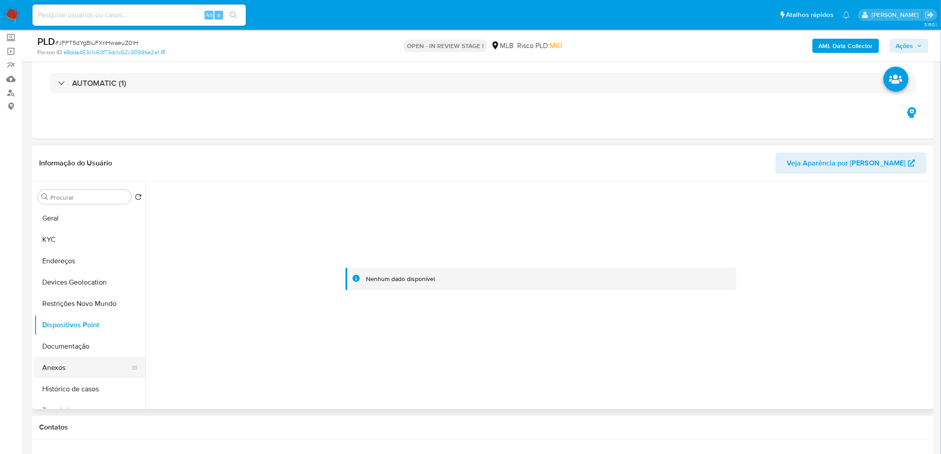
click at [90, 276] on button "Anexos" at bounding box center [86, 367] width 104 height 21
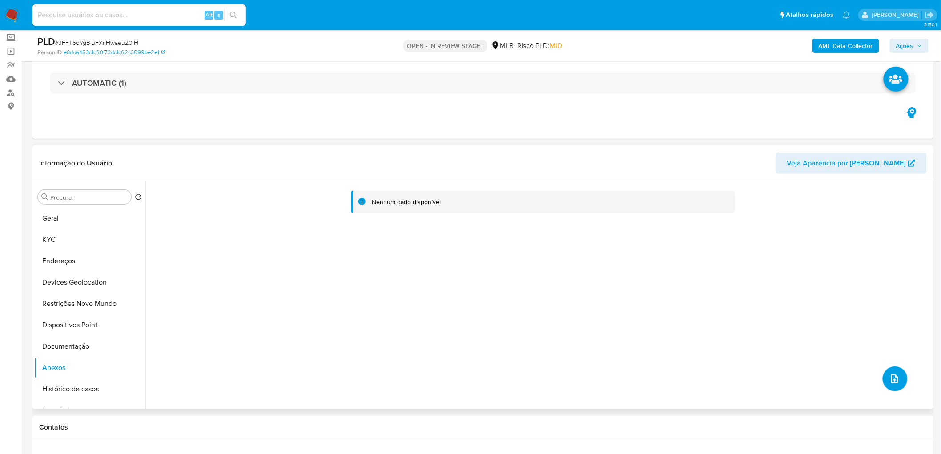
click at [624, 276] on icon "upload-file" at bounding box center [894, 379] width 11 height 11
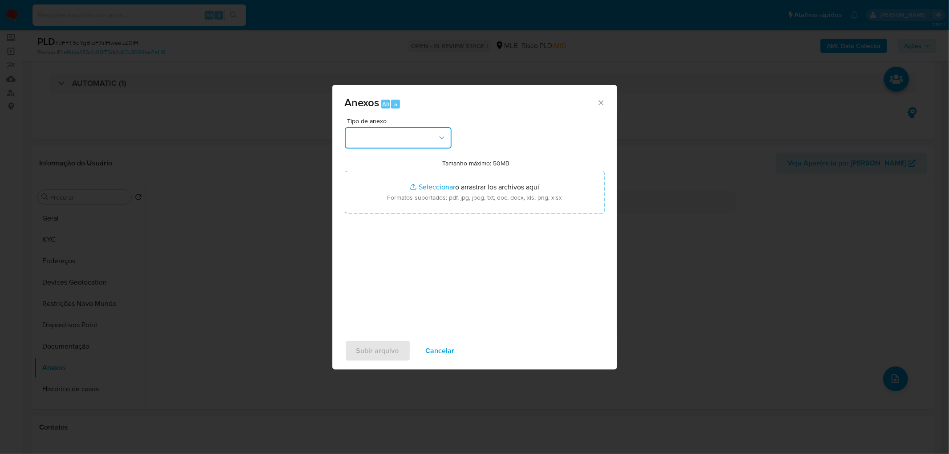
click at [432, 143] on button "button" at bounding box center [398, 137] width 107 height 21
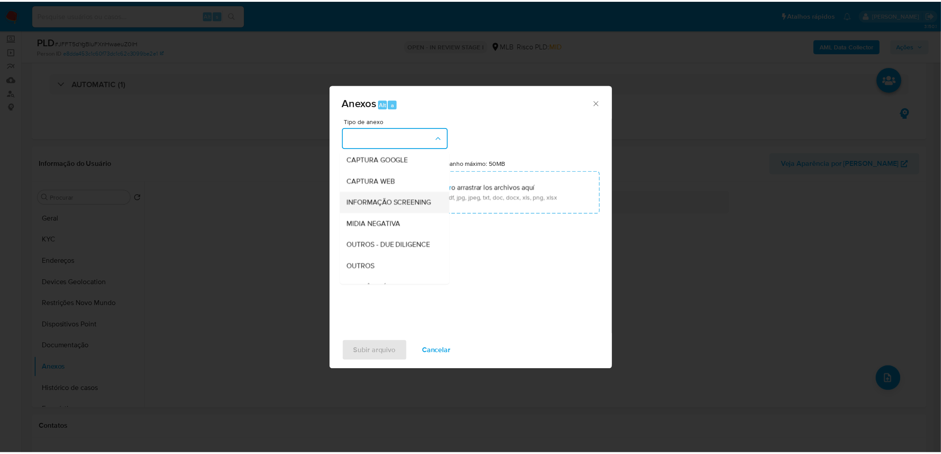
scroll to position [99, 0]
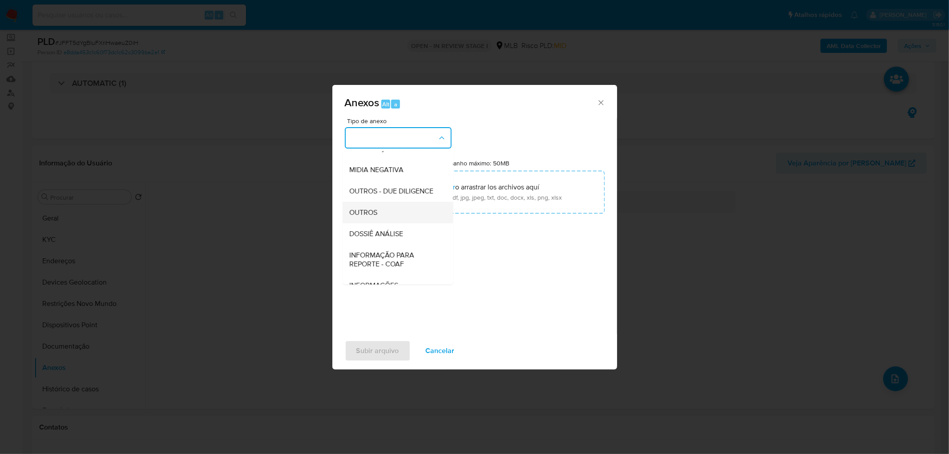
click at [386, 223] on div "OUTROS" at bounding box center [395, 212] width 91 height 21
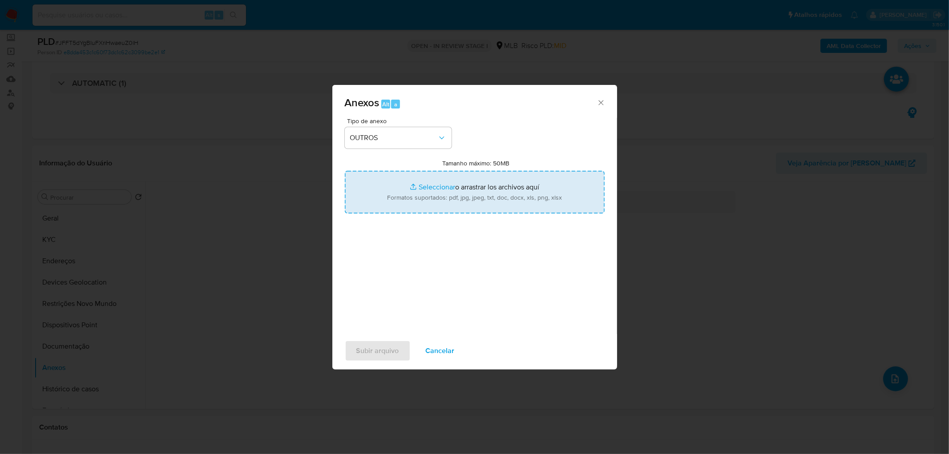
click at [430, 189] on input "Tamanho máximo: 50MB Seleccionar archivos" at bounding box center [475, 192] width 260 height 43
type input "C:\fakepath\SAR - XXXX - CNPJ 18368069000138 - VIDATEL SERVICOS CONVERGENTES EM…"
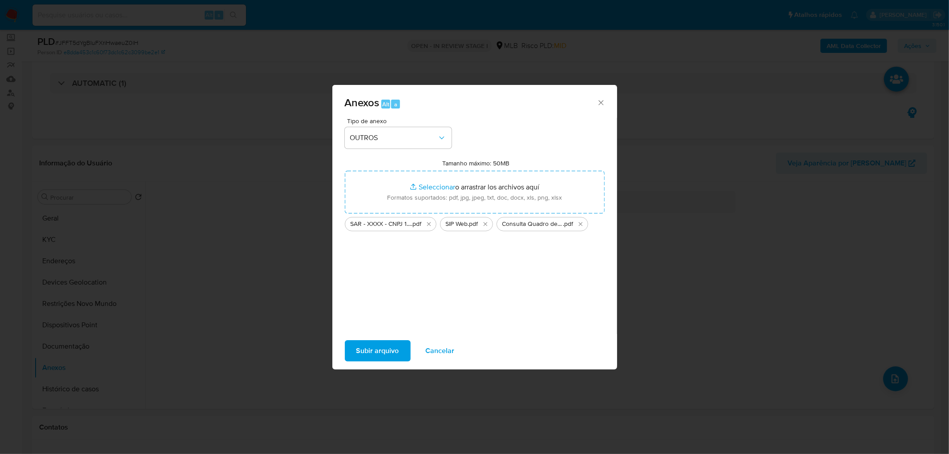
click at [384, 276] on span "Subir arquivo" at bounding box center [377, 351] width 43 height 20
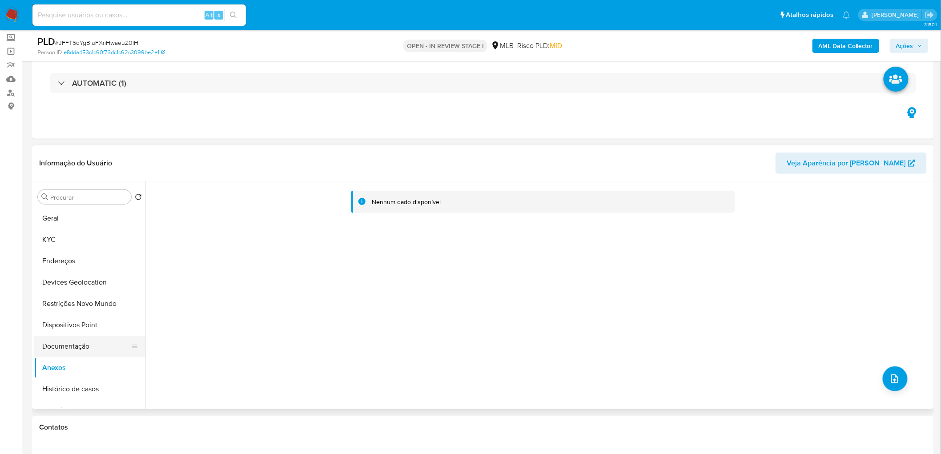
click at [84, 276] on button "Documentação" at bounding box center [86, 346] width 104 height 21
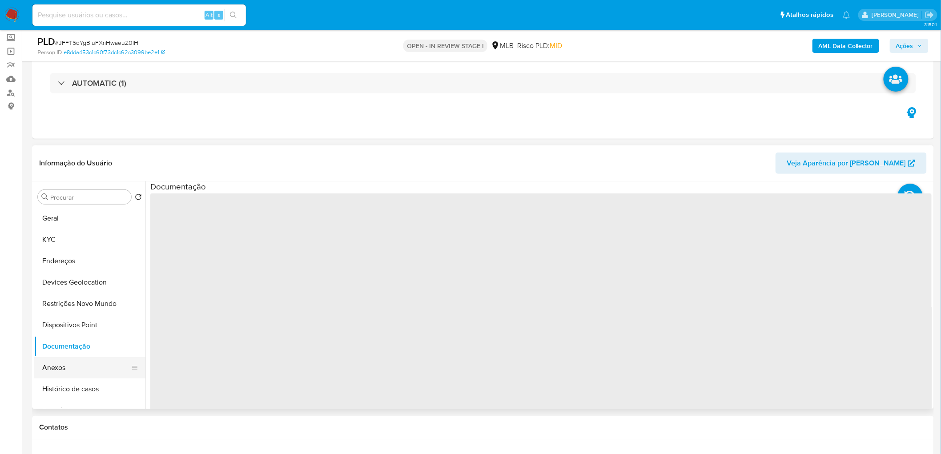
drag, startPoint x: 71, startPoint y: 370, endPoint x: 78, endPoint y: 367, distance: 8.0
click at [71, 276] on button "Anexos" at bounding box center [86, 367] width 104 height 21
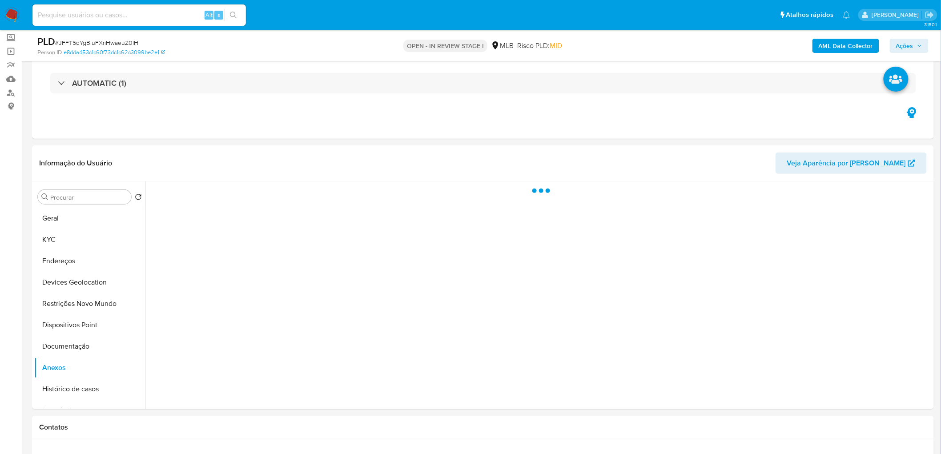
click at [624, 37] on div "AML Data Collector Ações" at bounding box center [781, 45] width 295 height 21
click at [624, 43] on span "Ações" at bounding box center [909, 46] width 26 height 12
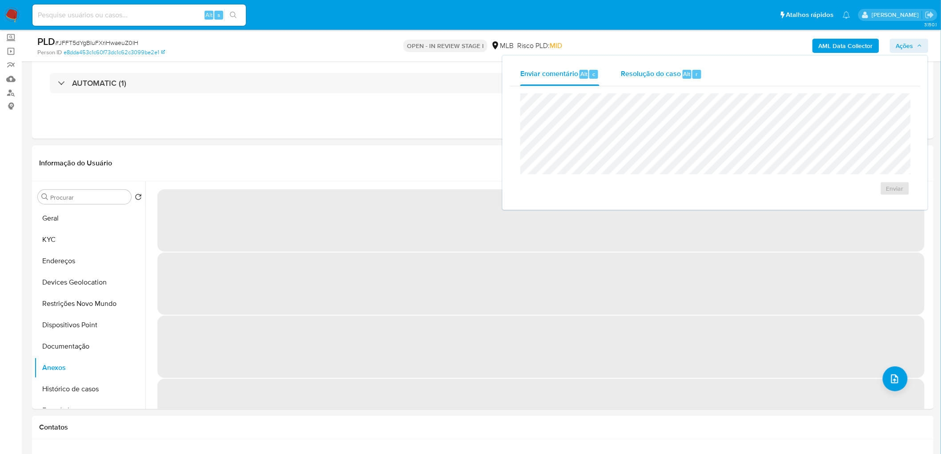
click at [624, 76] on span "Resolução do caso" at bounding box center [651, 73] width 60 height 10
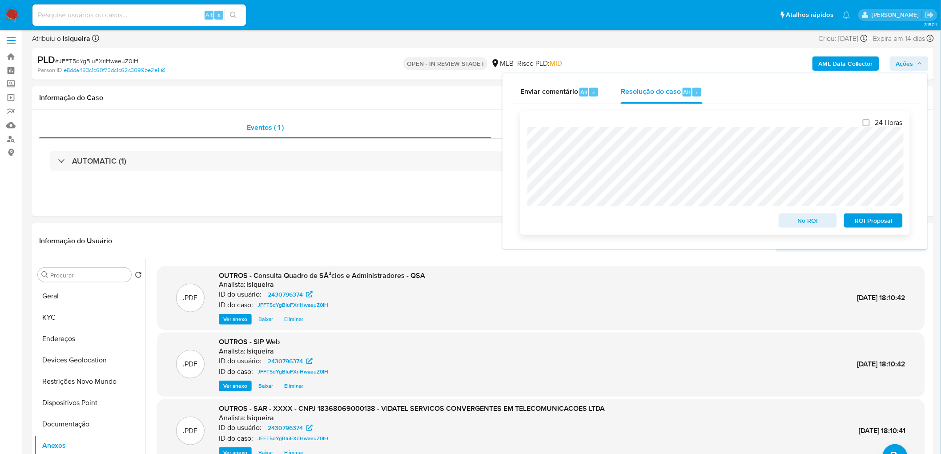
scroll to position [0, 0]
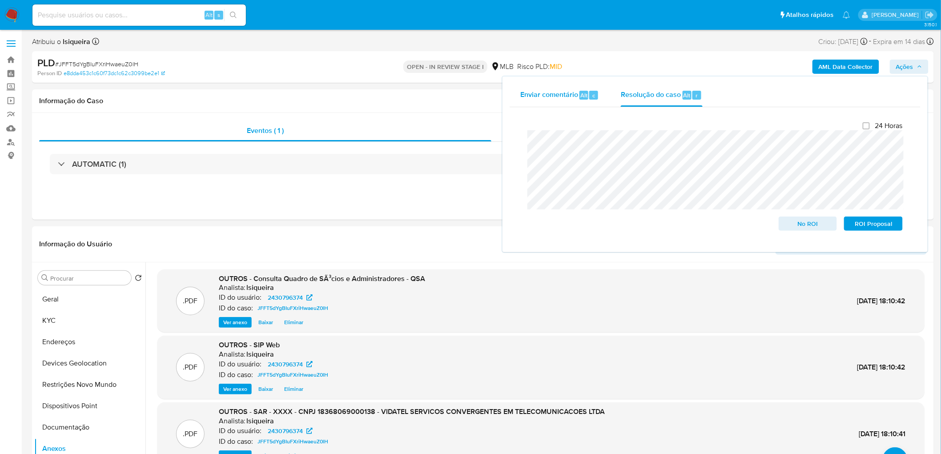
click at [563, 97] on span "Enviar comentário" at bounding box center [549, 95] width 58 height 10
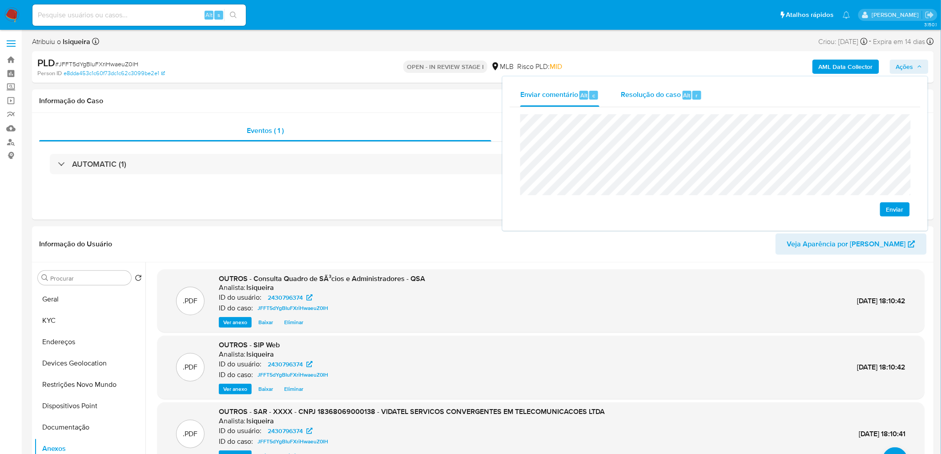
click at [624, 96] on span "Resolução do caso" at bounding box center [651, 95] width 60 height 10
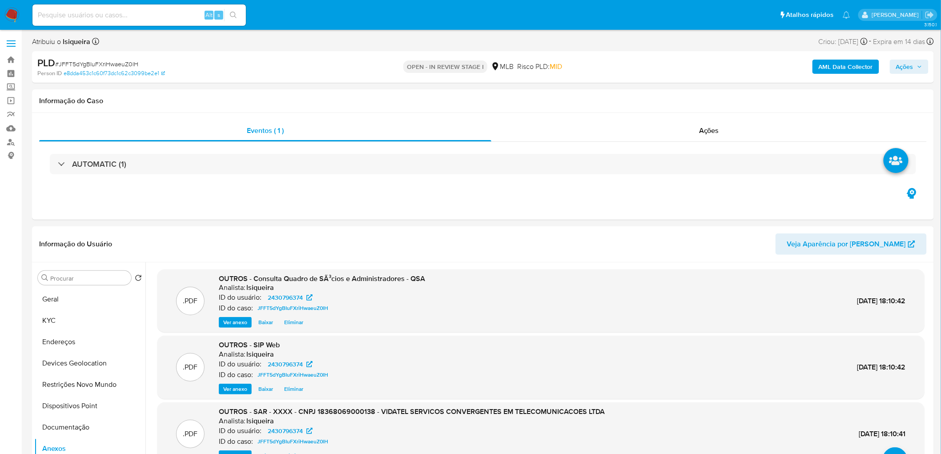
click at [624, 60] on span "Ações" at bounding box center [904, 67] width 17 height 14
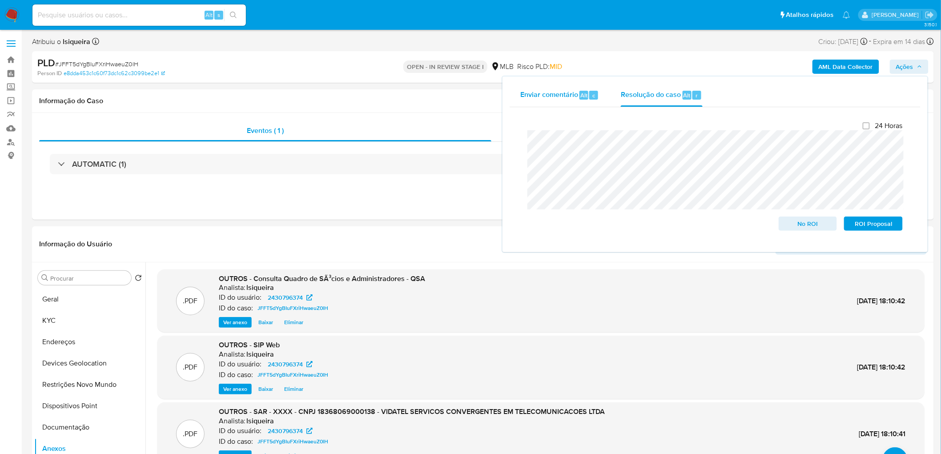
click at [563, 97] on span "Enviar comentário" at bounding box center [549, 95] width 58 height 10
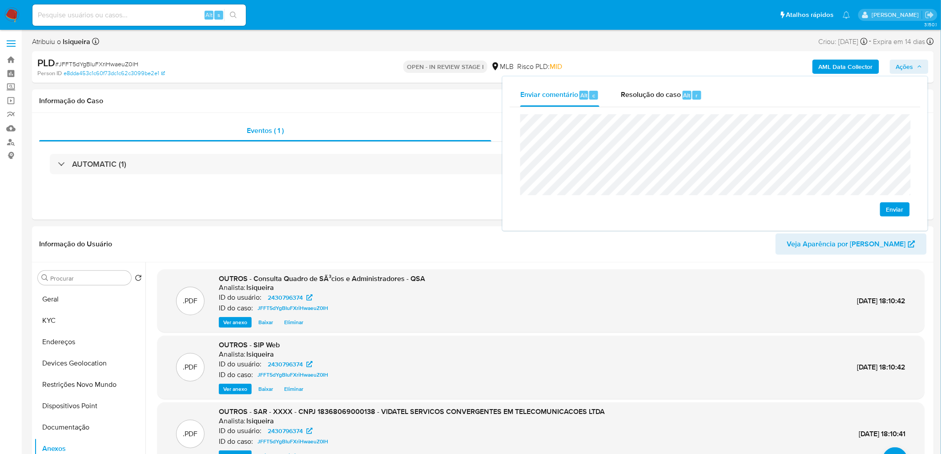
click at [624, 210] on span "Enviar" at bounding box center [894, 209] width 17 height 12
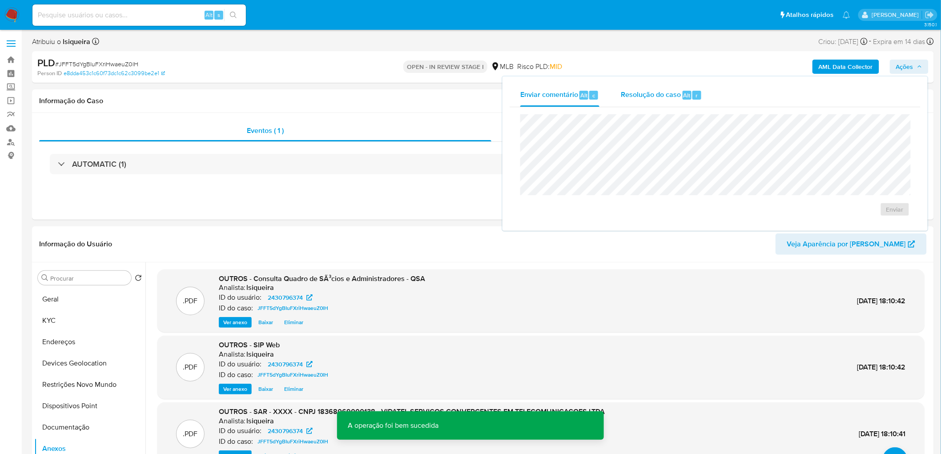
click at [624, 96] on span "Resolução do caso" at bounding box center [651, 95] width 60 height 10
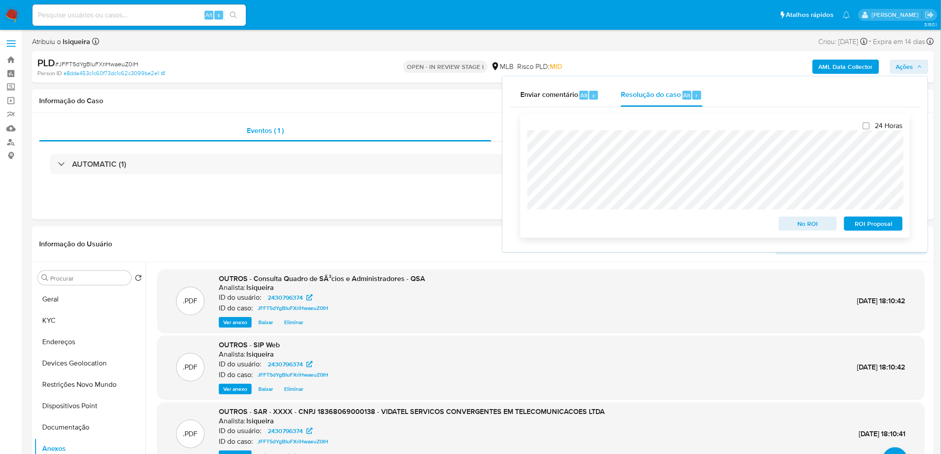
click at [624, 225] on span "ROI Proposal" at bounding box center [873, 223] width 46 height 12
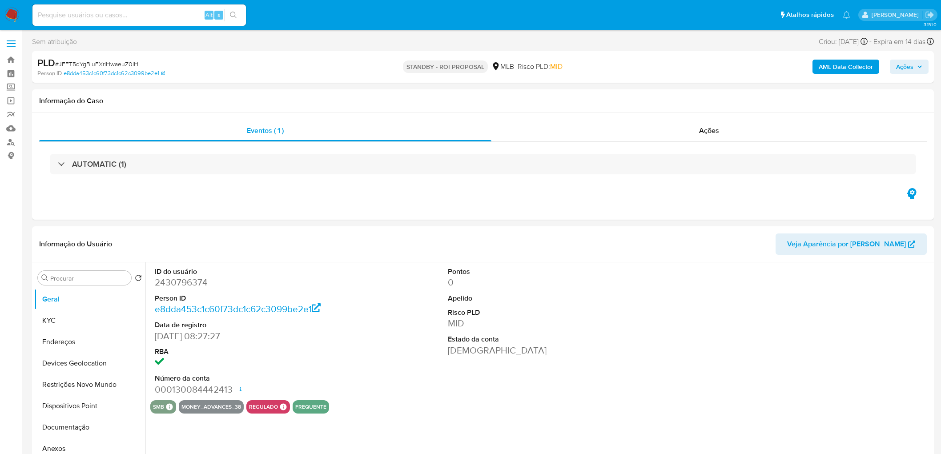
select select "10"
click at [667, 127] on div "Ações" at bounding box center [708, 130] width 435 height 21
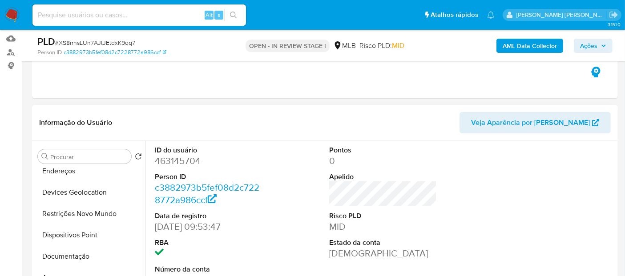
scroll to position [101, 0]
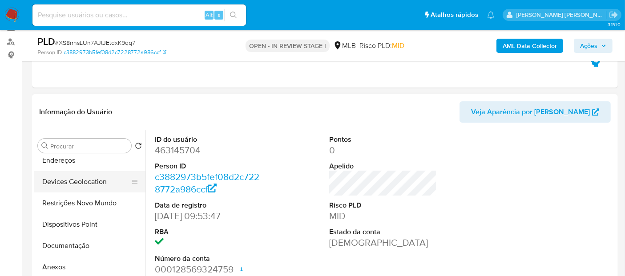
click at [82, 178] on button "Devices Geolocation" at bounding box center [86, 181] width 104 height 21
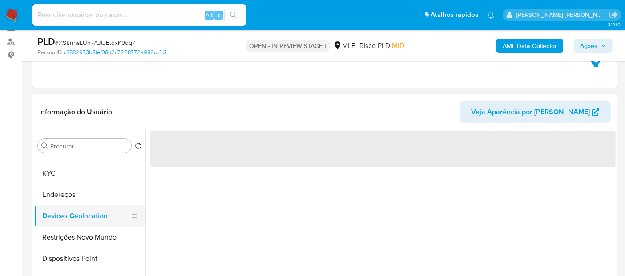
scroll to position [0, 0]
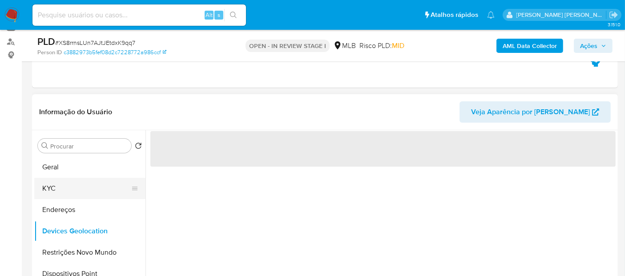
click at [73, 185] on button "KYC" at bounding box center [86, 188] width 104 height 21
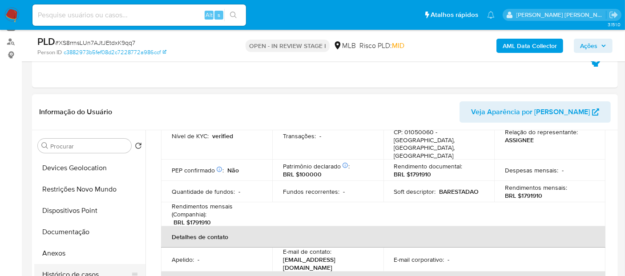
scroll to position [99, 0]
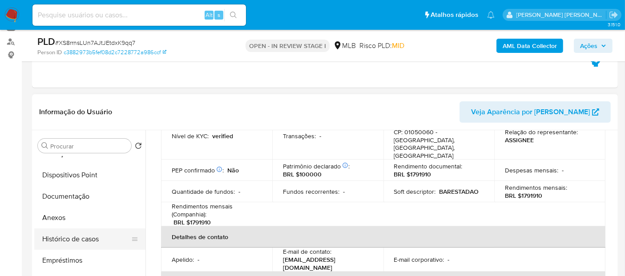
click at [60, 242] on button "Histórico de casos" at bounding box center [86, 239] width 104 height 21
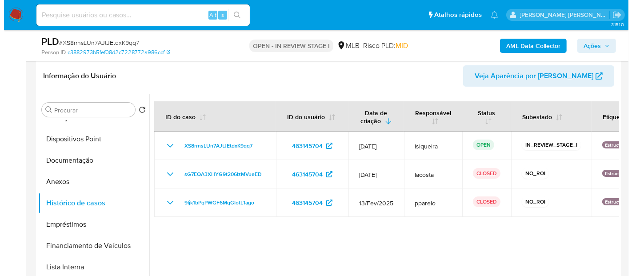
scroll to position [150, 0]
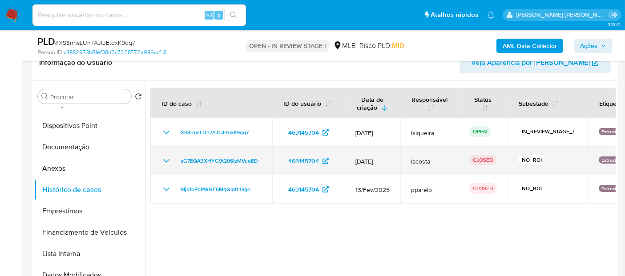
click at [163, 156] on icon "Mostrar/Ocultar" at bounding box center [166, 161] width 11 height 11
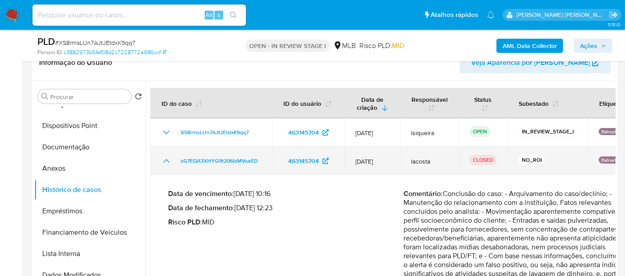
click at [164, 157] on icon "Mostrar/Ocultar" at bounding box center [166, 161] width 11 height 11
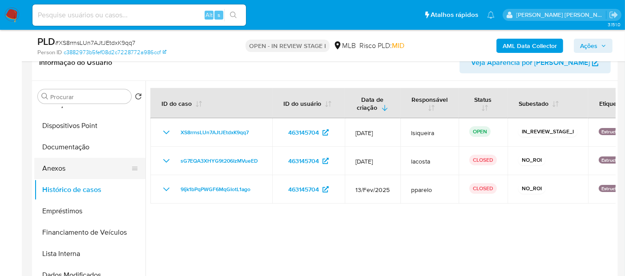
click at [73, 175] on button "Anexos" at bounding box center [86, 168] width 104 height 21
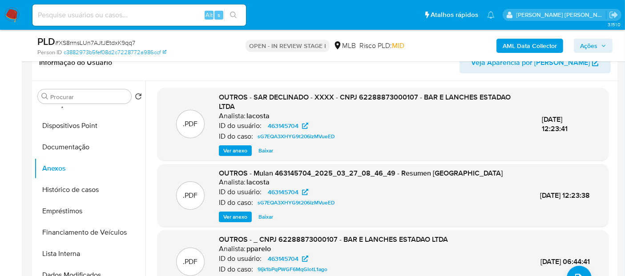
click at [236, 151] on span "Ver anexo" at bounding box center [235, 150] width 24 height 9
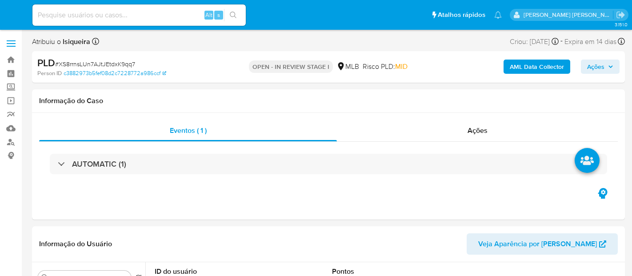
select select "10"
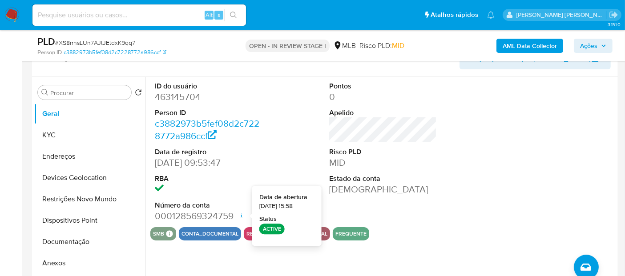
scroll to position [197, 0]
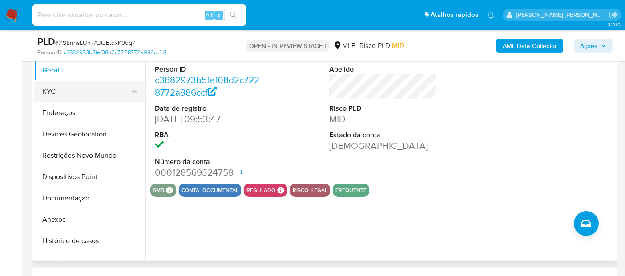
click at [61, 84] on button "KYC" at bounding box center [86, 91] width 104 height 21
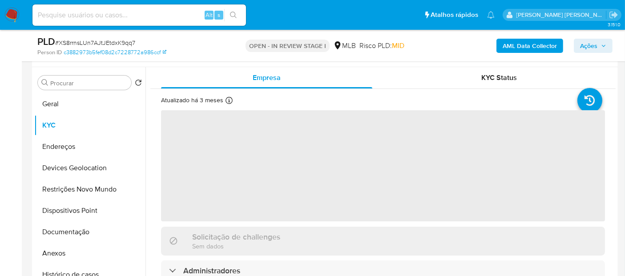
scroll to position [148, 0]
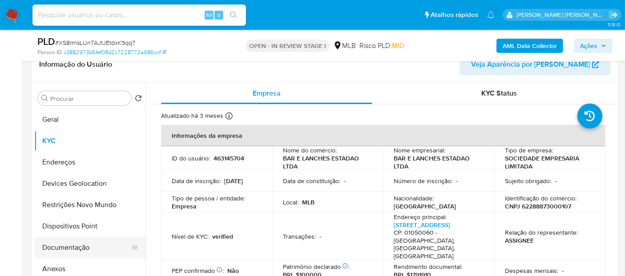
click at [57, 249] on button "Documentação" at bounding box center [86, 247] width 104 height 21
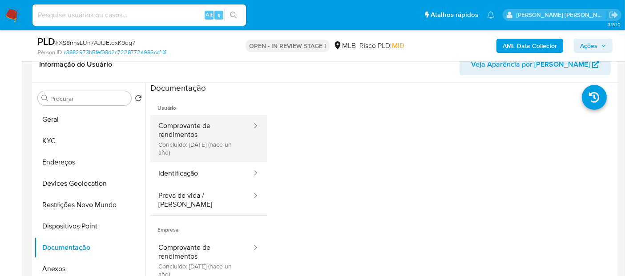
click at [203, 129] on button "Comprovante de rendimentos Concluído: [DATE] (hace un año)" at bounding box center [201, 138] width 102 height 47
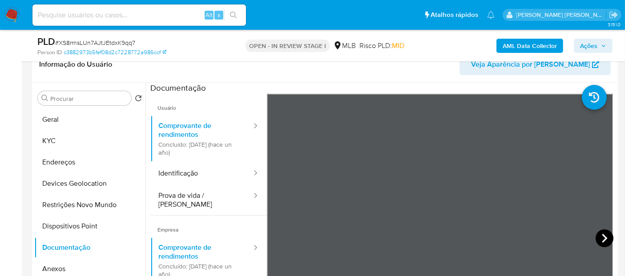
click at [599, 236] on icon at bounding box center [604, 238] width 18 height 18
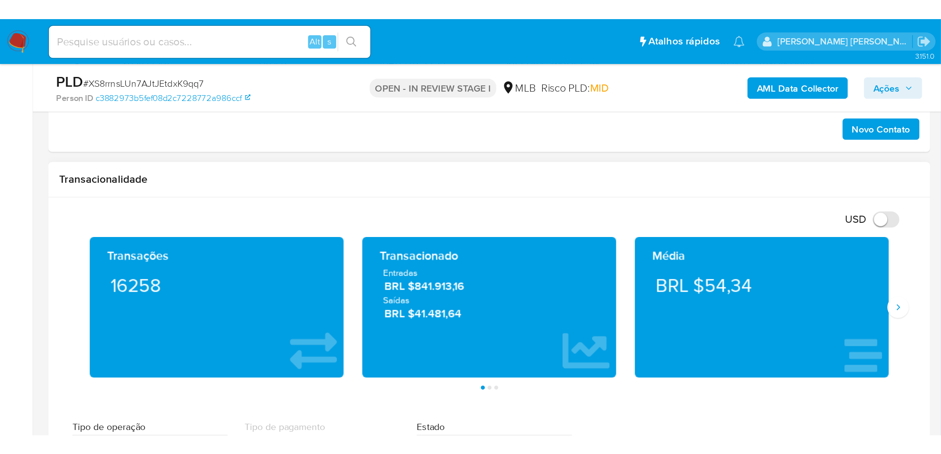
scroll to position [593, 0]
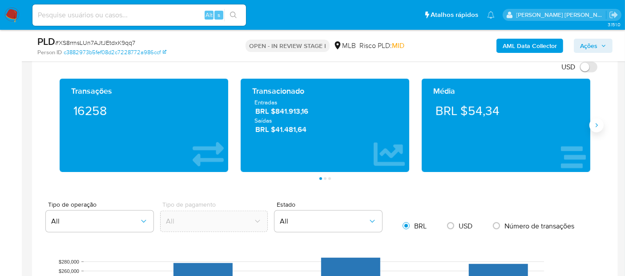
click at [593, 129] on button "Siguiente" at bounding box center [596, 125] width 14 height 14
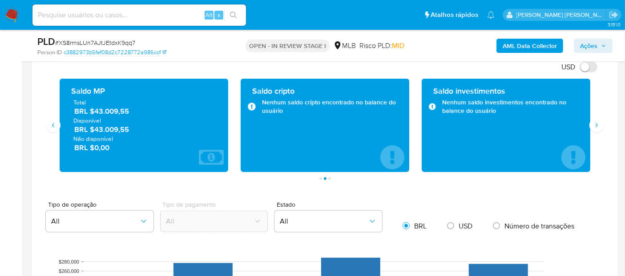
drag, startPoint x: 149, startPoint y: 129, endPoint x: 94, endPoint y: 127, distance: 54.7
click at [94, 127] on span "BRL $43.009,55" at bounding box center [144, 130] width 140 height 10
click at [594, 131] on div "Saldo investimentos Nenhum saldo investimentos encontrado no balance do usuário" at bounding box center [505, 125] width 181 height 93
click at [597, 122] on icon "Siguiente" at bounding box center [596, 125] width 7 height 7
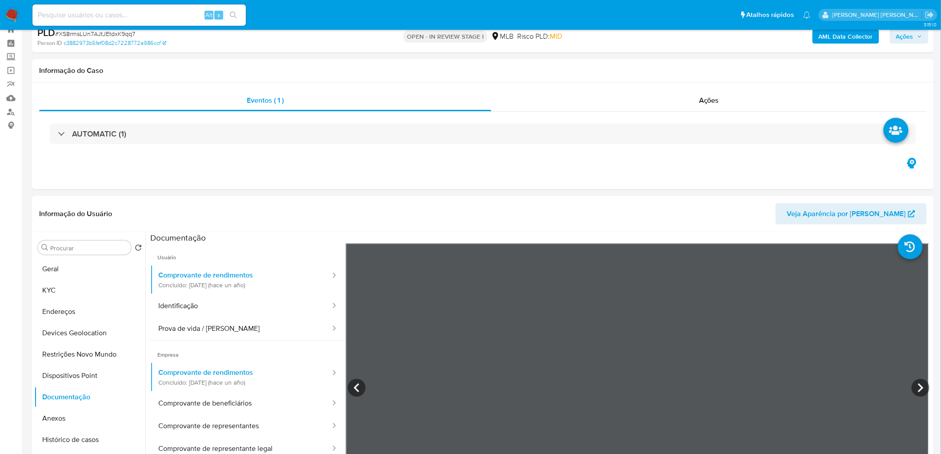
scroll to position [0, 0]
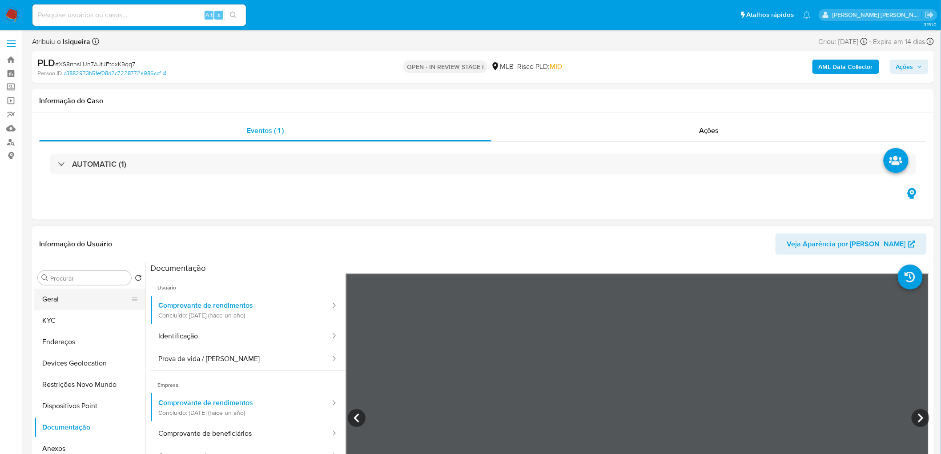
click at [81, 276] on button "Geral" at bounding box center [86, 299] width 104 height 21
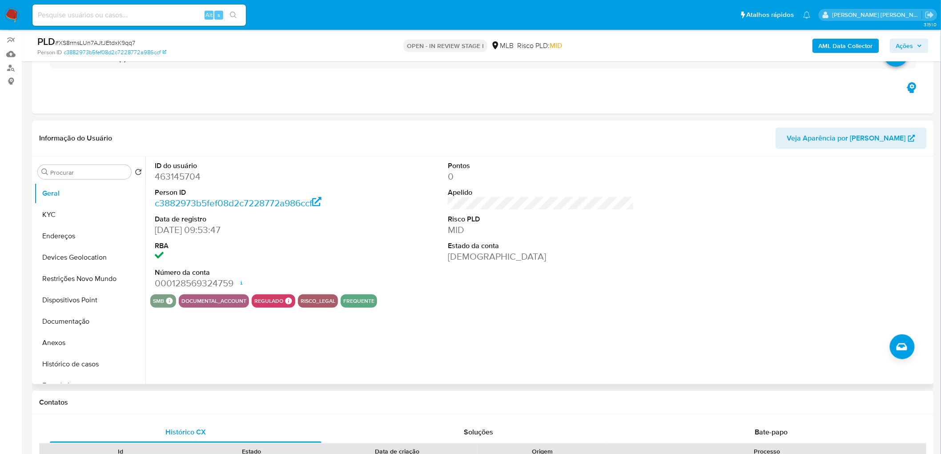
scroll to position [99, 0]
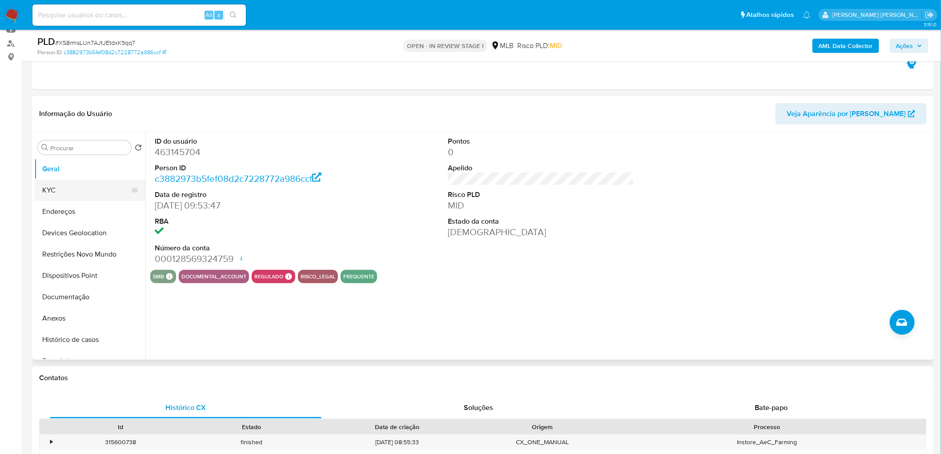
click at [60, 194] on button "KYC" at bounding box center [86, 190] width 104 height 21
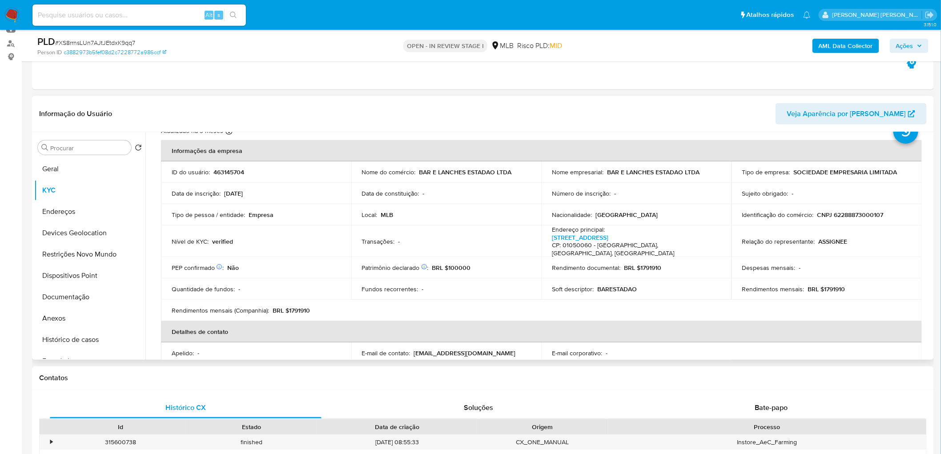
scroll to position [49, 0]
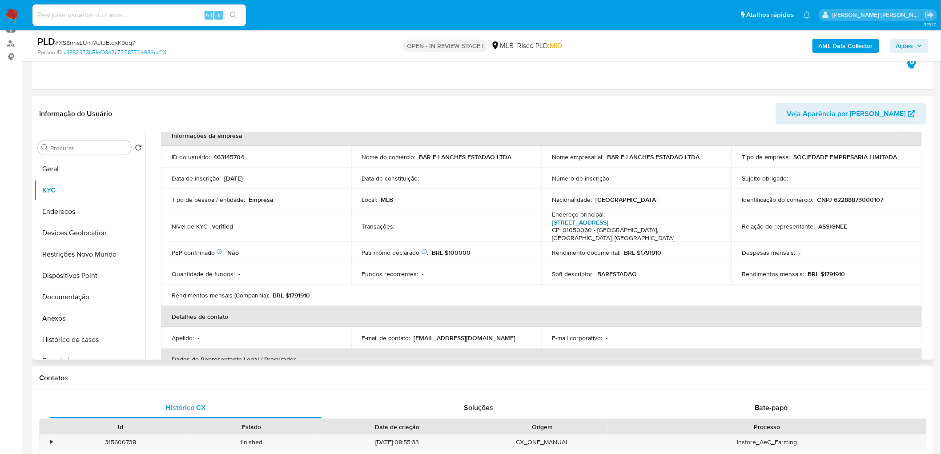
drag, startPoint x: 583, startPoint y: 219, endPoint x: 522, endPoint y: 217, distance: 61.4
click at [583, 219] on link "Viaduto Nove De Julho 193, Centro" at bounding box center [580, 222] width 56 height 9
drag, startPoint x: 67, startPoint y: 208, endPoint x: 24, endPoint y: 209, distance: 42.7
click at [67, 208] on button "Endereços" at bounding box center [89, 211] width 111 height 21
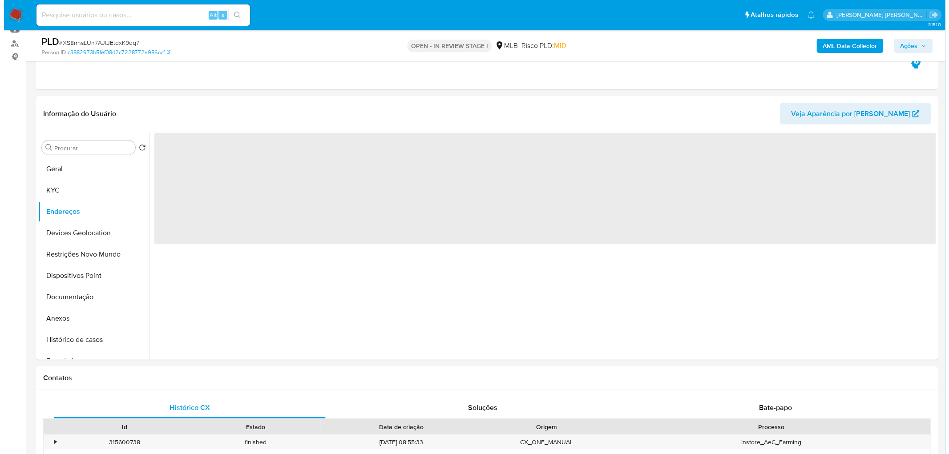
scroll to position [0, 0]
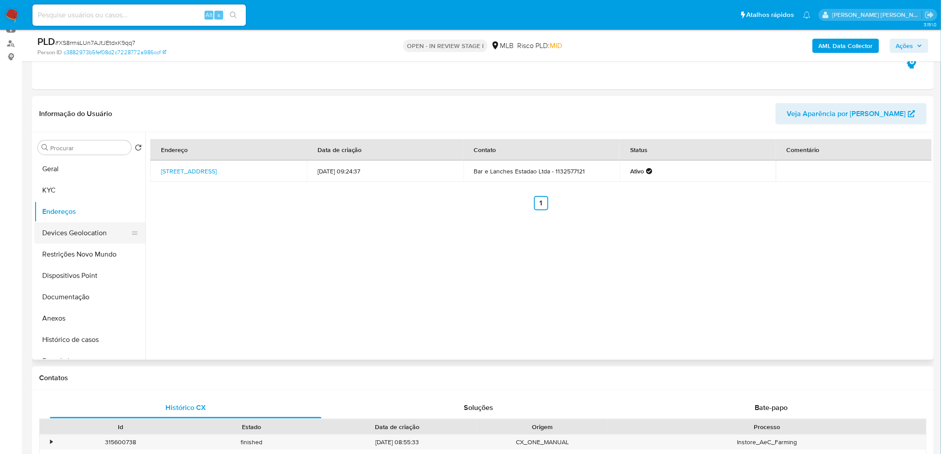
click at [82, 228] on button "Devices Geolocation" at bounding box center [86, 232] width 104 height 21
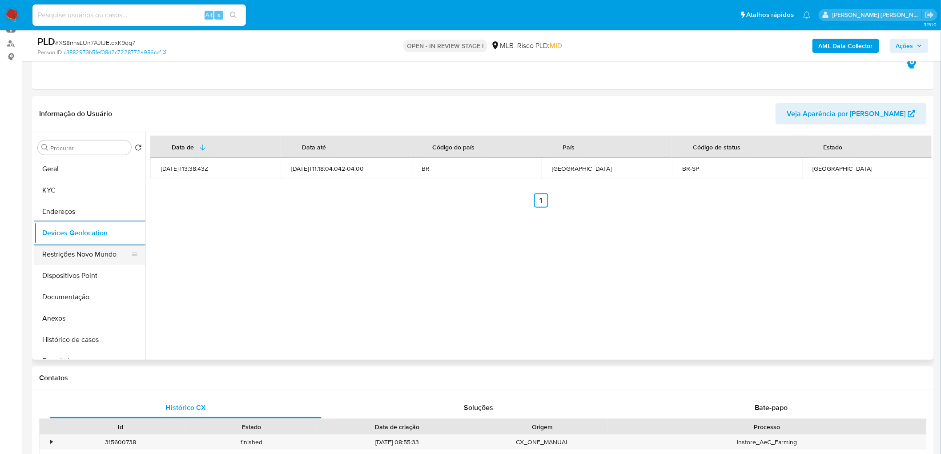
click at [63, 255] on button "Restrições Novo Mundo" at bounding box center [86, 254] width 104 height 21
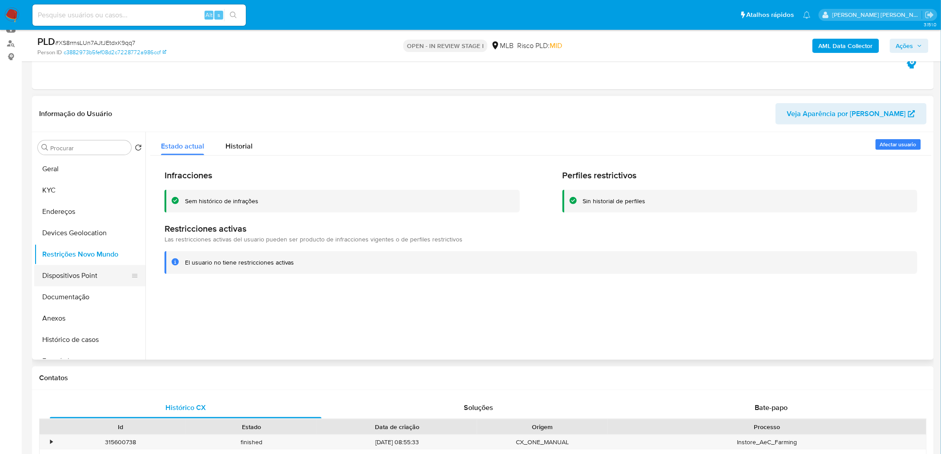
click at [79, 270] on button "Dispositivos Point" at bounding box center [86, 275] width 104 height 21
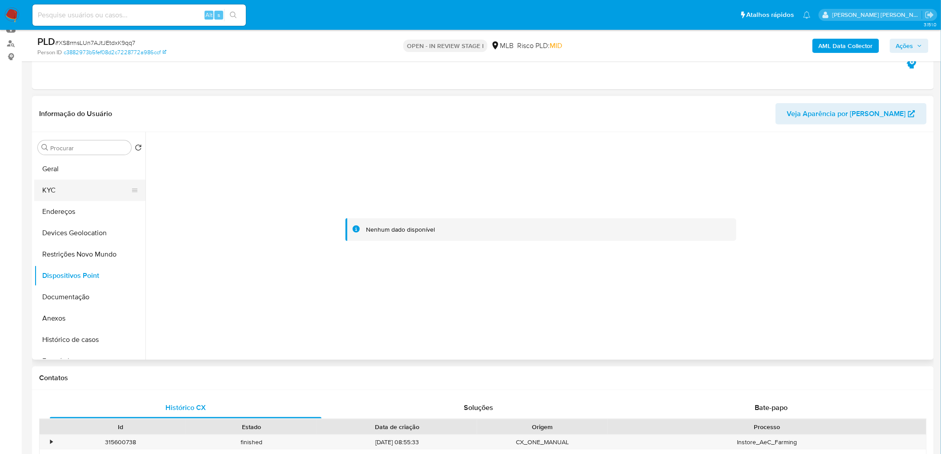
click at [60, 189] on button "KYC" at bounding box center [86, 190] width 104 height 21
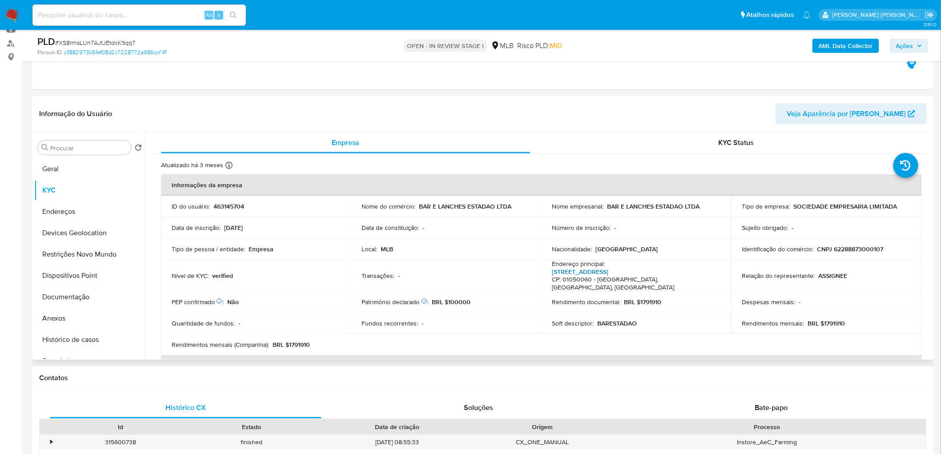
click at [608, 270] on link "Viaduto Nove De Julho 193, Centro" at bounding box center [580, 271] width 56 height 9
click at [99, 276] on button "Anexos" at bounding box center [86, 318] width 104 height 21
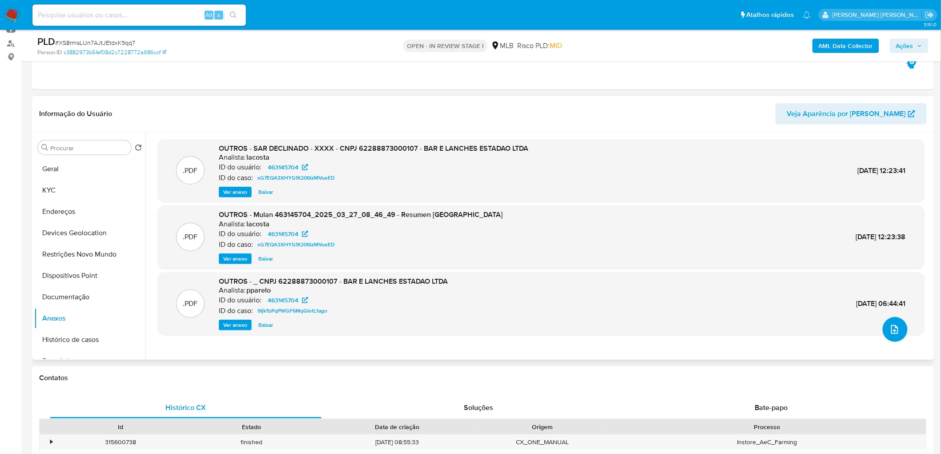
click at [632, 276] on icon "upload-file" at bounding box center [894, 329] width 11 height 11
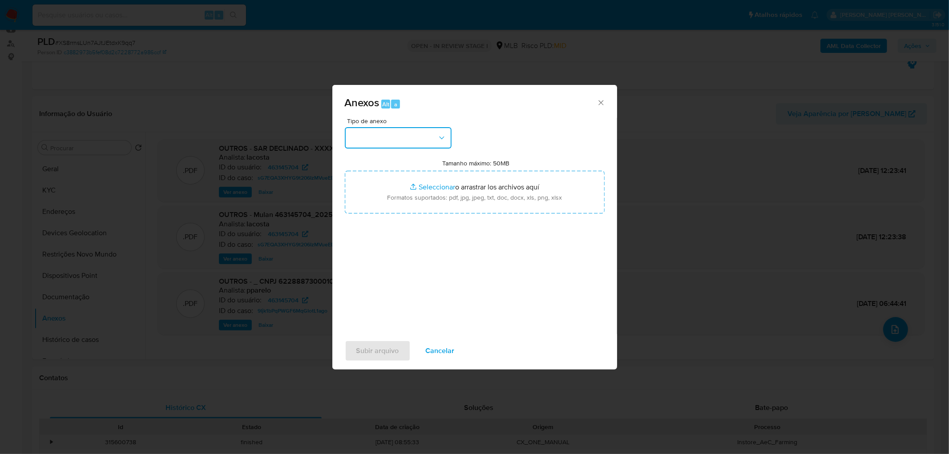
click at [405, 137] on button "button" at bounding box center [398, 137] width 107 height 21
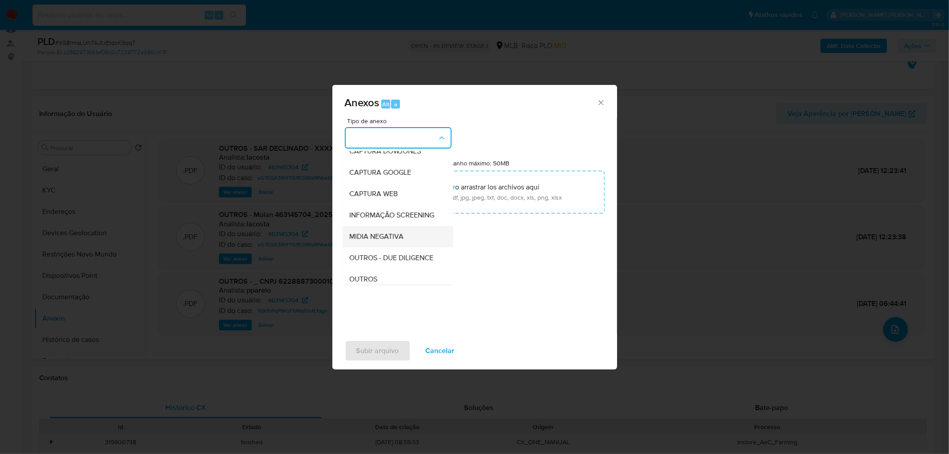
scroll to position [49, 0]
click at [383, 273] on div "OUTROS" at bounding box center [395, 261] width 91 height 21
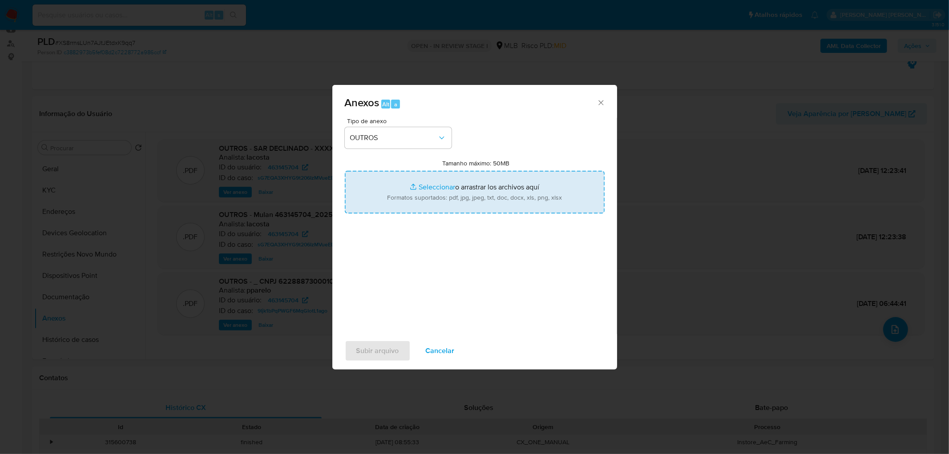
click at [495, 179] on input "Tamanho máximo: 50MB Seleccionar archivos" at bounding box center [475, 192] width 260 height 43
type input "C:\fakepath\ID- 463145704- CNPJ 62288873000107 - BAR E LANCHES ESTADAO LTDA.pdf"
click at [462, 190] on input "Tamanho máximo: 50MB Seleccionar archivos" at bounding box center [475, 192] width 260 height 43
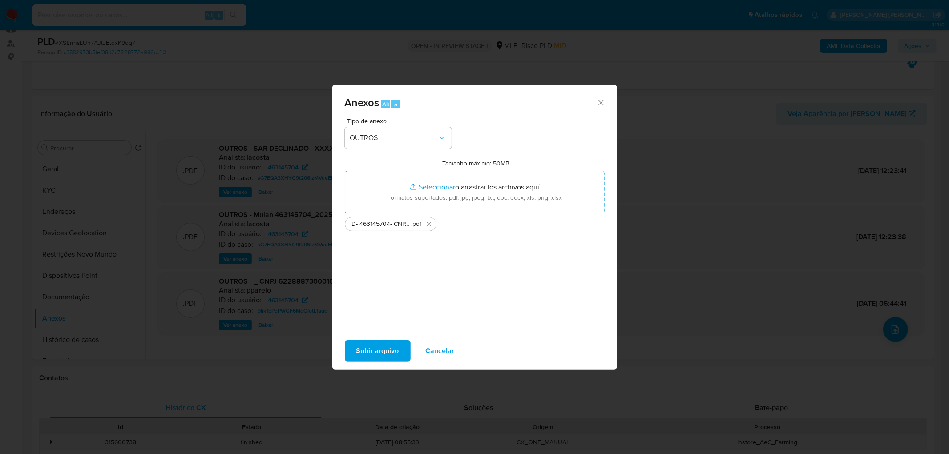
click at [382, 276] on span "Subir arquivo" at bounding box center [377, 351] width 43 height 20
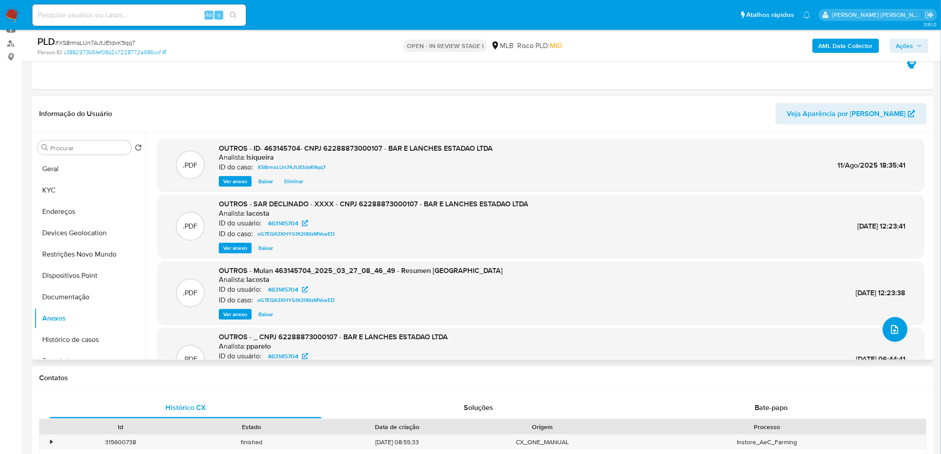
click at [632, 276] on icon "upload-file" at bounding box center [894, 329] width 11 height 11
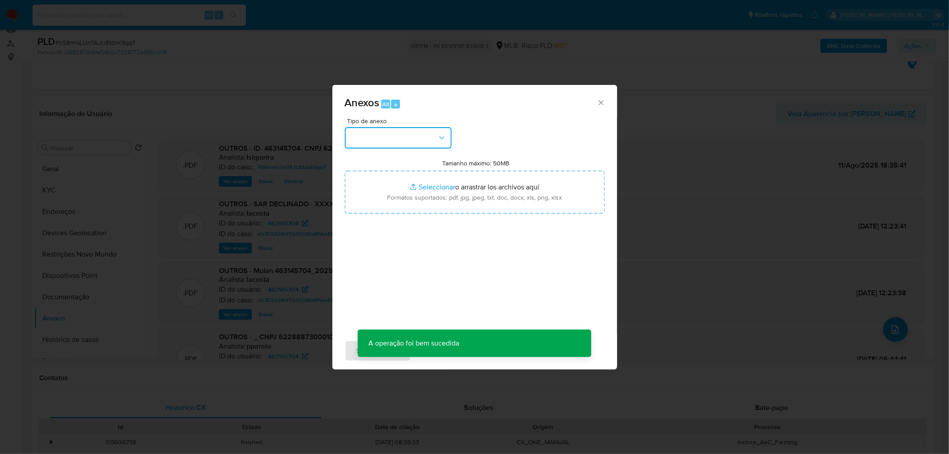
click at [406, 144] on button "button" at bounding box center [398, 137] width 107 height 21
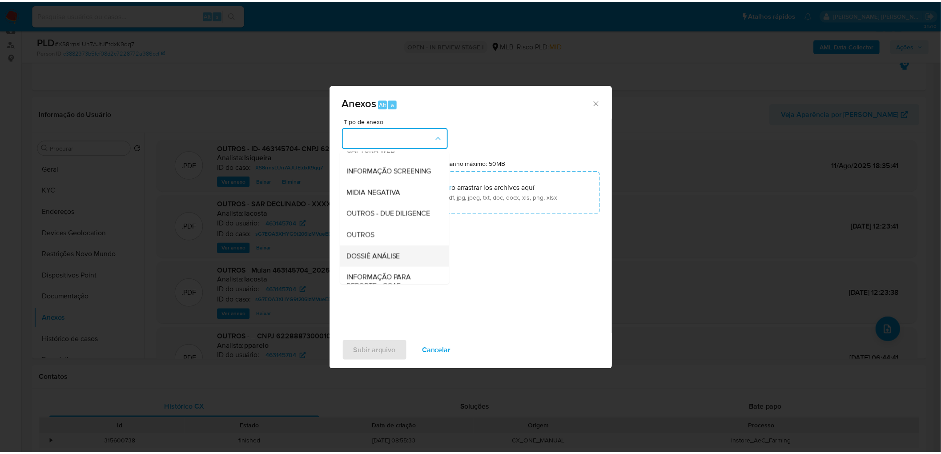
scroll to position [99, 0]
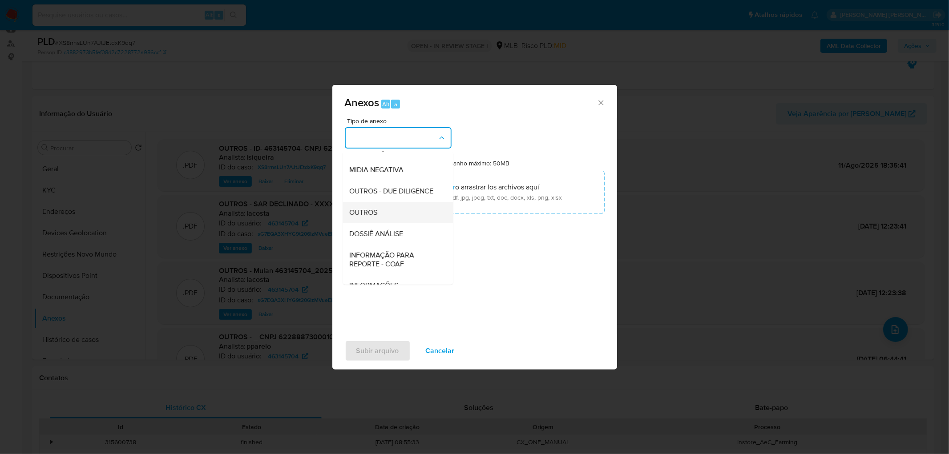
click at [376, 220] on div "OUTROS" at bounding box center [395, 212] width 91 height 21
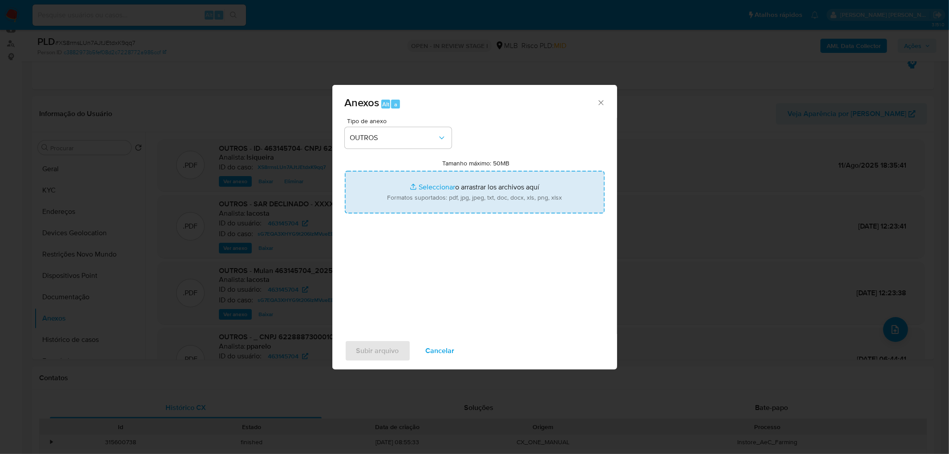
click at [436, 185] on input "Tamanho máximo: 50MB Seleccionar archivos" at bounding box center [475, 192] width 260 height 43
type input "C:\fakepath\Mulan 463145704_2025_08_11_16_45_30.xlsx"
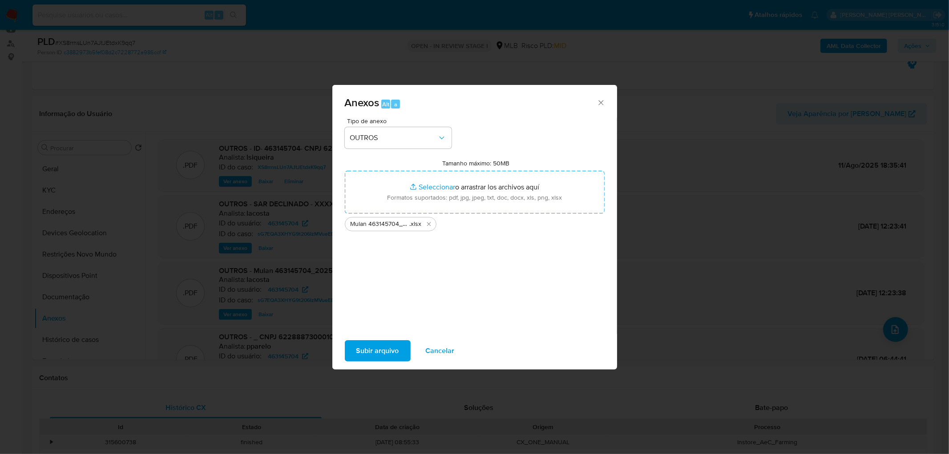
click at [377, 276] on span "Subir arquivo" at bounding box center [377, 351] width 43 height 20
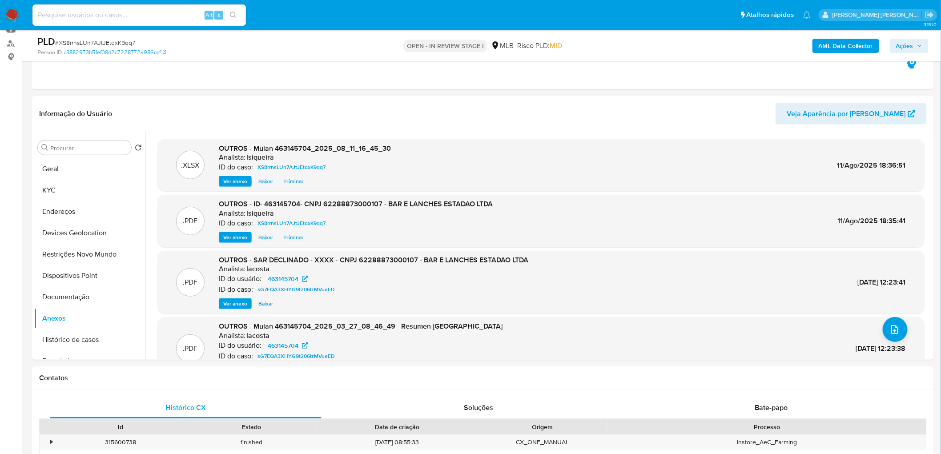
click at [632, 49] on span "Ações" at bounding box center [909, 46] width 26 height 12
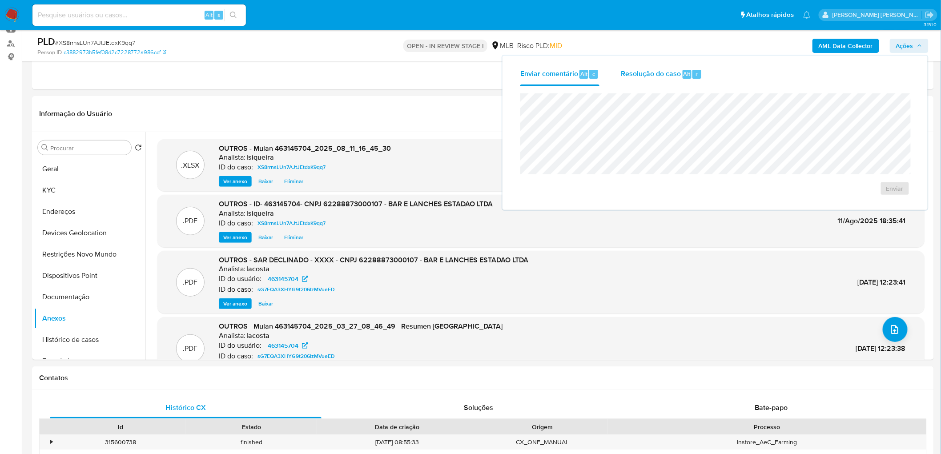
drag, startPoint x: 669, startPoint y: 60, endPoint x: 666, endPoint y: 73, distance: 13.7
click at [632, 60] on div "Enviar comentário Alt c Resolução do caso Alt r Enviar" at bounding box center [715, 133] width 425 height 154
click at [632, 80] on div "Resolução do caso Alt r" at bounding box center [661, 74] width 81 height 23
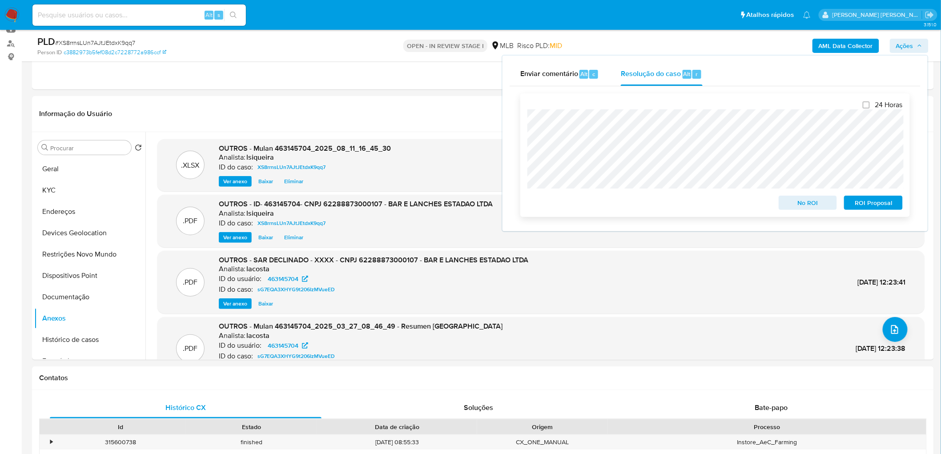
click at [632, 203] on span "No ROI" at bounding box center [808, 203] width 46 height 12
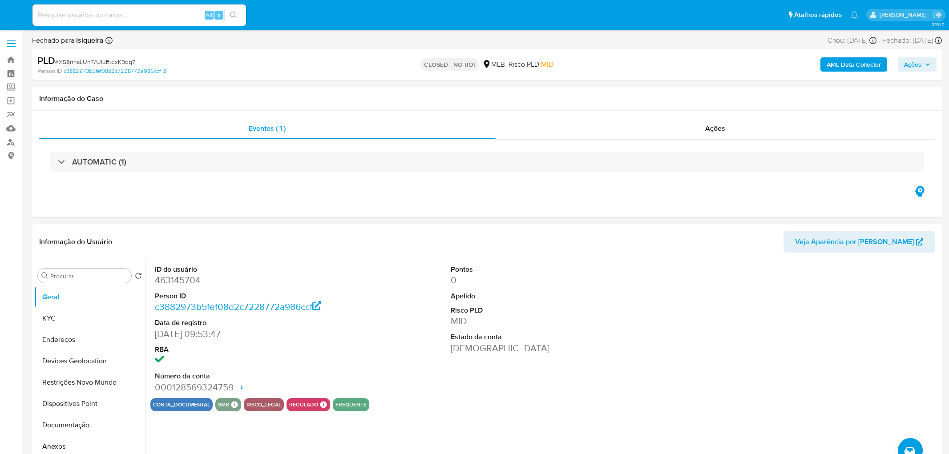
select select "10"
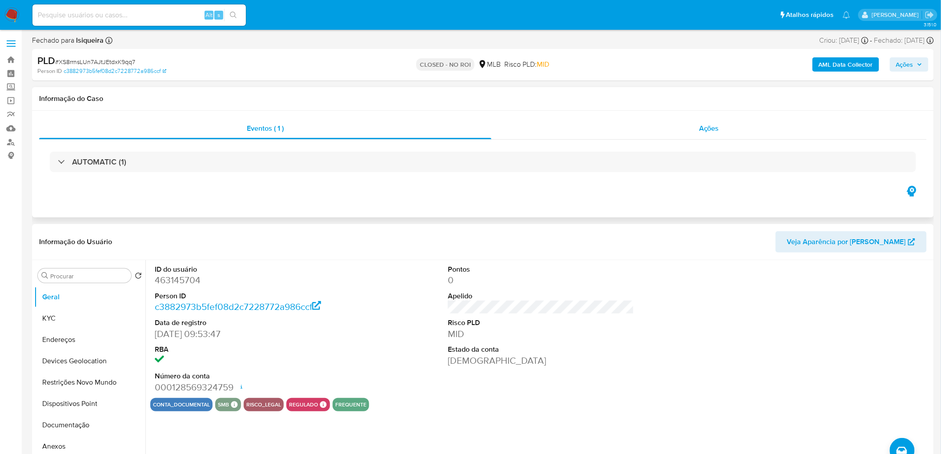
click at [741, 129] on div "Ações" at bounding box center [708, 128] width 435 height 21
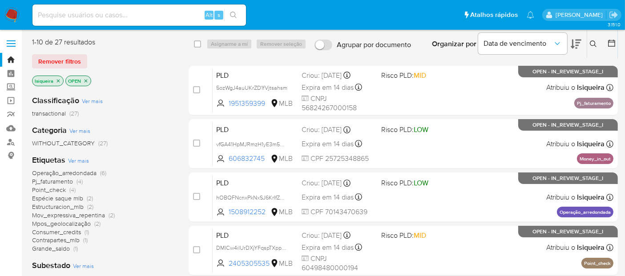
click at [60, 82] on icon "close-filter" at bounding box center [58, 80] width 5 height 5
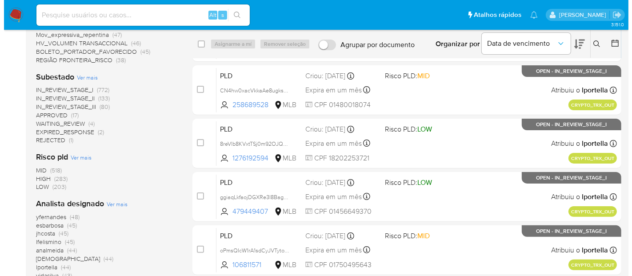
scroll to position [296, 0]
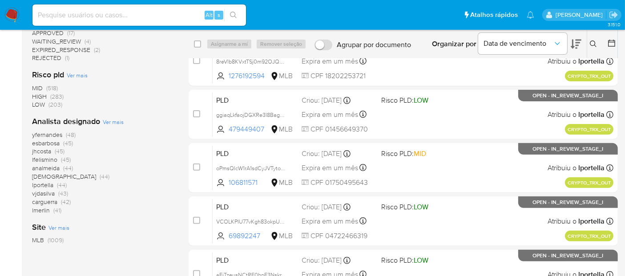
click at [114, 124] on span "Ver mais" at bounding box center [113, 122] width 21 height 8
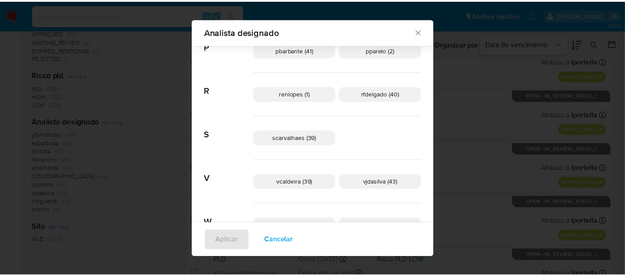
scroll to position [511, 0]
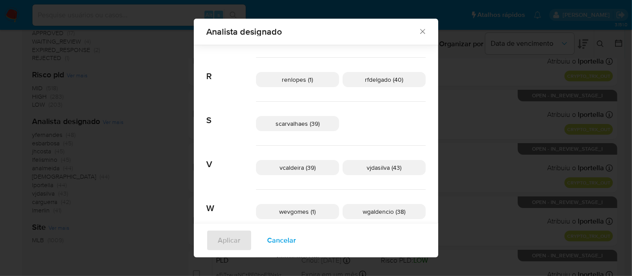
click at [418, 36] on icon "Fechar" at bounding box center [422, 31] width 9 height 9
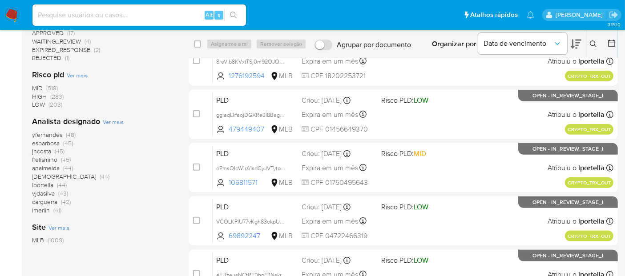
click at [13, 11] on img at bounding box center [11, 15] width 15 height 15
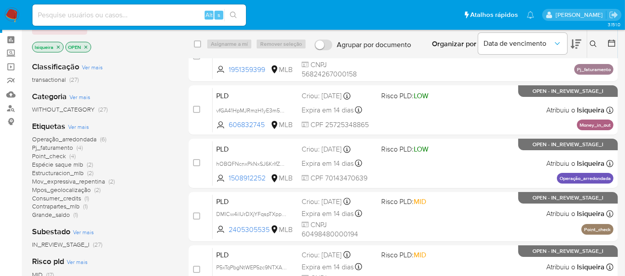
scroll to position [49, 0]
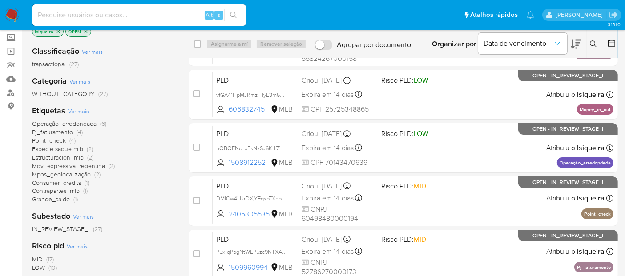
click at [94, 124] on span "Operação_arredondada" at bounding box center [64, 123] width 64 height 9
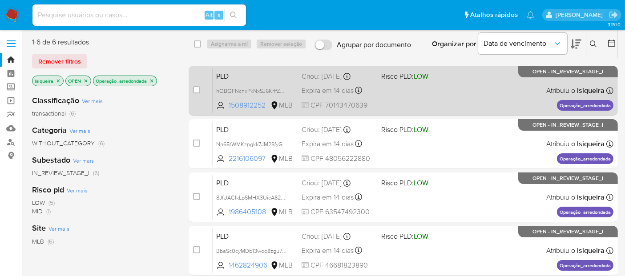
click at [490, 88] on div "PLD hOBQFNcnxPkNxSJ6KrIfZovD 1508912252 MLB Risco PLD: LOW Criou: [DATE] Criou:…" at bounding box center [413, 90] width 401 height 45
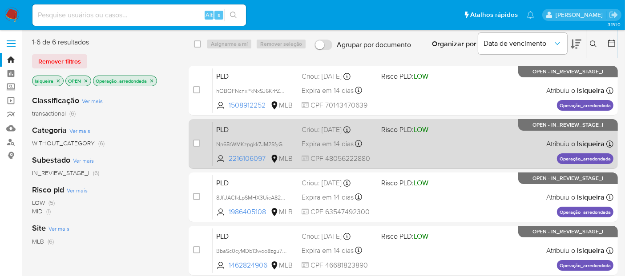
click at [461, 149] on div "PLD Nn65tWMKzngkk7JM2SfyGXKY 2216106097 MLB Risco PLD: LOW Criou: [DATE] Criou:…" at bounding box center [413, 143] width 401 height 45
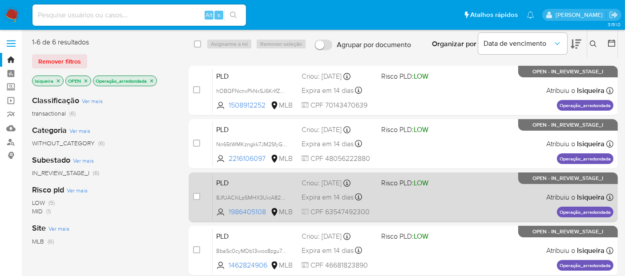
click at [450, 202] on div "PLD 8JfUACIkLpSMHX3UicA8267B 1986405108 MLB Risco PLD: LOW Criou: [DATE] Criou:…" at bounding box center [413, 197] width 401 height 45
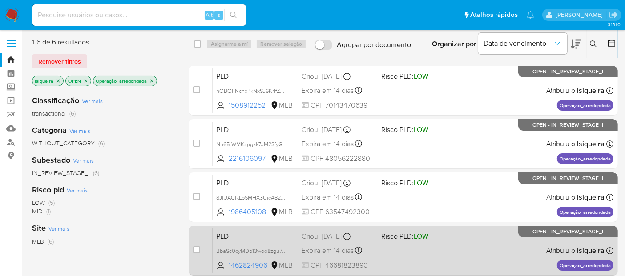
click at [440, 256] on div "PLD BbaSc0cyMDb13woo8zgu7WEY 1462824906 MLB Risco PLD: LOW Criou: [DATE] Criou:…" at bounding box center [413, 250] width 401 height 45
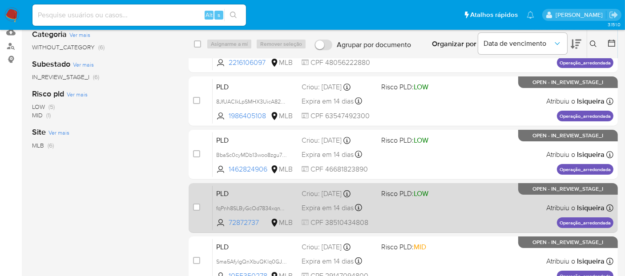
scroll to position [99, 0]
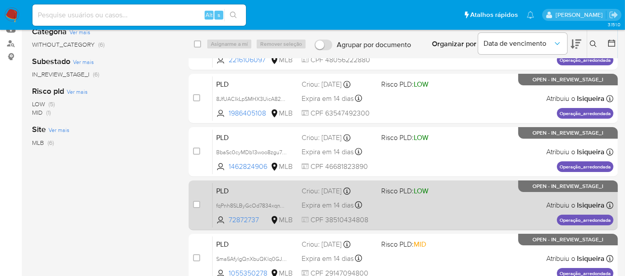
click at [454, 196] on div "PLD fqPnh8SLByGcOd7834xqnWfM 72872737 MLB Risco PLD: LOW Criou: [DATE] Criou: […" at bounding box center [413, 205] width 401 height 45
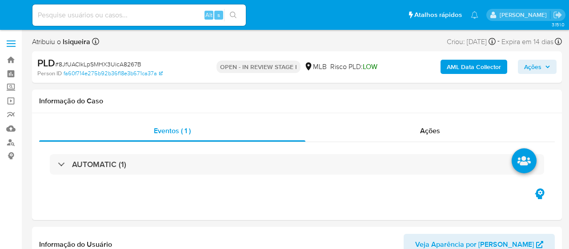
select select "10"
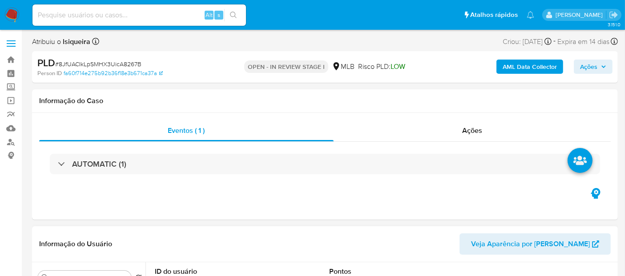
scroll to position [99, 0]
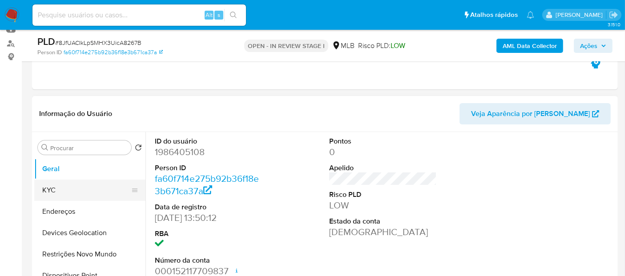
click at [72, 192] on button "KYC" at bounding box center [86, 190] width 104 height 21
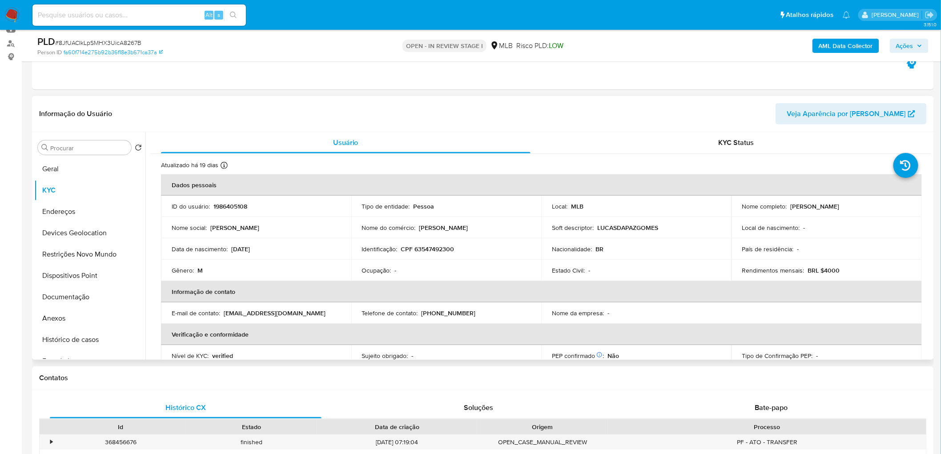
drag, startPoint x: 856, startPoint y: 209, endPoint x: 788, endPoint y: 205, distance: 67.3
click at [569, 205] on div "Nome completo : [PERSON_NAME]" at bounding box center [826, 206] width 169 height 8
copy p "[PERSON_NAME]"
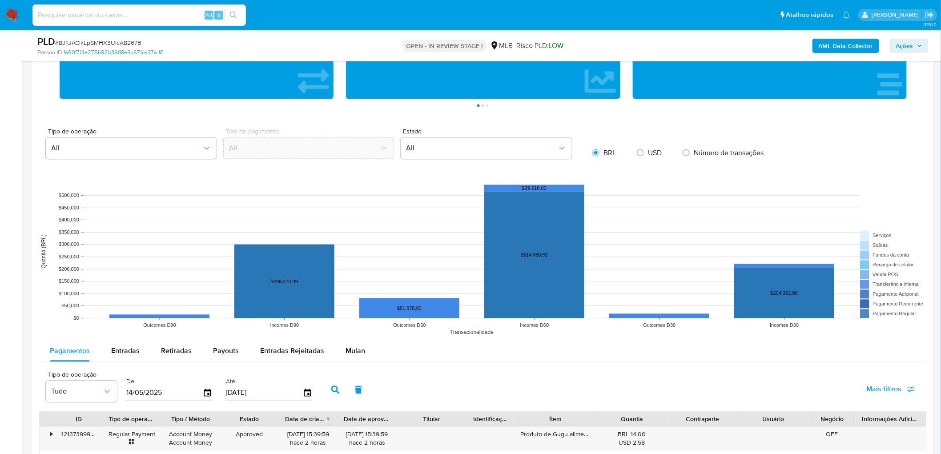
scroll to position [692, 0]
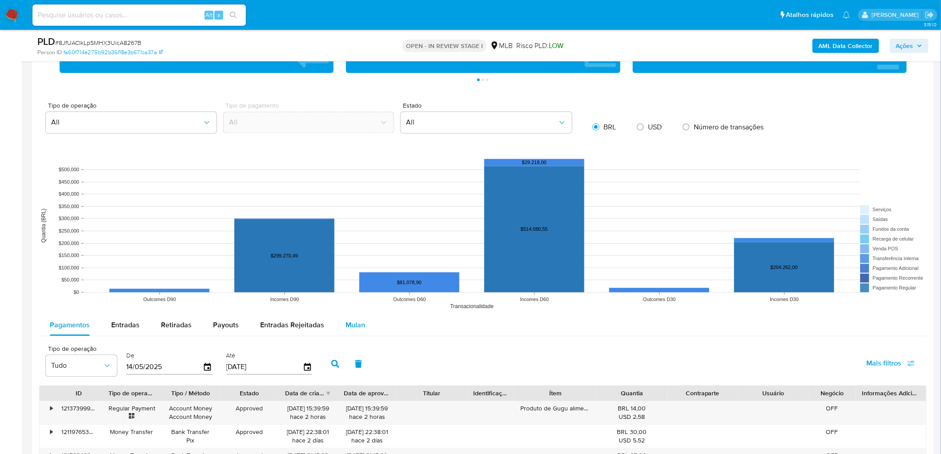
click at [362, 248] on button "Mulan" at bounding box center [355, 325] width 41 height 21
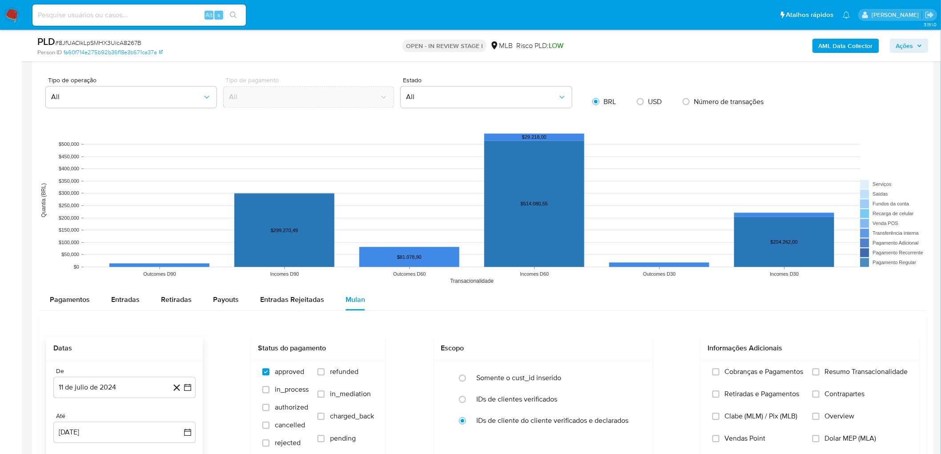
scroll to position [741, 0]
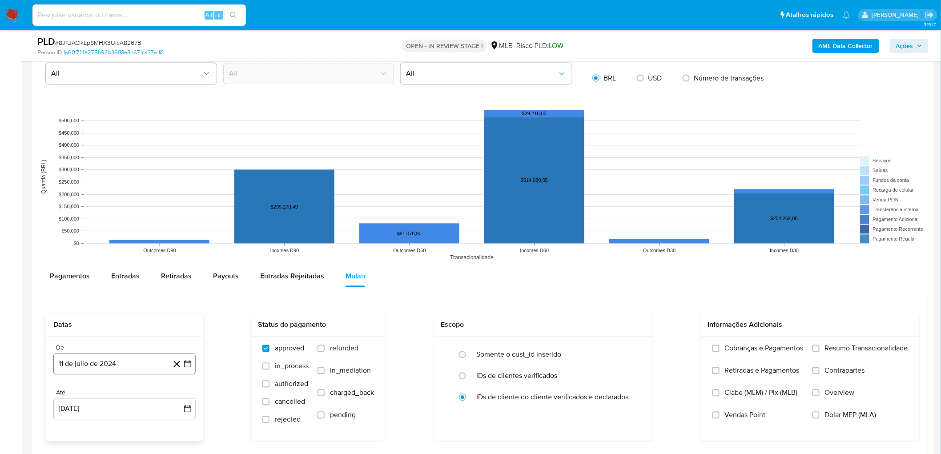
click at [105, 248] on button "11 de julio de 2024" at bounding box center [124, 363] width 142 height 21
click at [117, 225] on span "julio 2024" at bounding box center [120, 228] width 33 height 9
click at [178, 223] on icon "Año siguiente" at bounding box center [178, 218] width 11 height 11
click at [168, 248] on button "jun" at bounding box center [161, 276] width 25 height 14
click at [173, 248] on button "1" at bounding box center [178, 244] width 14 height 14
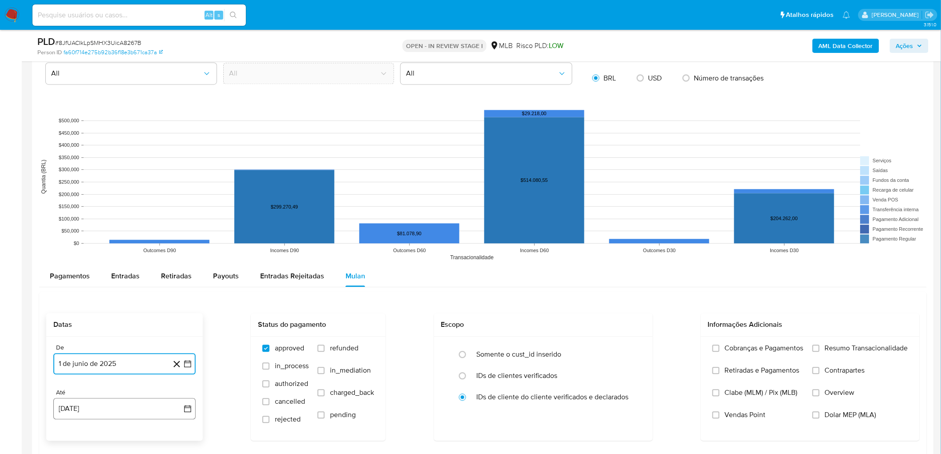
click at [68, 248] on button "[DATE]" at bounding box center [124, 408] width 142 height 21
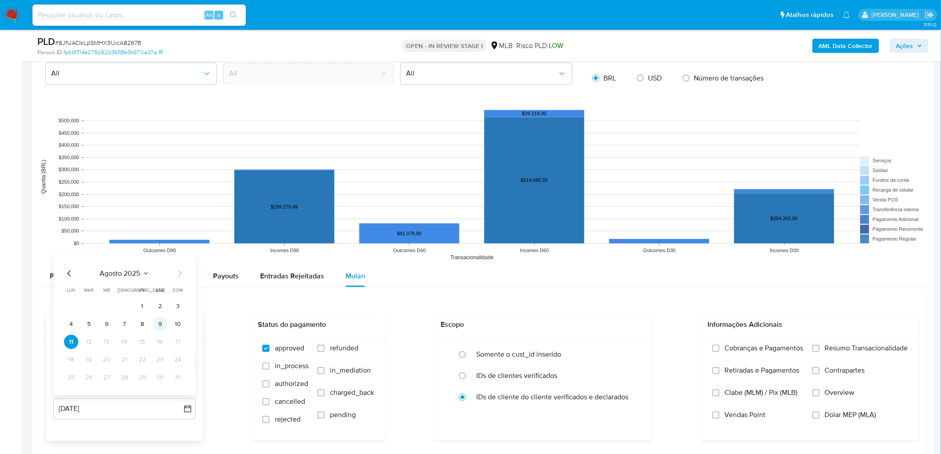
click at [161, 248] on button "9" at bounding box center [160, 324] width 14 height 14
click at [569, 248] on label "Resumo Transacionalidade" at bounding box center [861, 355] width 96 height 22
click at [569, 248] on input "Resumo Transacionalidade" at bounding box center [816, 348] width 7 height 7
drag, startPoint x: 728, startPoint y: 418, endPoint x: 699, endPoint y: 403, distance: 33.2
click at [569, 248] on span "Vendas Point" at bounding box center [745, 414] width 41 height 9
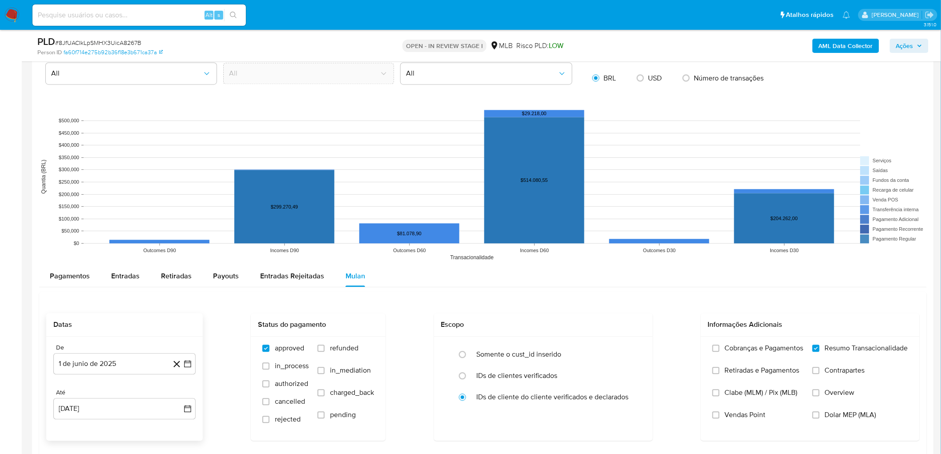
click at [569, 248] on input "Vendas Point" at bounding box center [715, 414] width 7 height 7
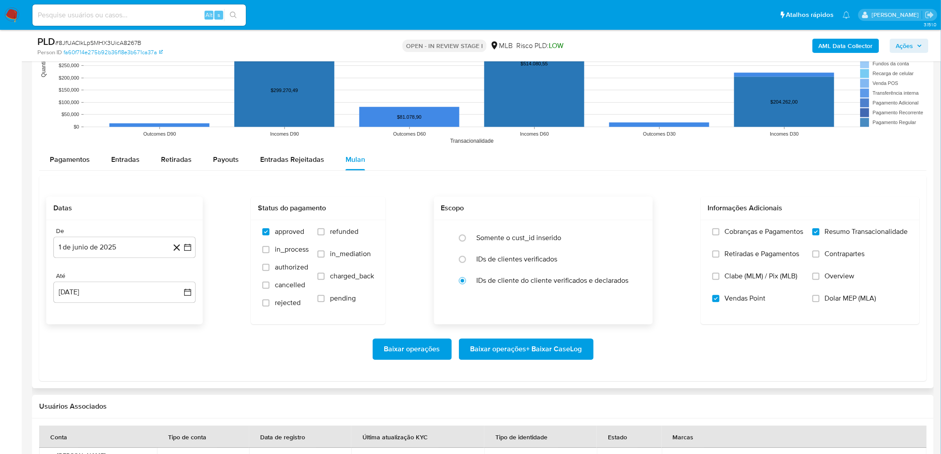
scroll to position [889, 0]
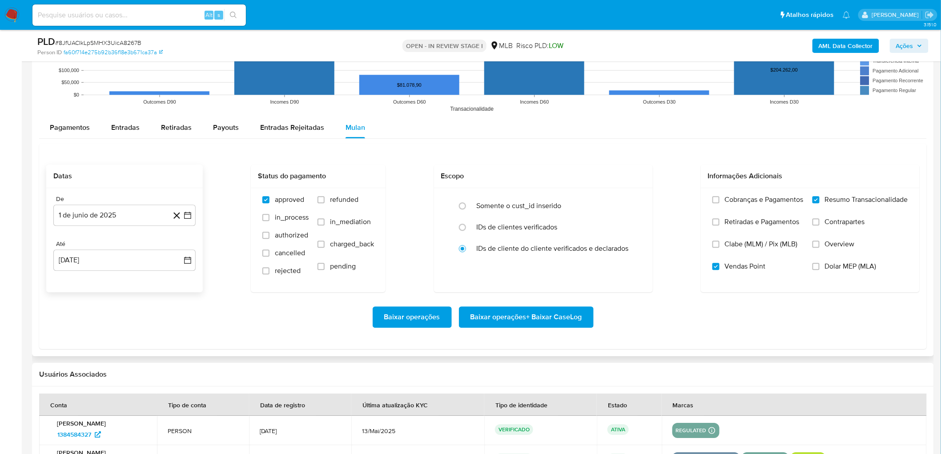
click at [492, 248] on span "Baixar operações + Baixar CaseLog" at bounding box center [527, 317] width 112 height 20
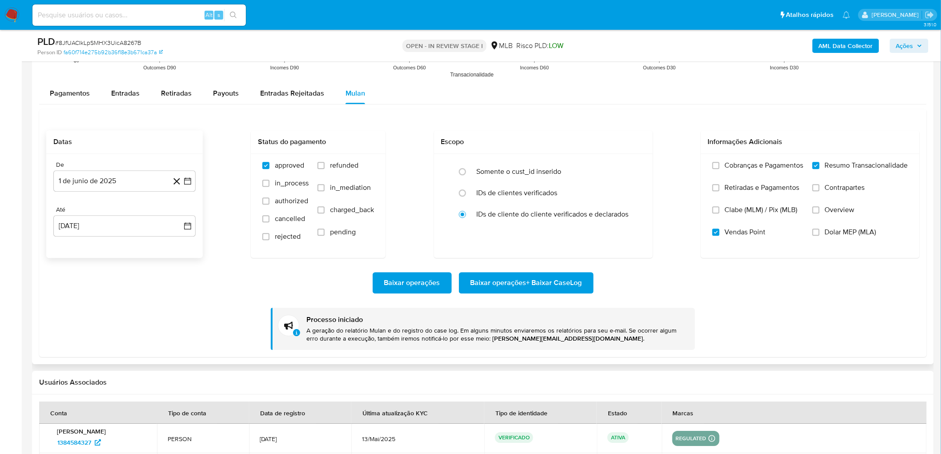
scroll to position [939, 0]
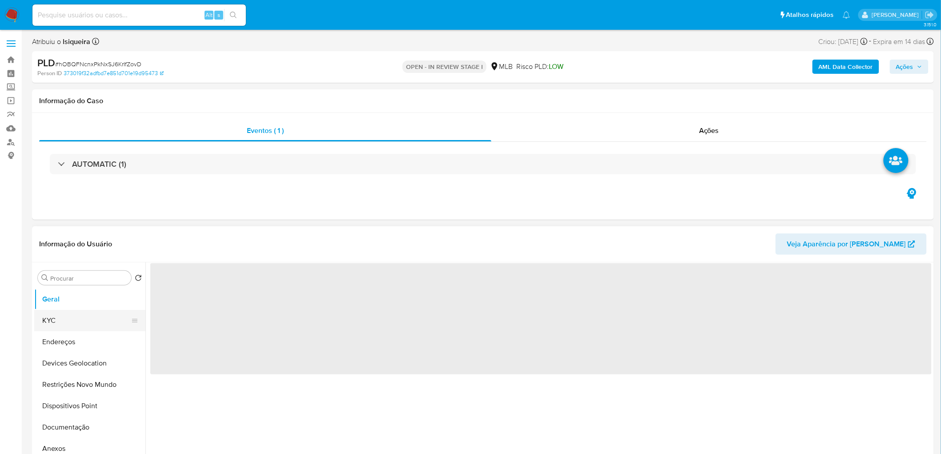
click at [51, 248] on button "KYC" at bounding box center [86, 320] width 104 height 21
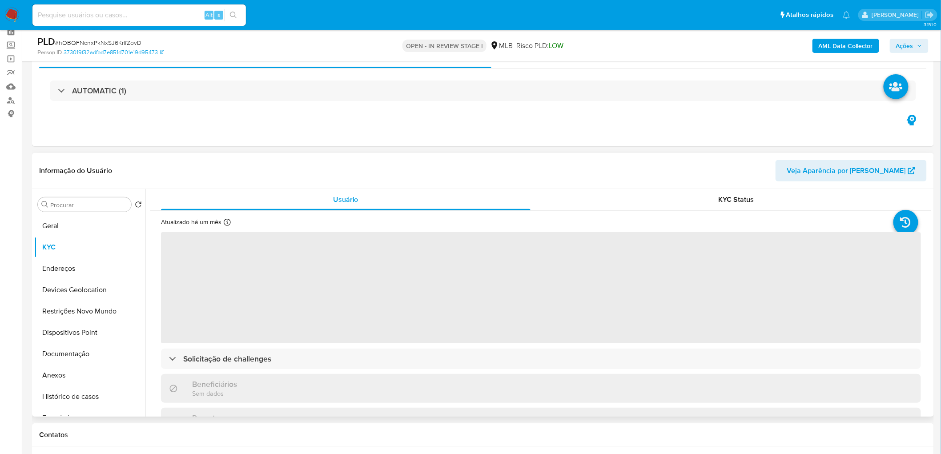
scroll to position [49, 0]
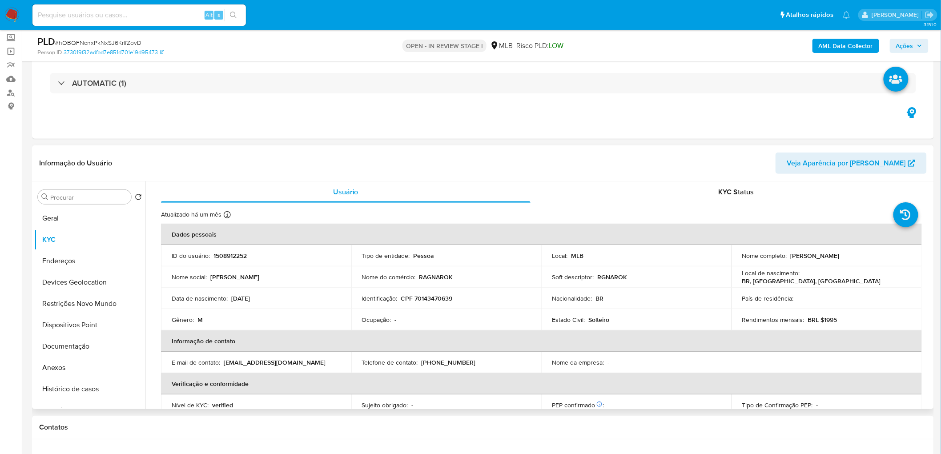
select select "10"
drag, startPoint x: 897, startPoint y: 255, endPoint x: 788, endPoint y: 258, distance: 109.0
click at [569, 248] on div "Nome completo : [PERSON_NAME]" at bounding box center [826, 256] width 169 height 8
copy p "[PERSON_NAME]"
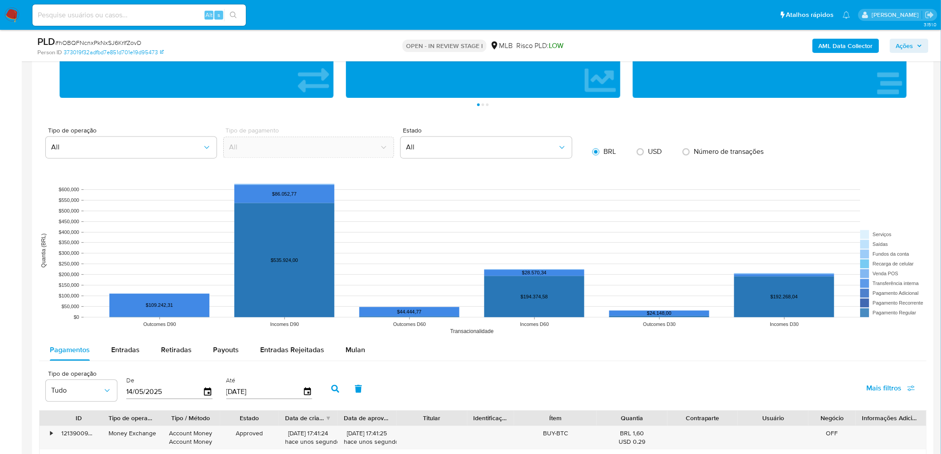
scroll to position [741, 0]
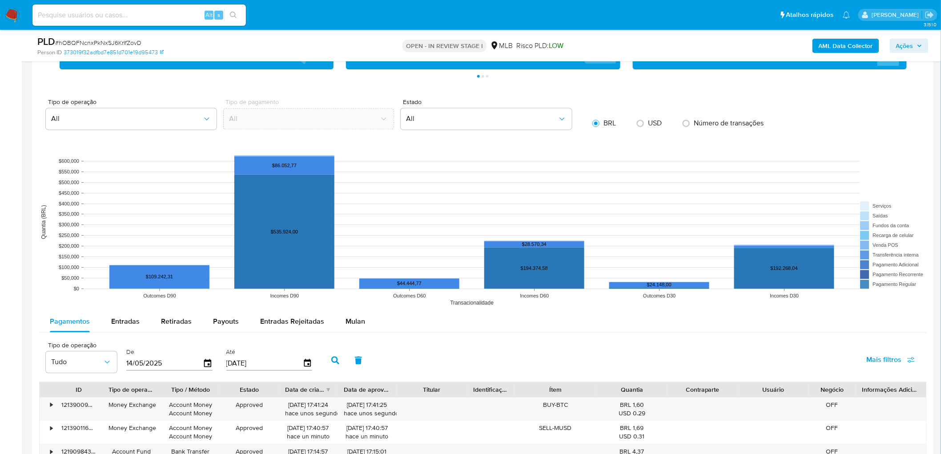
drag, startPoint x: 354, startPoint y: 324, endPoint x: 948, endPoint y: 263, distance: 596.8
click at [354, 248] on span "Mulan" at bounding box center [356, 321] width 20 height 10
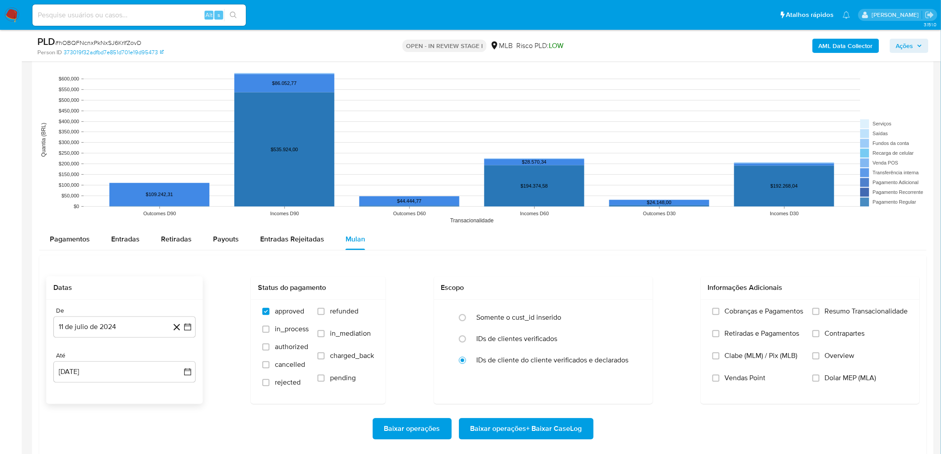
scroll to position [840, 0]
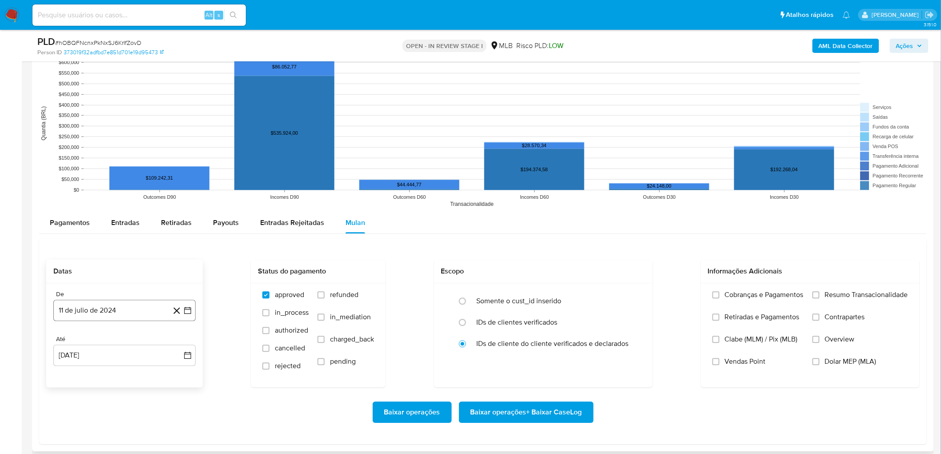
click at [118, 248] on button "11 de julio de 2024" at bounding box center [124, 310] width 142 height 21
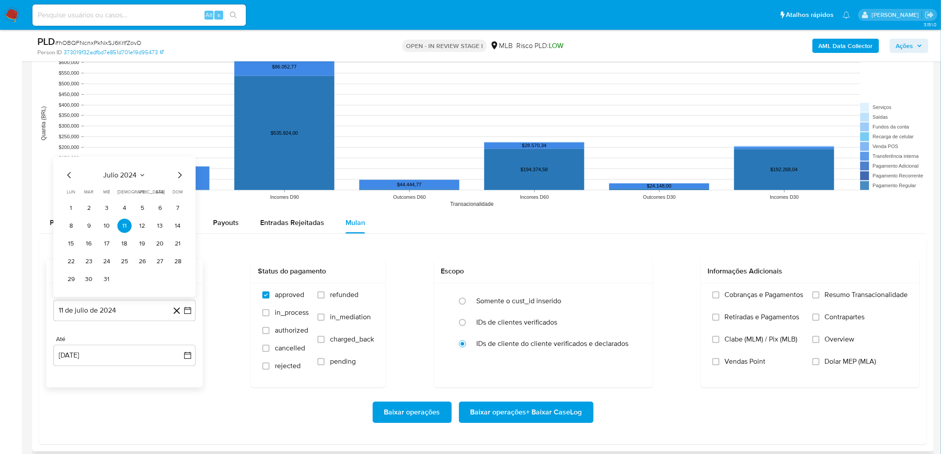
click at [128, 168] on div "julio 2024 julio 2024 lun lunes mar martes mié miércoles jue jueves vie viernes…" at bounding box center [124, 226] width 142 height 141
click at [133, 174] on span "julio 2024" at bounding box center [120, 174] width 33 height 9
click at [176, 161] on icon "Año siguiente" at bounding box center [178, 164] width 11 height 11
click at [159, 224] on span "jun" at bounding box center [162, 221] width 10 height 7
click at [178, 188] on button "1" at bounding box center [178, 190] width 14 height 14
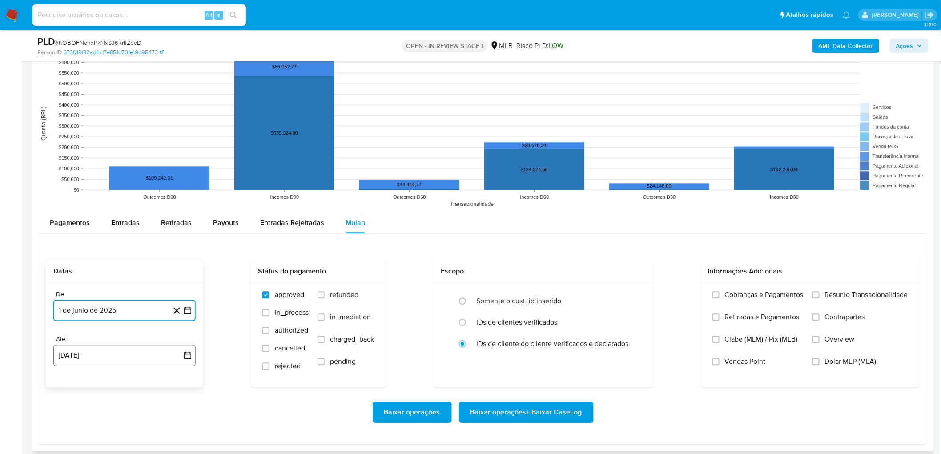
click at [129, 248] on button "[DATE]" at bounding box center [124, 355] width 142 height 21
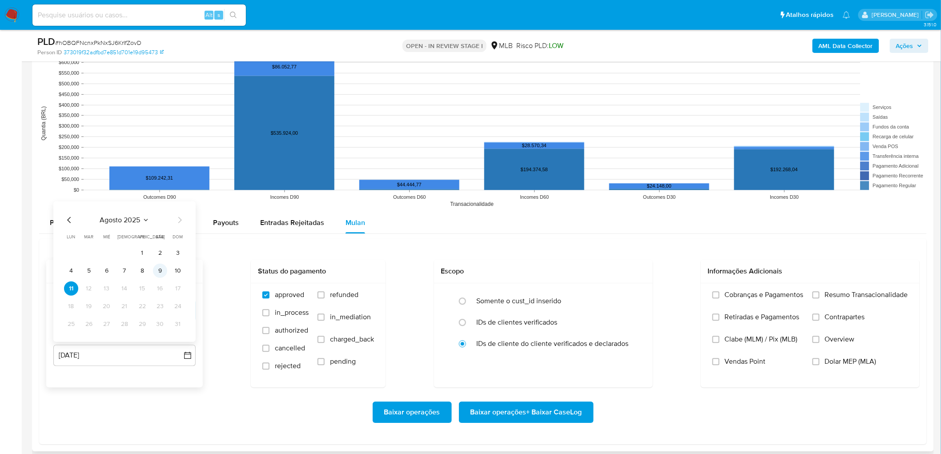
click at [163, 248] on button "9" at bounding box center [160, 270] width 14 height 14
click at [569, 248] on span "Resumo Transacionalidade" at bounding box center [866, 294] width 83 height 9
click at [569, 248] on input "Resumo Transacionalidade" at bounding box center [816, 294] width 7 height 7
click at [569, 248] on span "Vendas Point" at bounding box center [745, 361] width 41 height 9
click at [569, 248] on input "Vendas Point" at bounding box center [715, 361] width 7 height 7
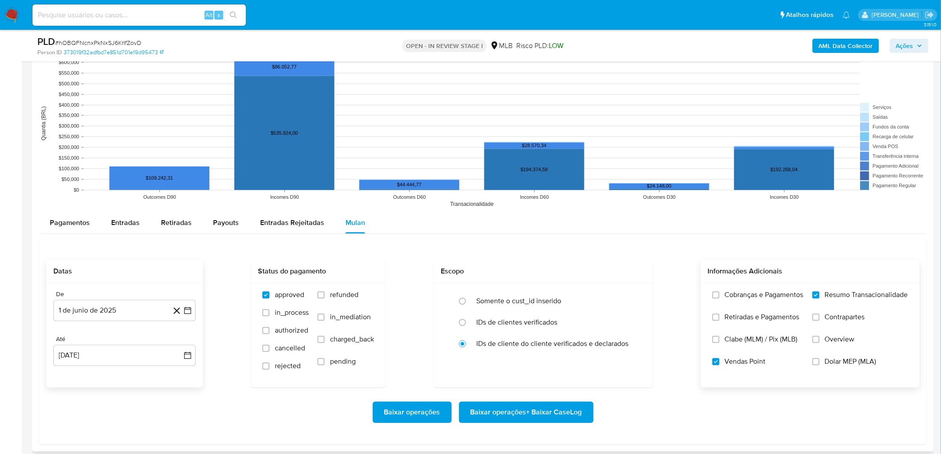
click at [535, 248] on span "Baixar operações + Baixar CaseLog" at bounding box center [527, 412] width 112 height 20
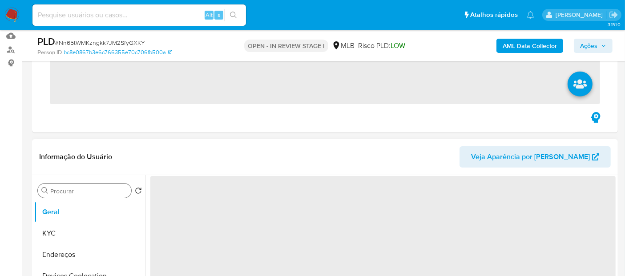
scroll to position [99, 0]
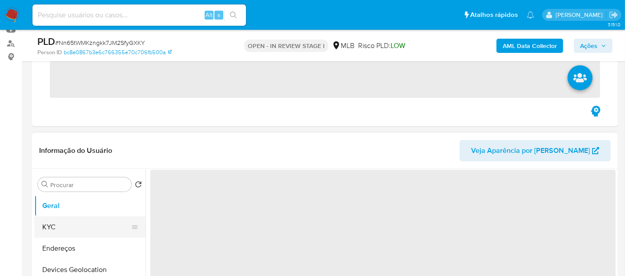
click at [56, 223] on button "KYC" at bounding box center [86, 227] width 104 height 21
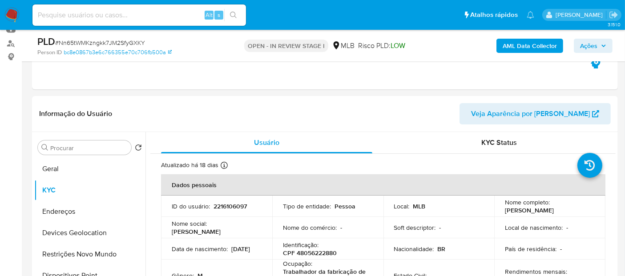
select select "10"
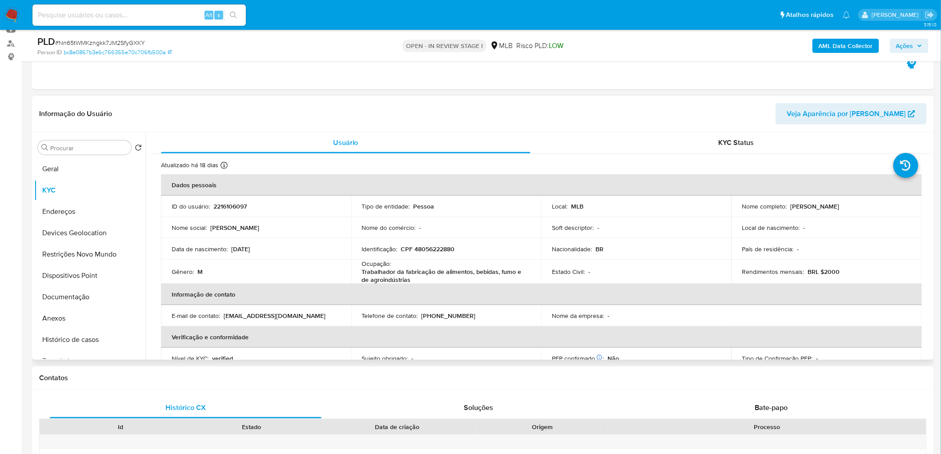
drag, startPoint x: 874, startPoint y: 207, endPoint x: 786, endPoint y: 205, distance: 87.6
click at [569, 205] on div "Nome completo : Felipe Pereira Dos Santos" at bounding box center [826, 206] width 169 height 8
copy div "Felipe Pereira Dos Santos"
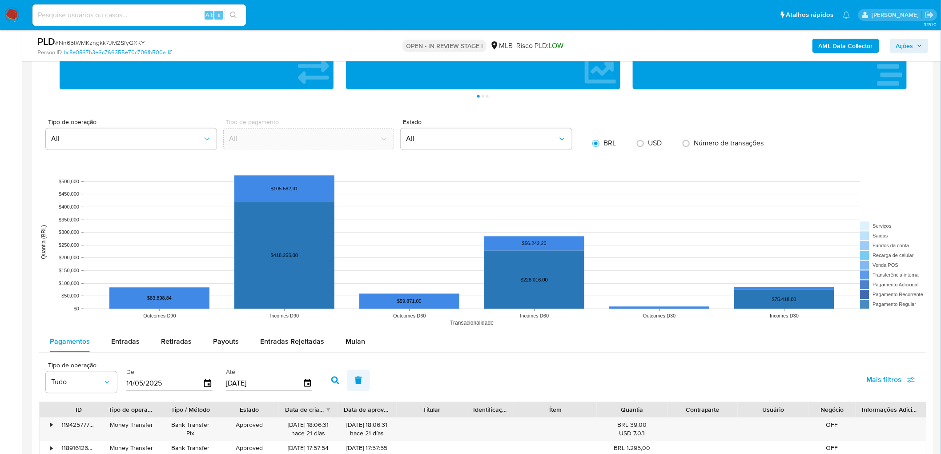
scroll to position [741, 0]
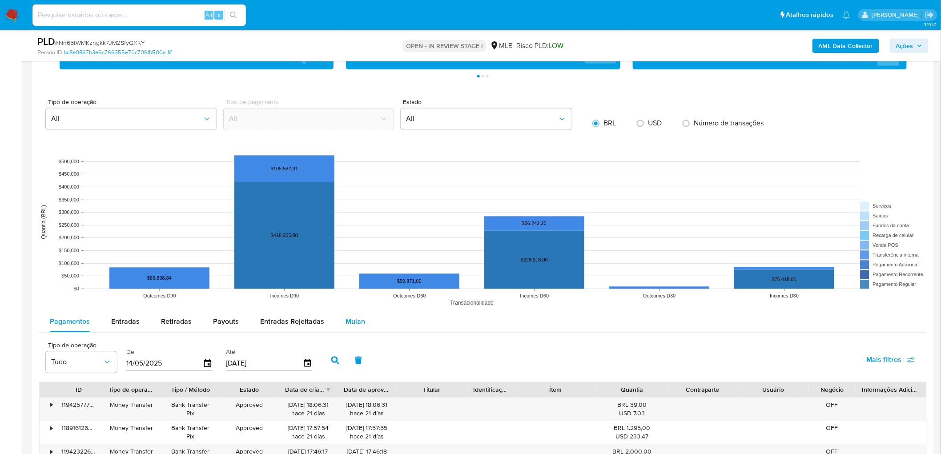
click at [353, 248] on span "Mulan" at bounding box center [356, 321] width 20 height 10
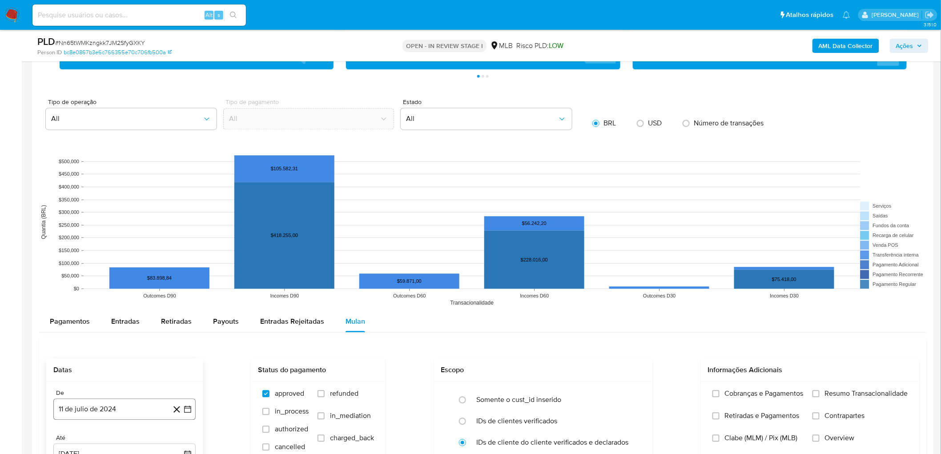
click at [99, 248] on button "11 de julio de 2024" at bounding box center [124, 408] width 142 height 21
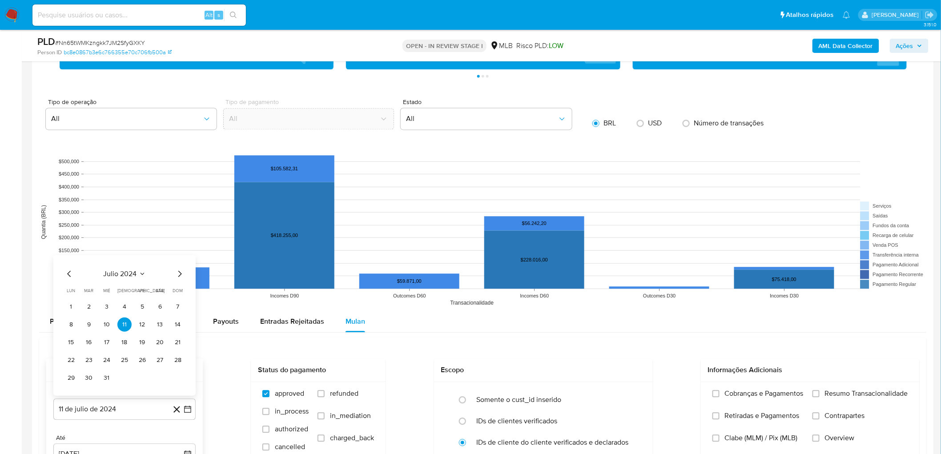
click at [120, 248] on span "julio 2024" at bounding box center [120, 273] width 33 height 9
click at [179, 248] on icon "Año siguiente" at bounding box center [178, 263] width 11 height 11
click at [161, 248] on span "jun" at bounding box center [162, 320] width 10 height 7
click at [175, 248] on button "1" at bounding box center [178, 289] width 14 height 14
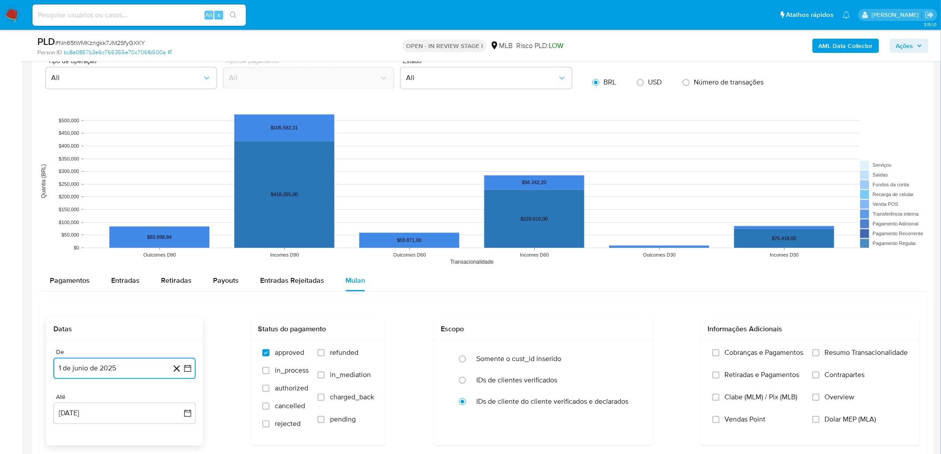
scroll to position [840, 0]
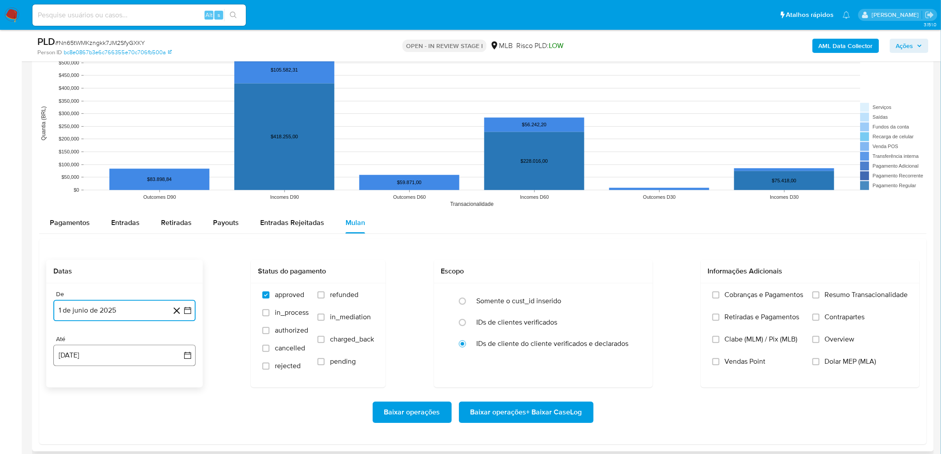
click at [85, 248] on button "[DATE]" at bounding box center [124, 355] width 142 height 21
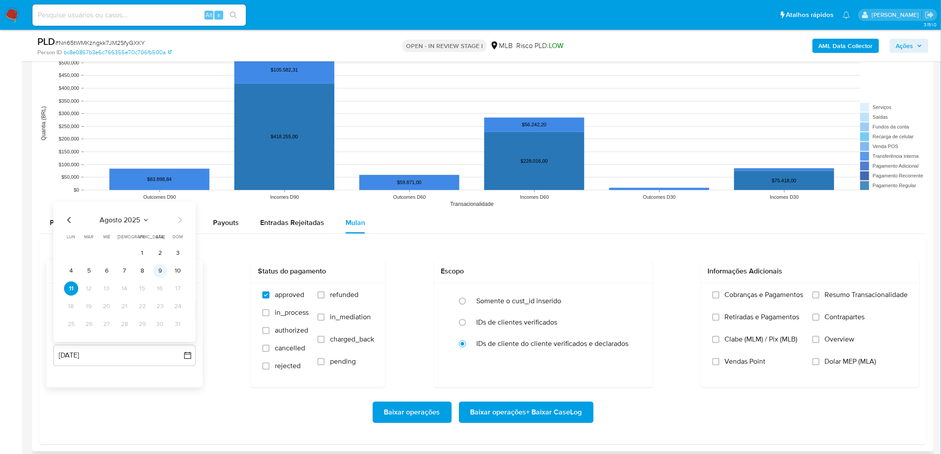
click at [163, 248] on button "9" at bounding box center [160, 270] width 14 height 14
click at [569, 248] on label "Resumo Transacionalidade" at bounding box center [861, 301] width 96 height 22
click at [569, 248] on input "Resumo Transacionalidade" at bounding box center [816, 294] width 7 height 7
click at [569, 248] on span "Vendas Point" at bounding box center [745, 361] width 41 height 9
click at [569, 248] on input "Vendas Point" at bounding box center [715, 361] width 7 height 7
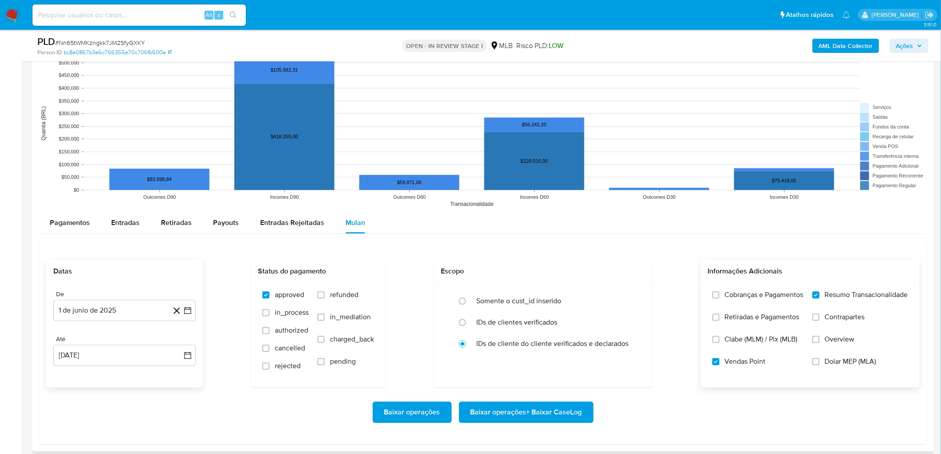
click at [534, 248] on span "Baixar operações + Baixar CaseLog" at bounding box center [527, 412] width 112 height 20
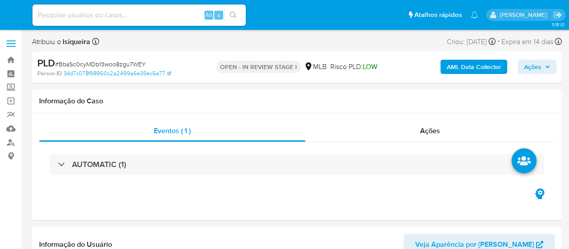
select select "10"
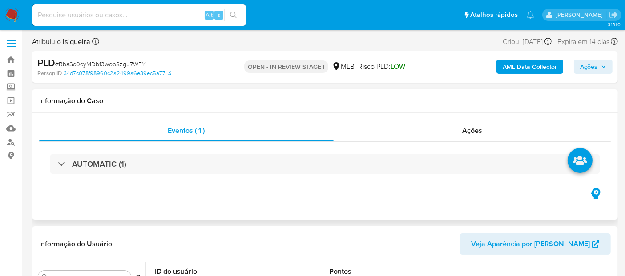
scroll to position [49, 0]
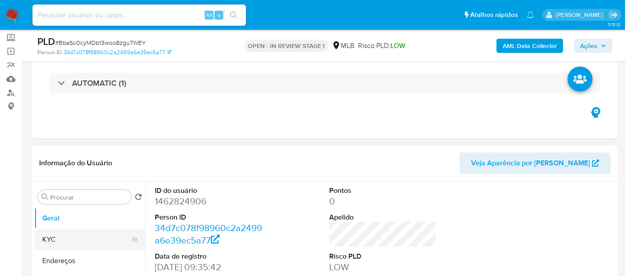
click at [51, 241] on button "KYC" at bounding box center [86, 239] width 104 height 21
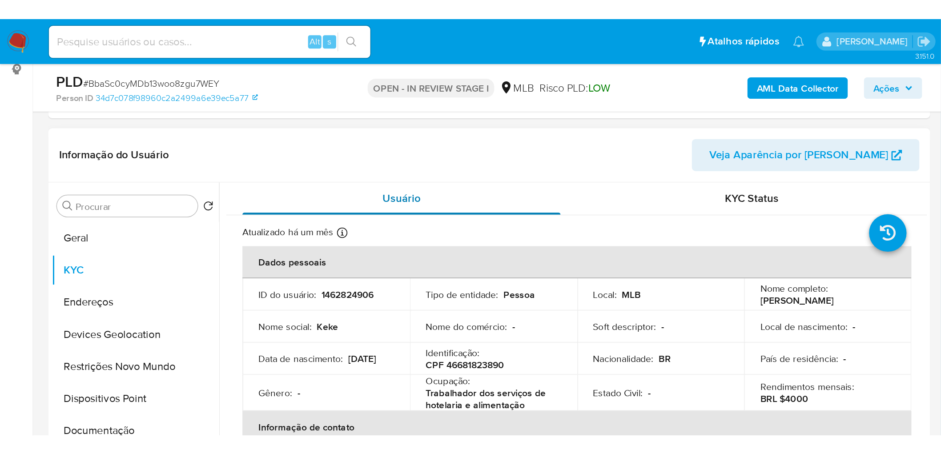
scroll to position [148, 0]
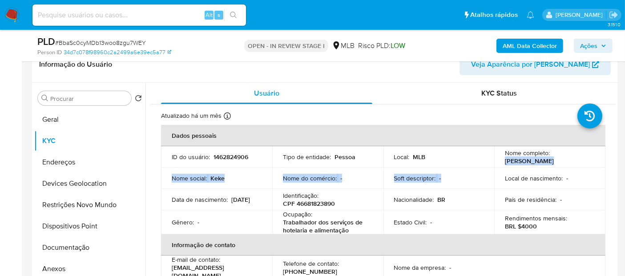
drag, startPoint x: 541, startPoint y: 171, endPoint x: 505, endPoint y: 162, distance: 37.5
click at [502, 160] on tbody "ID do usuário : 1462824906 Tipo de entidade : Pessoa Local : MLB Nome completo …" at bounding box center [383, 190] width 444 height 88
click at [531, 165] on p "Kethlin Cristina Correa Dos Santos" at bounding box center [529, 161] width 49 height 8
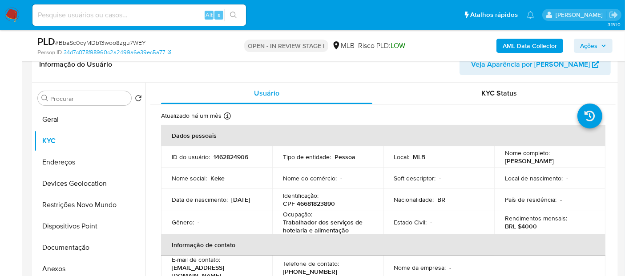
drag, startPoint x: 529, startPoint y: 168, endPoint x: 500, endPoint y: 159, distance: 29.8
click at [500, 159] on td "Nome completo : Kethlin Cristina Correa Dos Santos" at bounding box center [549, 156] width 111 height 21
copy p "Kethlin Cristina Correa Dos Santos"
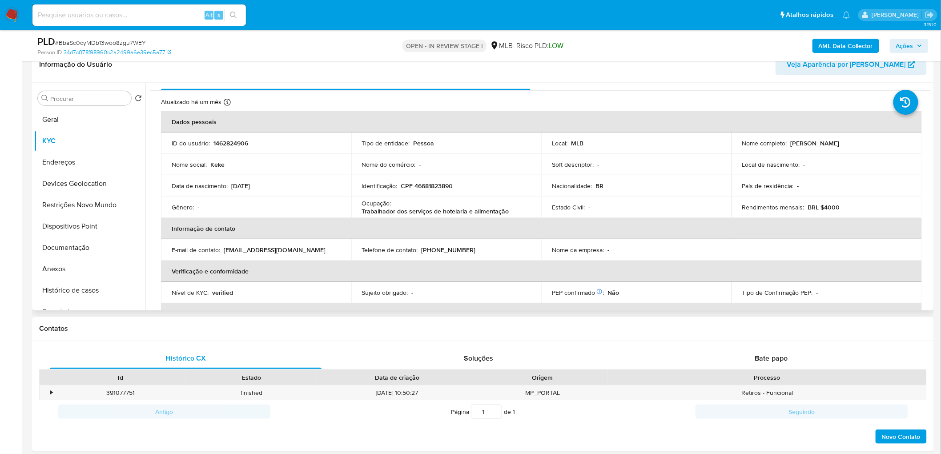
scroll to position [0, 0]
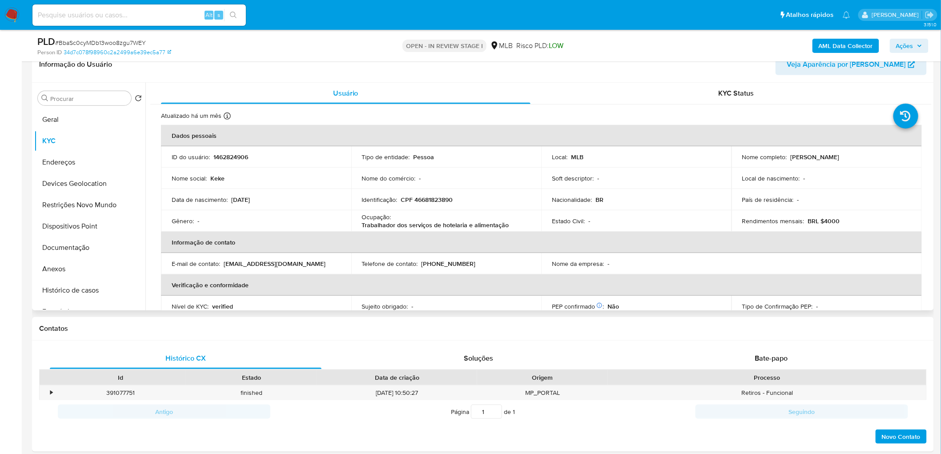
copy p "Kethlin Cristina Correa Dos Santos"
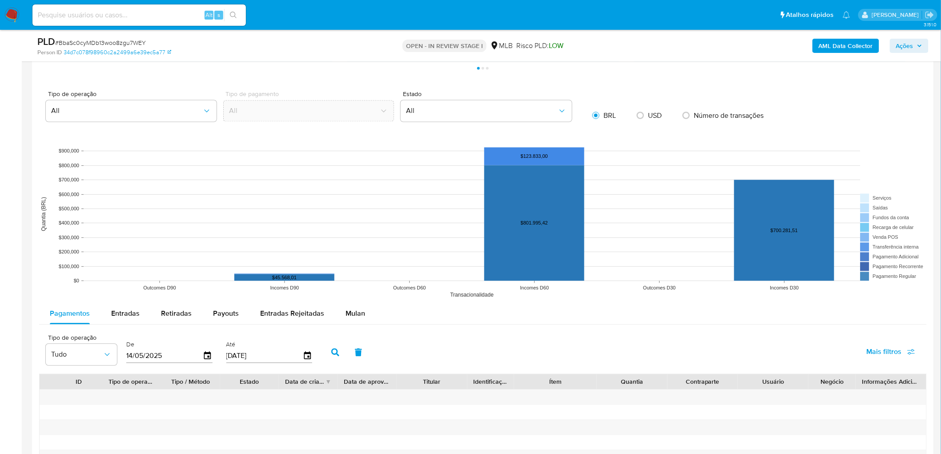
scroll to position [692, 0]
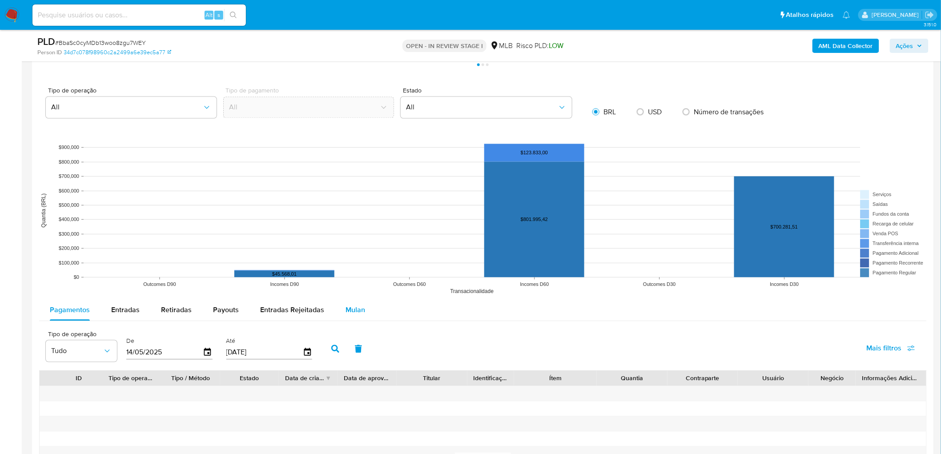
click at [358, 248] on span "Mulan" at bounding box center [356, 310] width 20 height 10
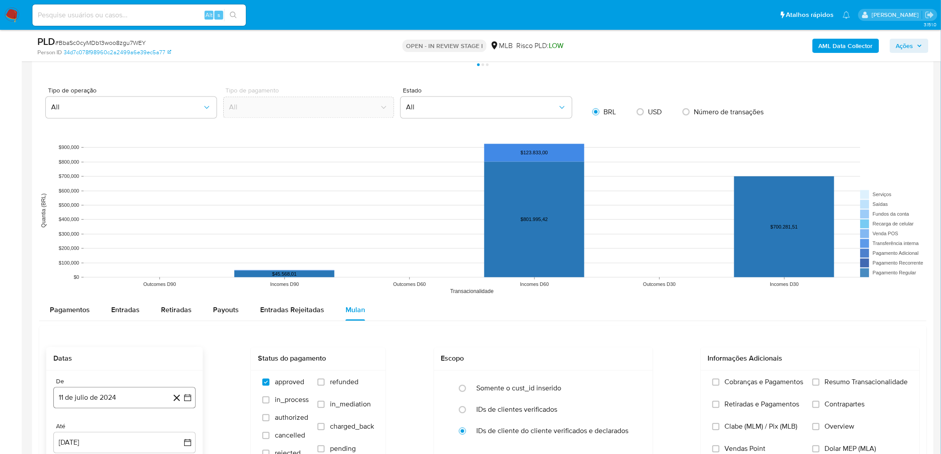
click at [96, 248] on button "11 de julio de 2024" at bounding box center [124, 397] width 142 height 21
click at [132, 248] on span "julio 2024" at bounding box center [120, 262] width 33 height 9
click at [176, 248] on icon "Año siguiente" at bounding box center [178, 252] width 11 height 11
click at [169, 248] on button "jun" at bounding box center [161, 310] width 25 height 14
click at [177, 248] on table "lun lunes mar martes mié miércoles jue jueves vie viernes sáb sábado dom doming…" at bounding box center [124, 316] width 121 height 116
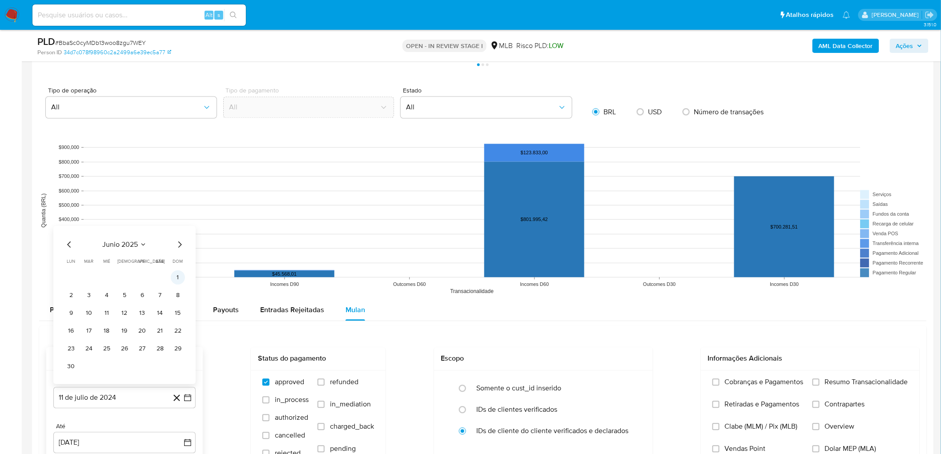
click at [176, 248] on button "1" at bounding box center [178, 278] width 14 height 14
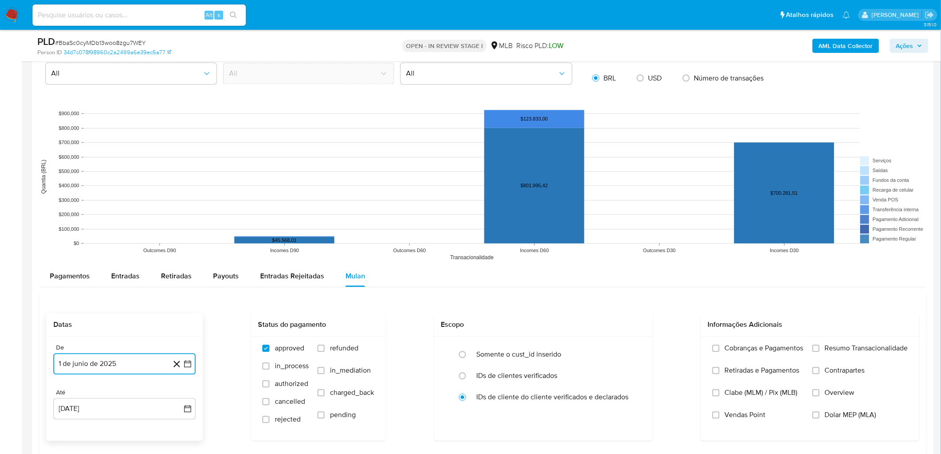
scroll to position [790, 0]
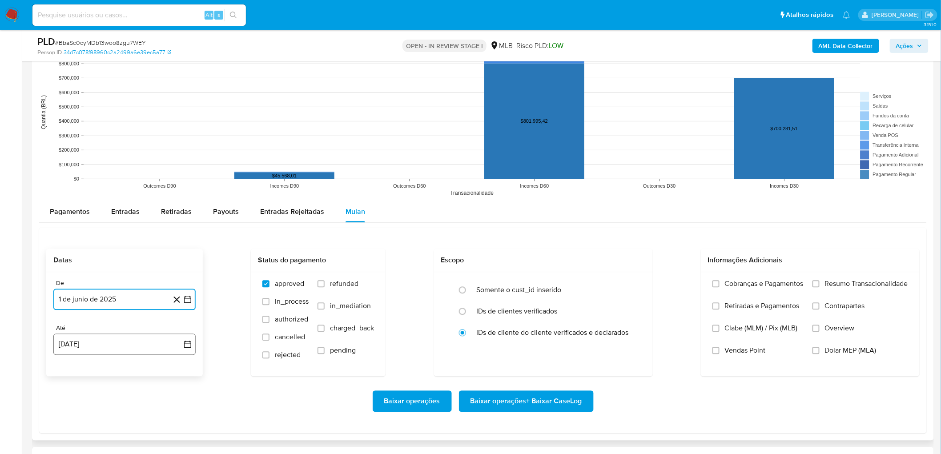
click at [91, 248] on button "[DATE]" at bounding box center [124, 344] width 142 height 21
click at [159, 248] on button "9" at bounding box center [160, 260] width 14 height 14
click at [569, 248] on span "Resumo Transacionalidade" at bounding box center [866, 283] width 83 height 9
click at [569, 248] on input "Resumo Transacionalidade" at bounding box center [816, 283] width 7 height 7
click at [569, 248] on label "Clabe (MLM) / Pix (MLB)" at bounding box center [757, 335] width 91 height 22
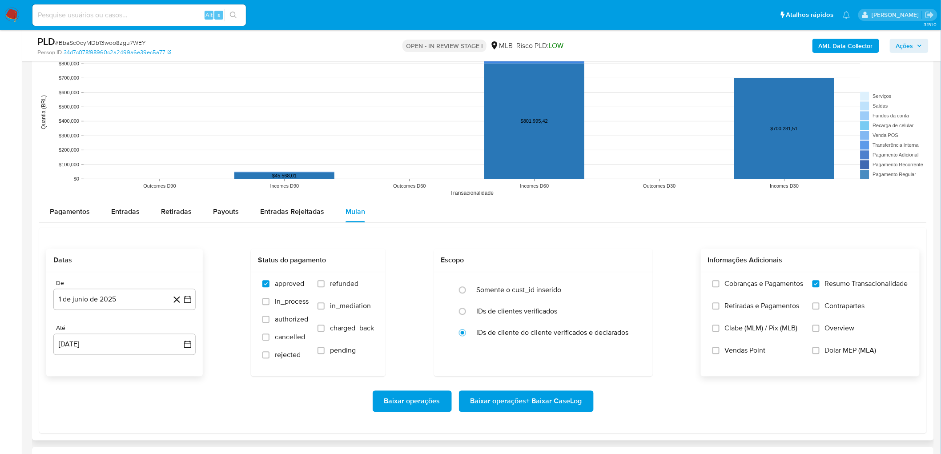
click at [569, 248] on input "Clabe (MLM) / Pix (MLB)" at bounding box center [715, 328] width 7 height 7
drag, startPoint x: 728, startPoint y: 354, endPoint x: 740, endPoint y: 330, distance: 26.7
click at [569, 248] on div "Cobranças e Pagamentos Retiradas e Pagamentos Clabe (MLM) / Pix (MLB) Vendas Po…" at bounding box center [757, 323] width 91 height 89
click at [569, 248] on span "Clabe (MLM) / Pix (MLB)" at bounding box center [761, 328] width 73 height 9
click at [569, 248] on input "Clabe (MLM) / Pix (MLB)" at bounding box center [715, 328] width 7 height 7
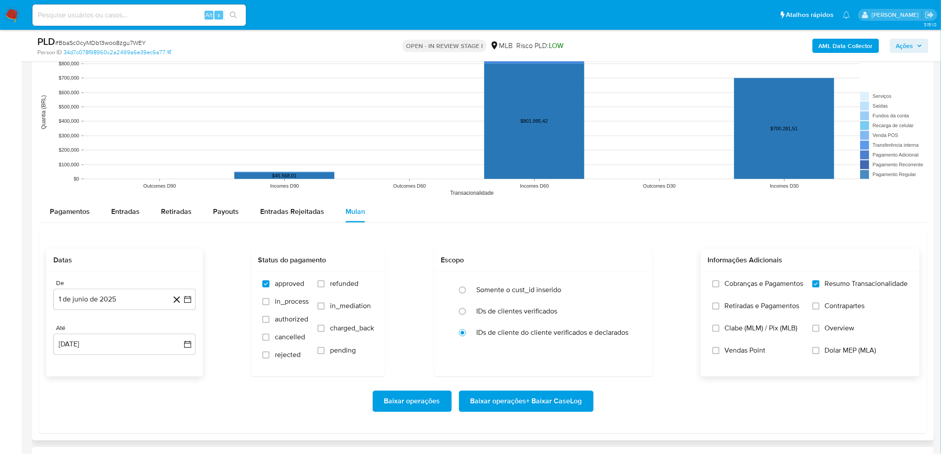
click at [569, 248] on span "Vendas Point" at bounding box center [745, 350] width 41 height 9
click at [569, 248] on input "Vendas Point" at bounding box center [715, 350] width 7 height 7
click at [517, 248] on span "Baixar operações + Baixar CaseLog" at bounding box center [527, 401] width 112 height 20
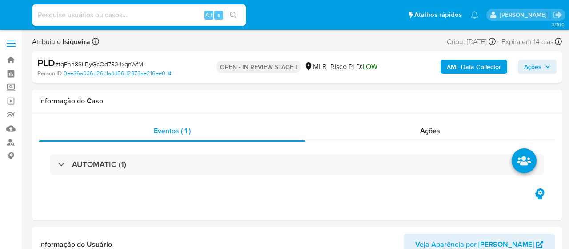
select select "10"
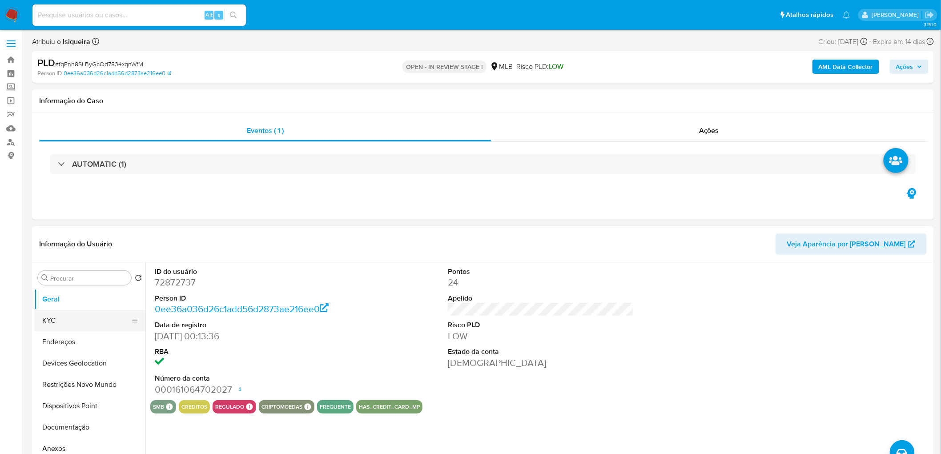
click at [88, 248] on button "KYC" at bounding box center [86, 320] width 104 height 21
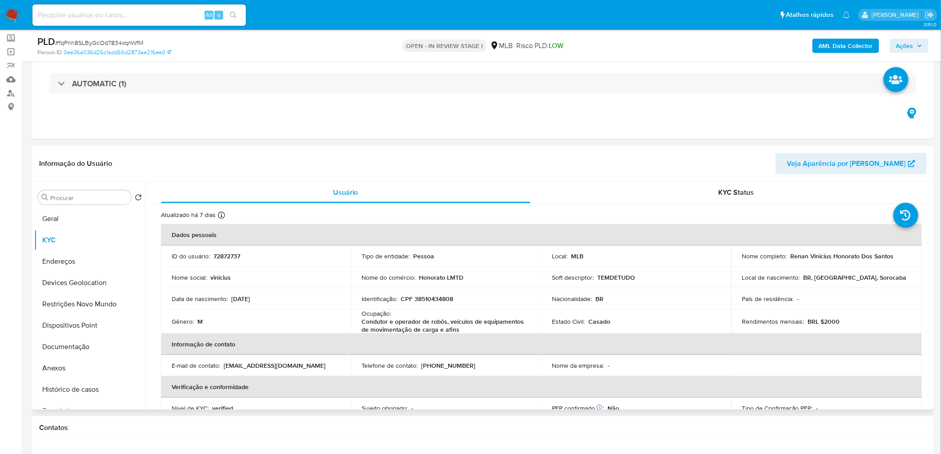
scroll to position [49, 0]
drag, startPoint x: 893, startPoint y: 257, endPoint x: 787, endPoint y: 257, distance: 105.8
click at [569, 248] on div "Nome completo : [PERSON_NAME] [PERSON_NAME]" at bounding box center [826, 256] width 169 height 8
copy div "Renan Vinicius Honorato Dos Santos"
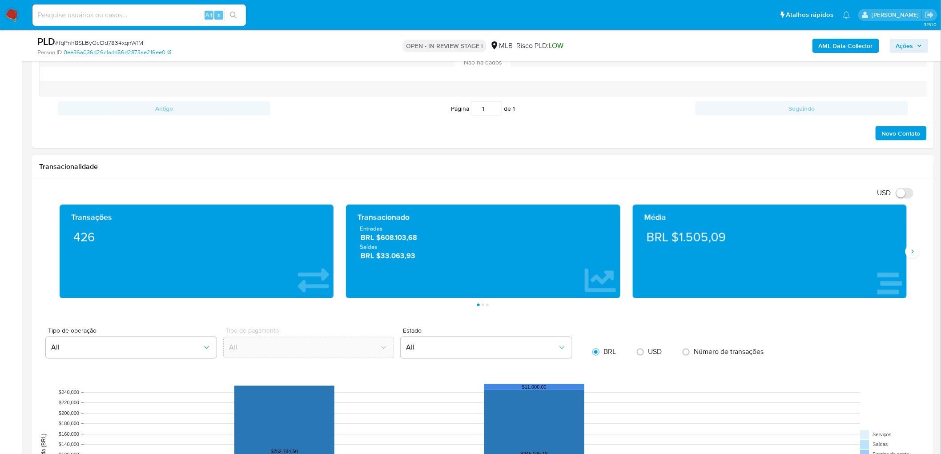
scroll to position [790, 0]
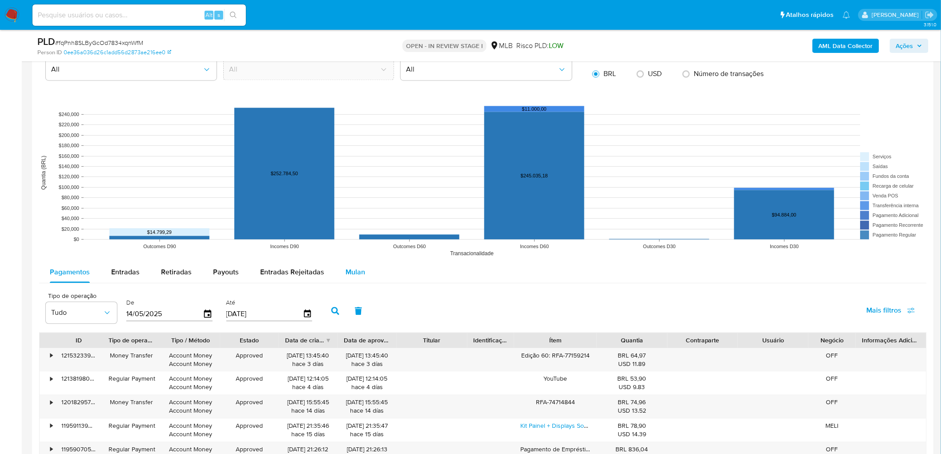
click at [359, 248] on span "Mulan" at bounding box center [356, 272] width 20 height 10
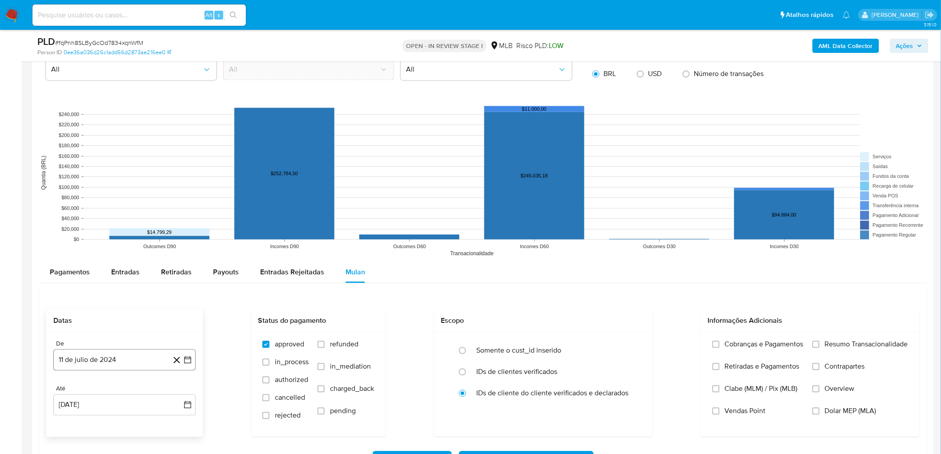
click at [85, 248] on button "11 de julio de 2024" at bounding box center [124, 359] width 142 height 21
click at [119, 218] on div "julio 2024 julio 2024 lun lunes mar martes mié miércoles jue jueves vie viernes…" at bounding box center [124, 275] width 142 height 141
click at [129, 219] on div "julio 2024 julio 2024 lun lunes mar martes mié miércoles jue jueves vie viernes…" at bounding box center [124, 275] width 142 height 141
click at [131, 222] on span "julio 2024" at bounding box center [120, 224] width 33 height 9
click at [177, 218] on icon "Año siguiente" at bounding box center [178, 214] width 11 height 11
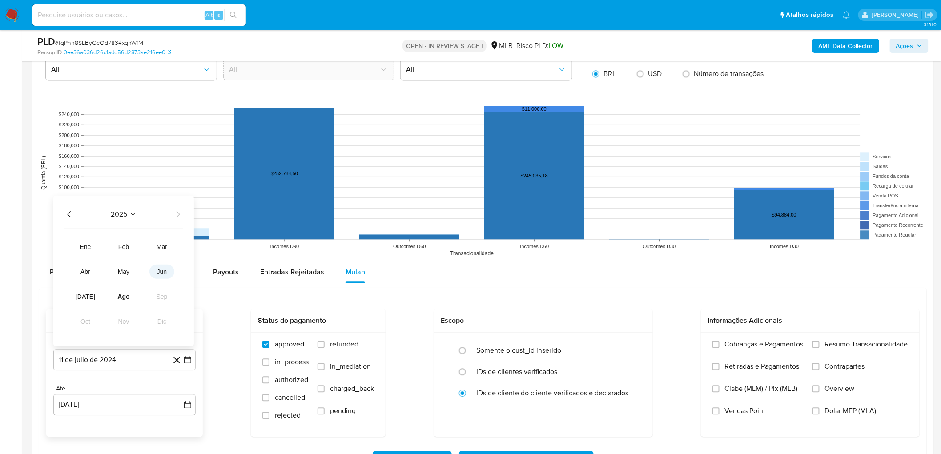
click at [168, 248] on button "jun" at bounding box center [161, 271] width 25 height 14
click at [176, 242] on button "1" at bounding box center [178, 239] width 14 height 14
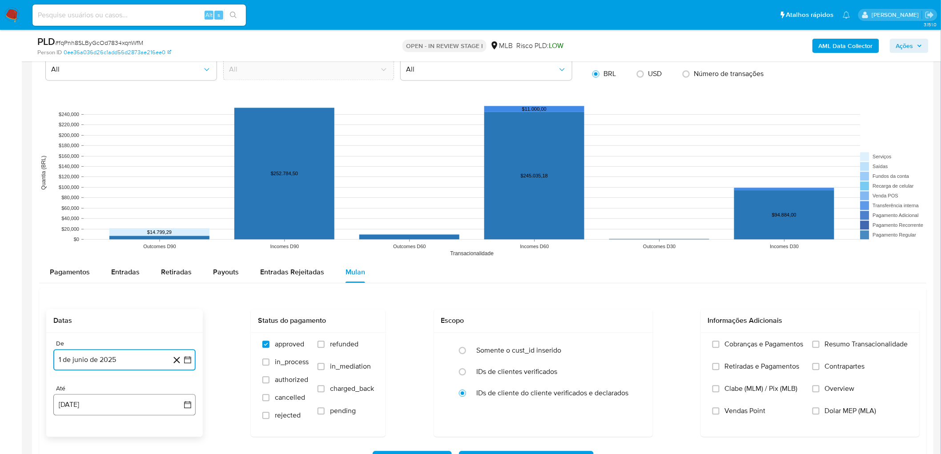
click at [84, 248] on button "[DATE]" at bounding box center [124, 404] width 142 height 21
click at [160, 248] on button "9" at bounding box center [160, 320] width 14 height 14
click at [569, 248] on span "Resumo Transacionalidade" at bounding box center [866, 344] width 83 height 9
click at [569, 248] on input "Resumo Transacionalidade" at bounding box center [816, 344] width 7 height 7
click at [569, 248] on span "Vendas Point" at bounding box center [745, 410] width 41 height 9
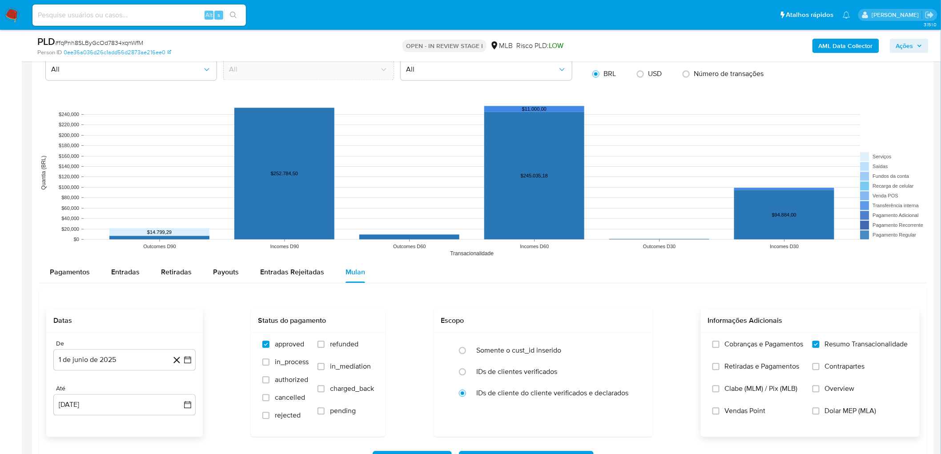
click at [569, 248] on input "Vendas Point" at bounding box center [715, 410] width 7 height 7
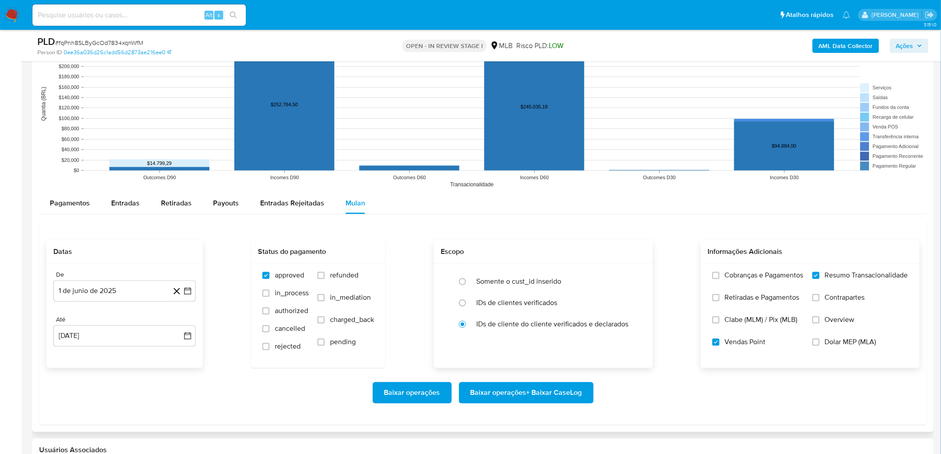
scroll to position [939, 0]
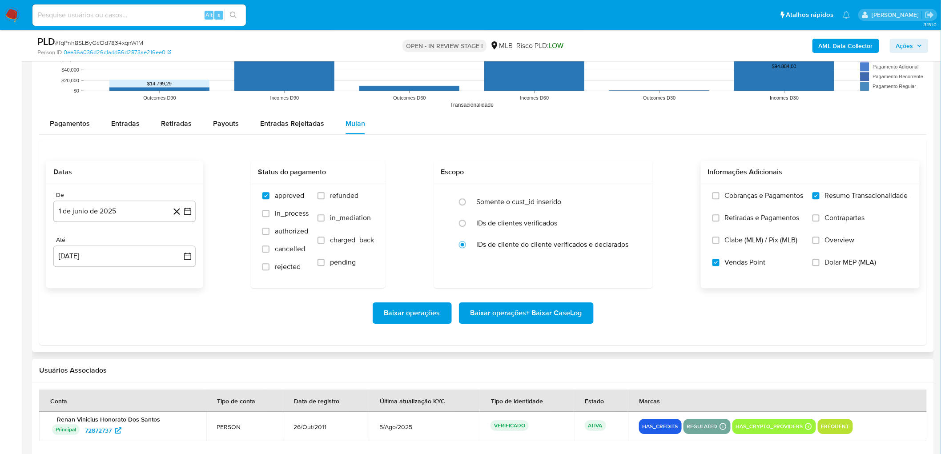
click at [524, 248] on span "Baixar operações + Baixar CaseLog" at bounding box center [527, 313] width 112 height 20
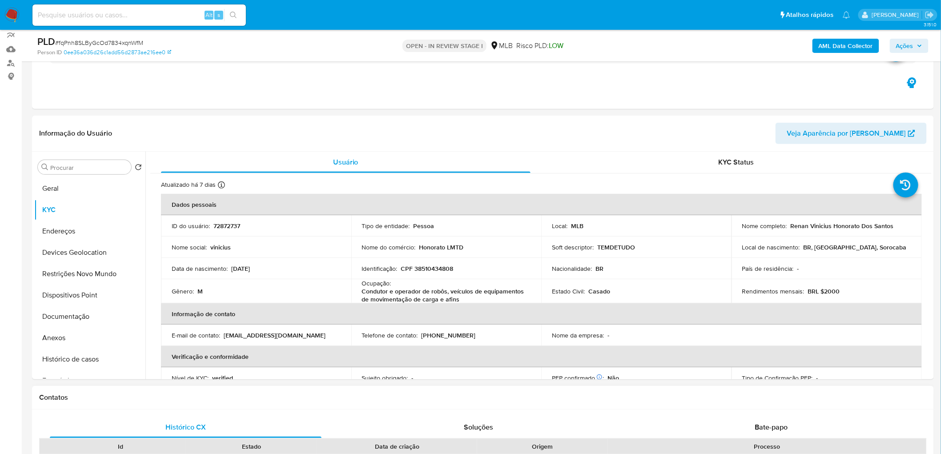
scroll to position [99, 0]
